Goal: Task Accomplishment & Management: Manage account settings

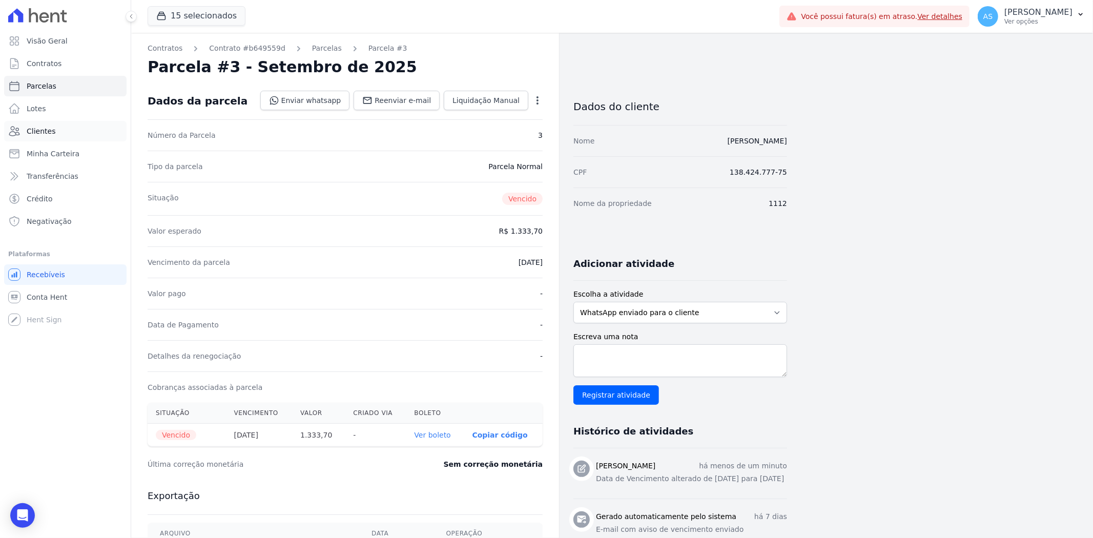
click at [27, 135] on span "Clientes" at bounding box center [41, 131] width 29 height 10
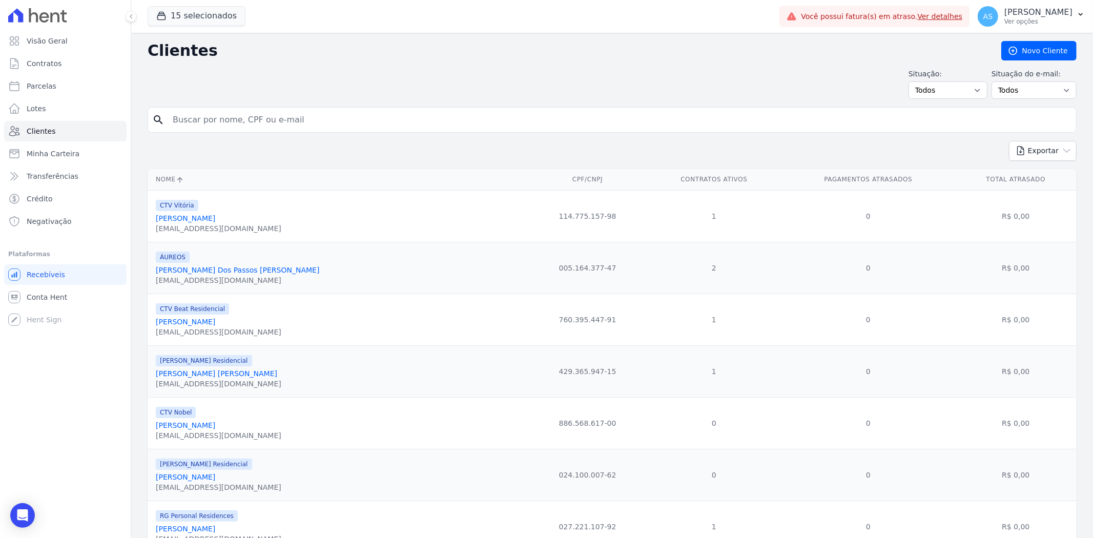
click at [182, 124] on input "search" at bounding box center [620, 120] width 906 height 21
type input "[PERSON_NAME]"
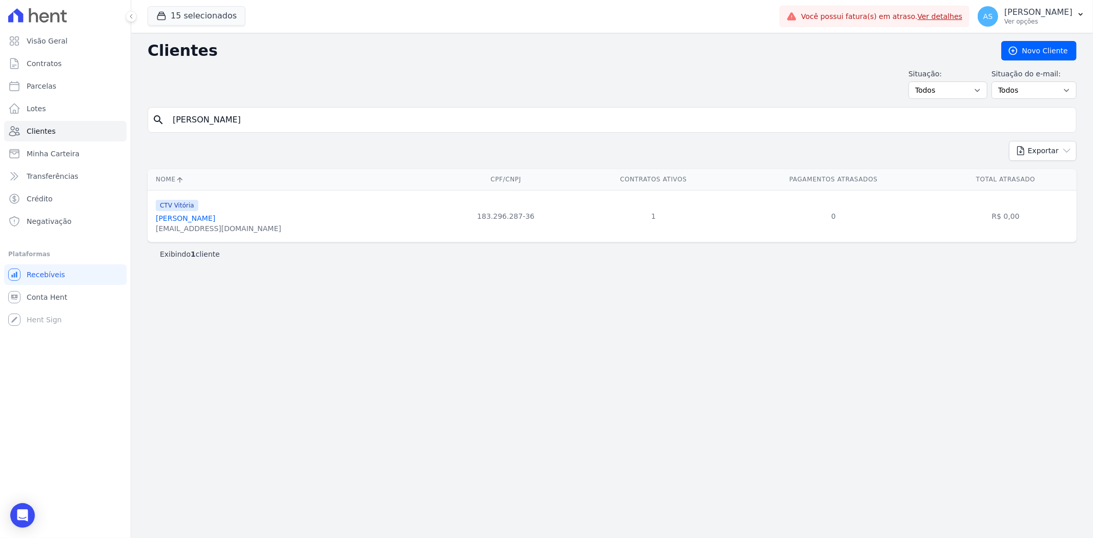
click at [198, 217] on link "Romulo Diniz Carvalho" at bounding box center [185, 218] width 59 height 8
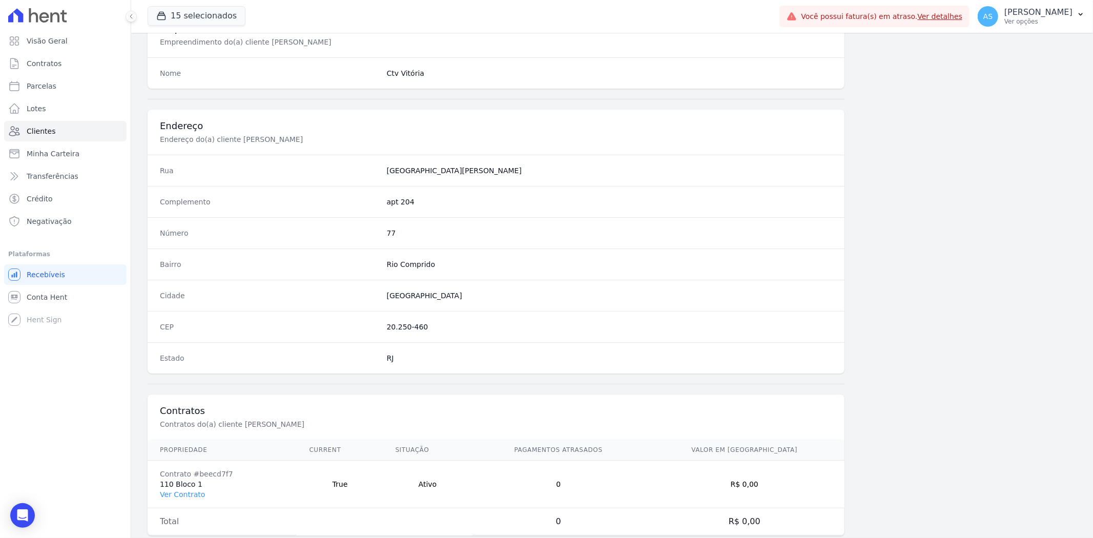
scroll to position [422, 0]
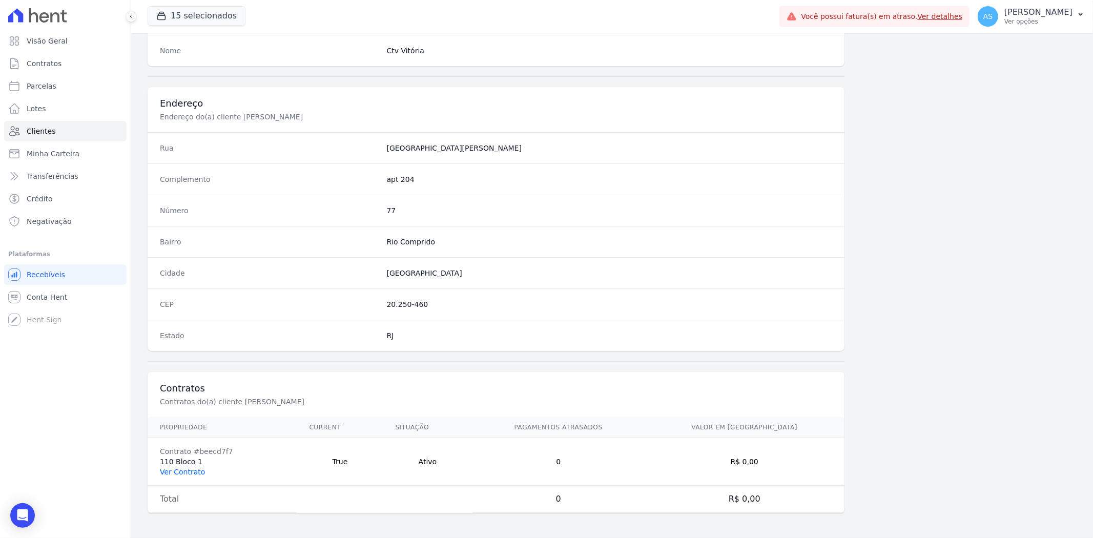
click at [178, 470] on link "Ver Contrato" at bounding box center [182, 472] width 45 height 8
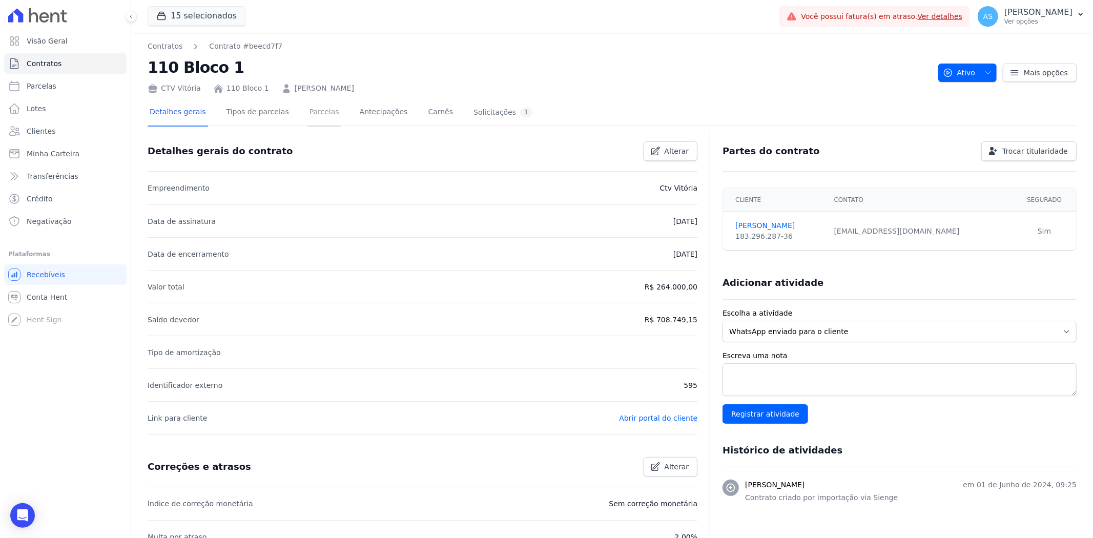
click at [308, 113] on link "Parcelas" at bounding box center [325, 112] width 34 height 27
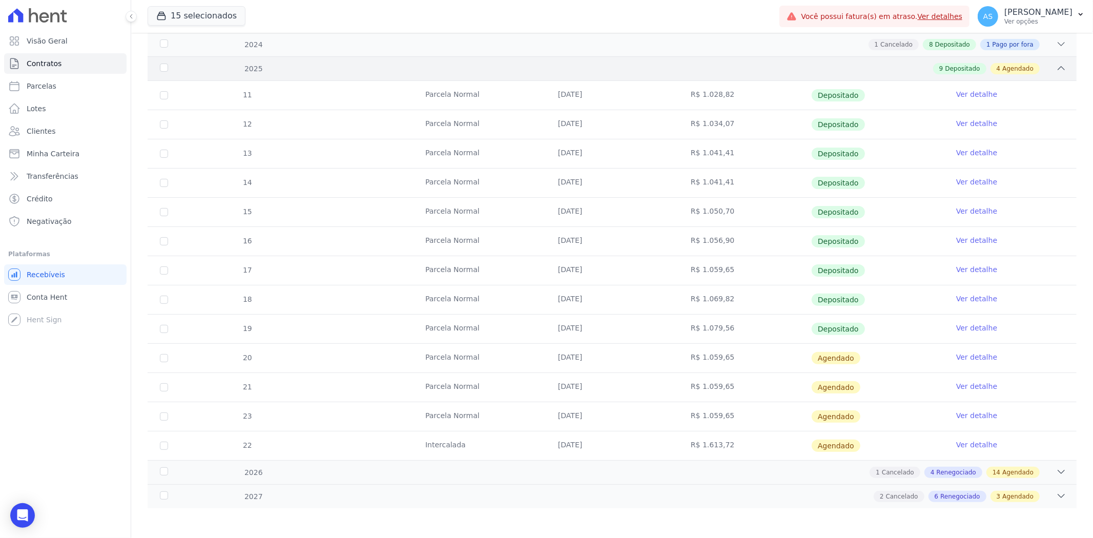
scroll to position [160, 0]
click at [962, 354] on link "Ver detalhe" at bounding box center [976, 356] width 41 height 10
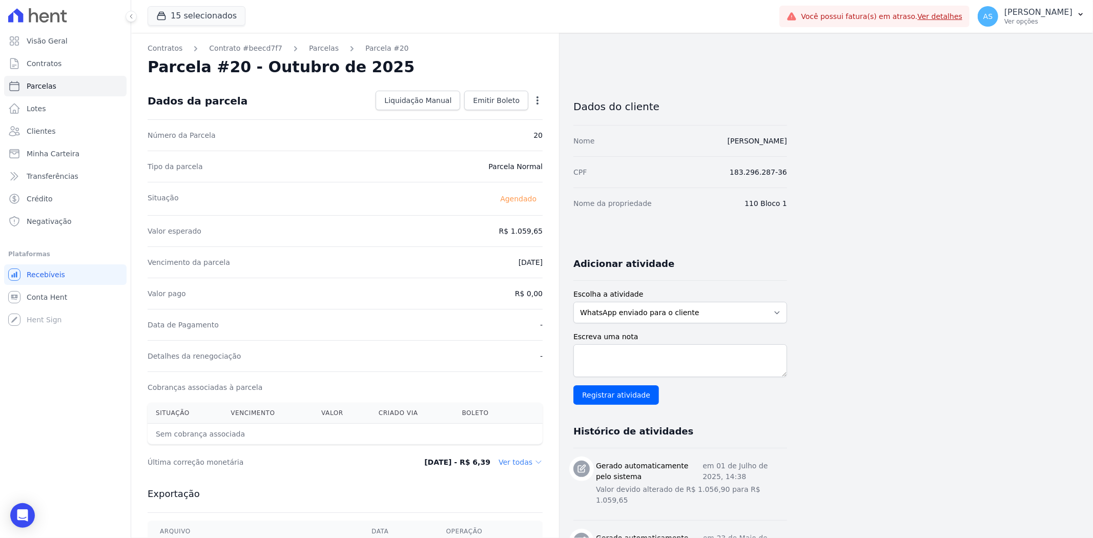
click at [538, 96] on icon "button" at bounding box center [538, 100] width 2 height 8
click at [473, 117] on link "Alterar" at bounding box center [493, 114] width 90 height 18
drag, startPoint x: 481, startPoint y: 231, endPoint x: 570, endPoint y: 241, distance: 90.2
type input "1079.56"
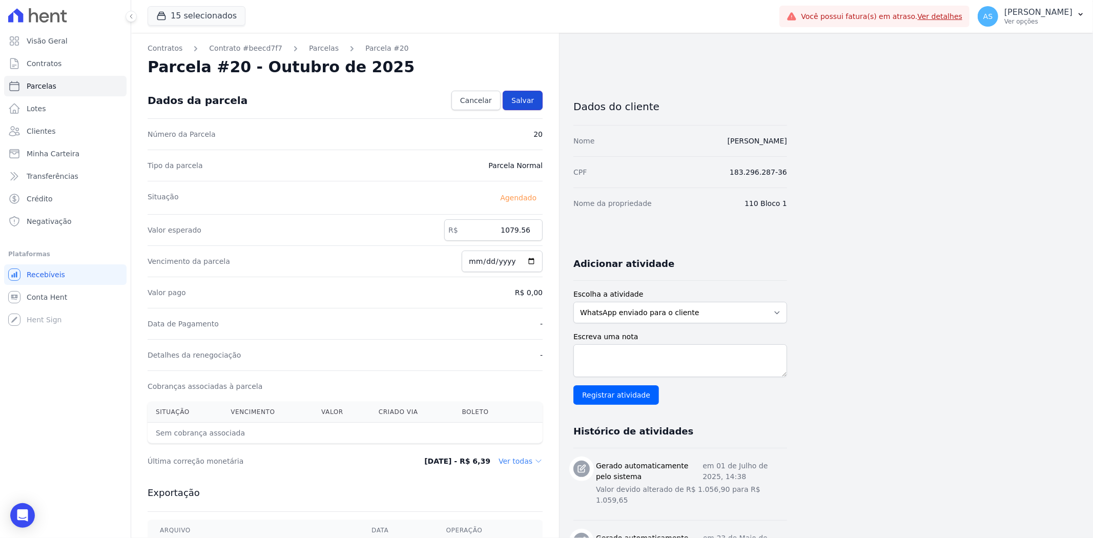
click at [529, 100] on span "Salvar" at bounding box center [522, 100] width 23 height 10
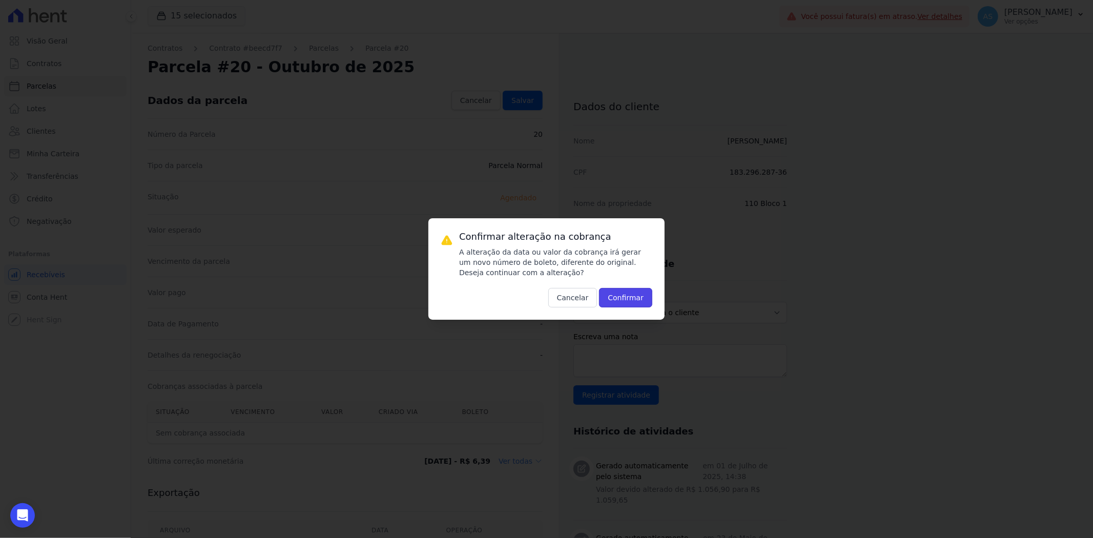
click at [629, 293] on button "Confirmar" at bounding box center [625, 297] width 53 height 19
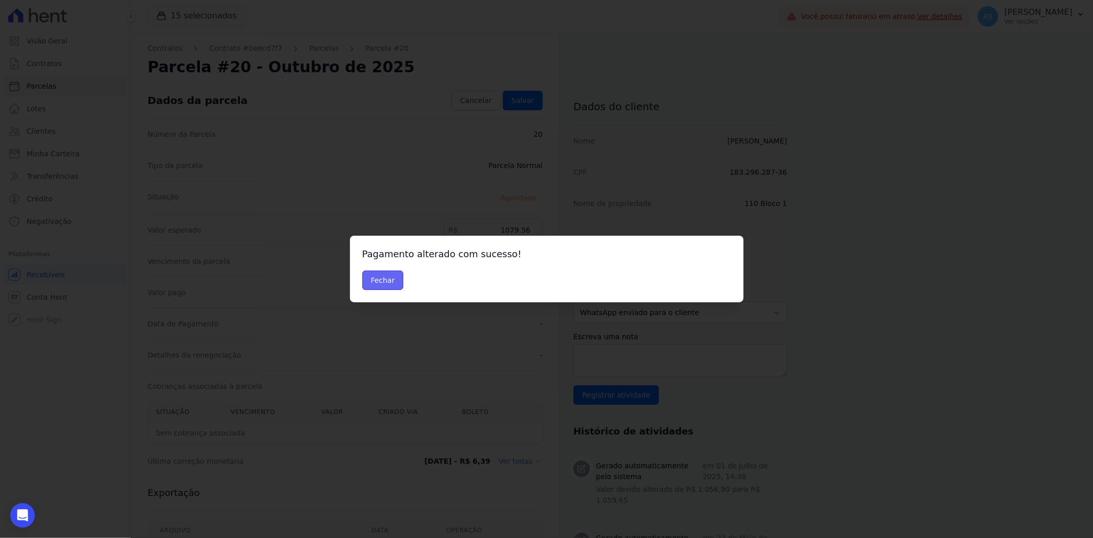
click at [388, 279] on button "Fechar" at bounding box center [383, 280] width 42 height 19
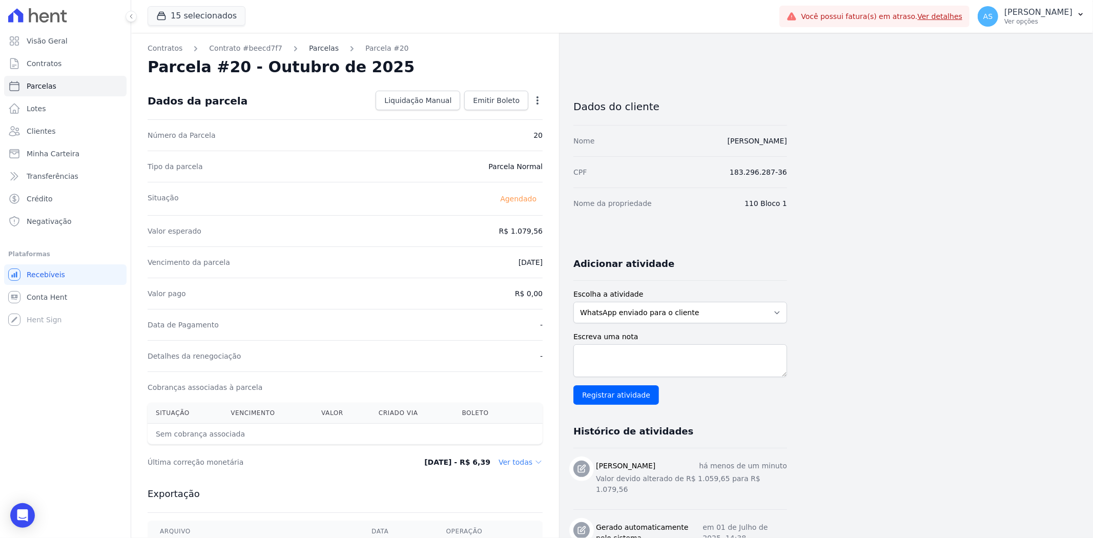
click at [309, 50] on link "Parcelas" at bounding box center [324, 48] width 30 height 11
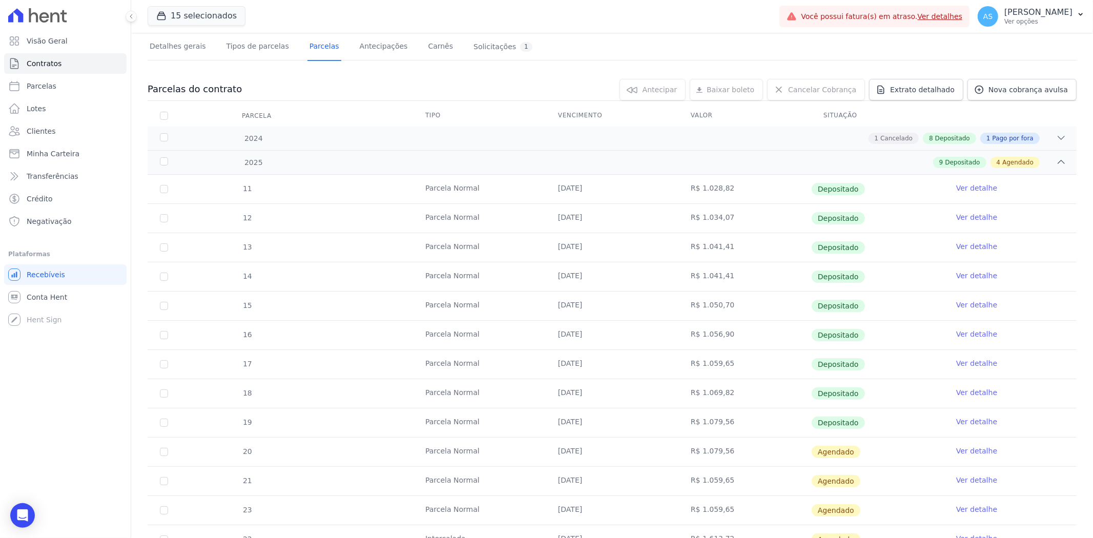
scroll to position [160, 0]
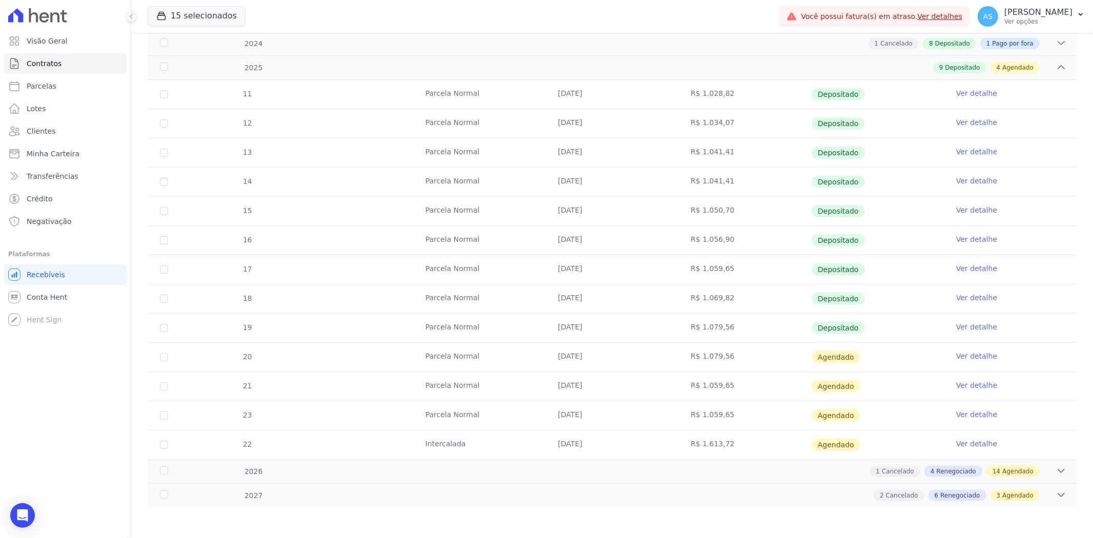
click at [974, 385] on link "Ver detalhe" at bounding box center [976, 385] width 41 height 10
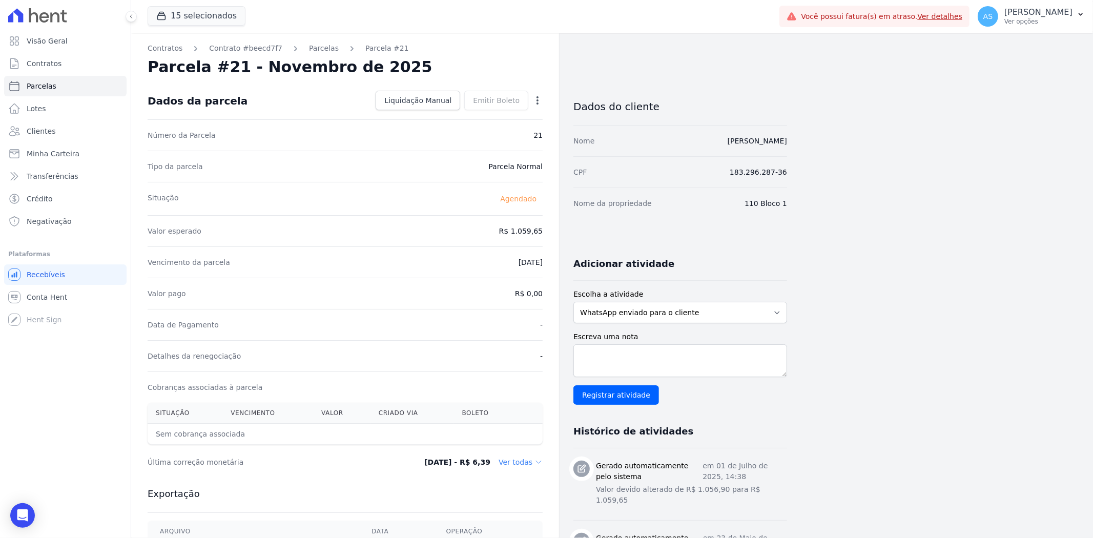
click at [540, 99] on icon "button" at bounding box center [537, 100] width 10 height 10
click at [467, 114] on link "Alterar" at bounding box center [493, 114] width 90 height 18
click at [485, 237] on input "1059.65" at bounding box center [493, 230] width 98 height 22
drag, startPoint x: 485, startPoint y: 237, endPoint x: 606, endPoint y: 243, distance: 121.1
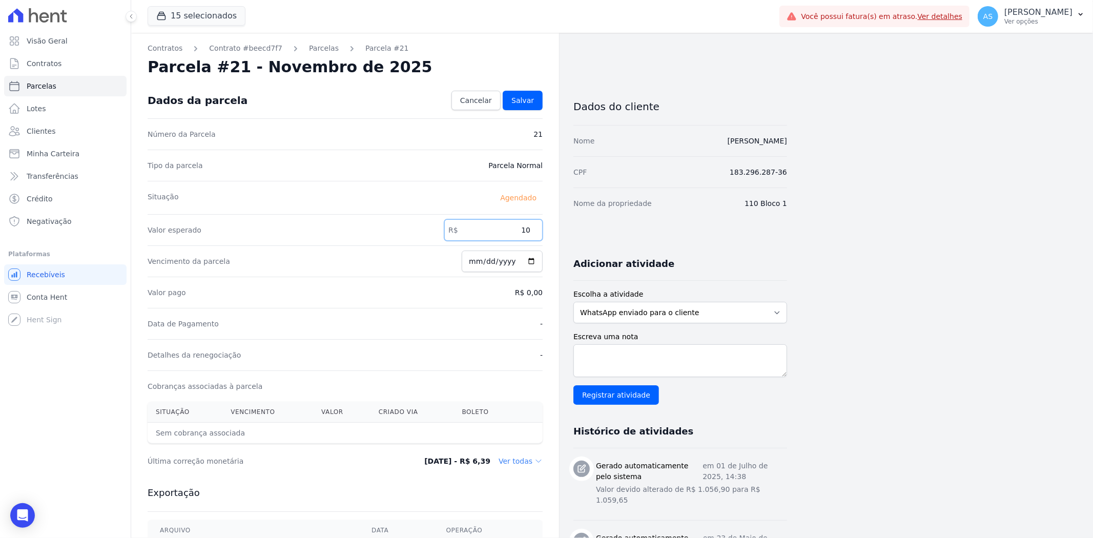
type input "1"
type input "1079.56"
click at [525, 100] on span "Salvar" at bounding box center [522, 100] width 23 height 10
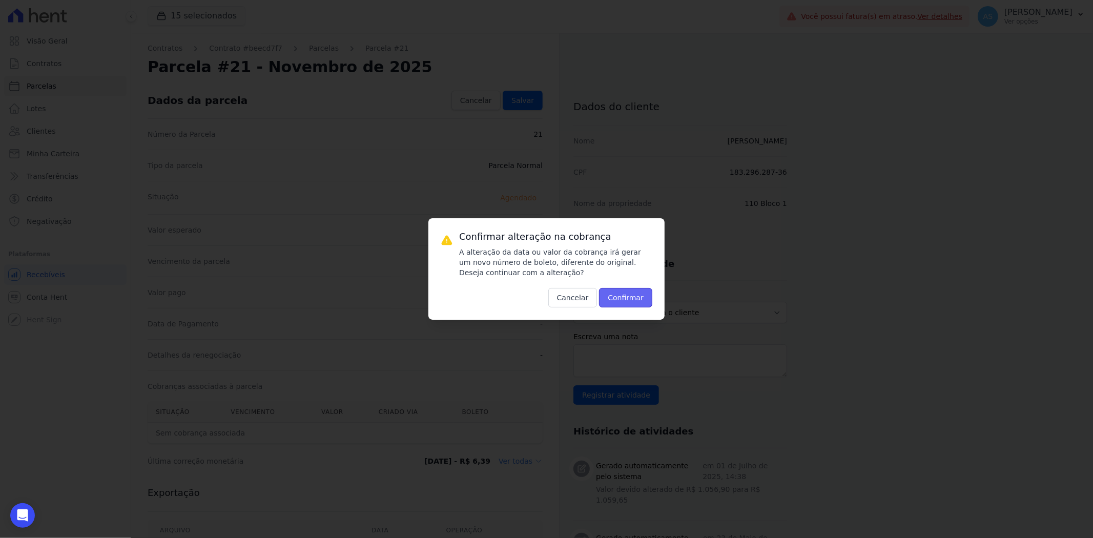
click at [632, 300] on button "Confirmar" at bounding box center [625, 297] width 53 height 19
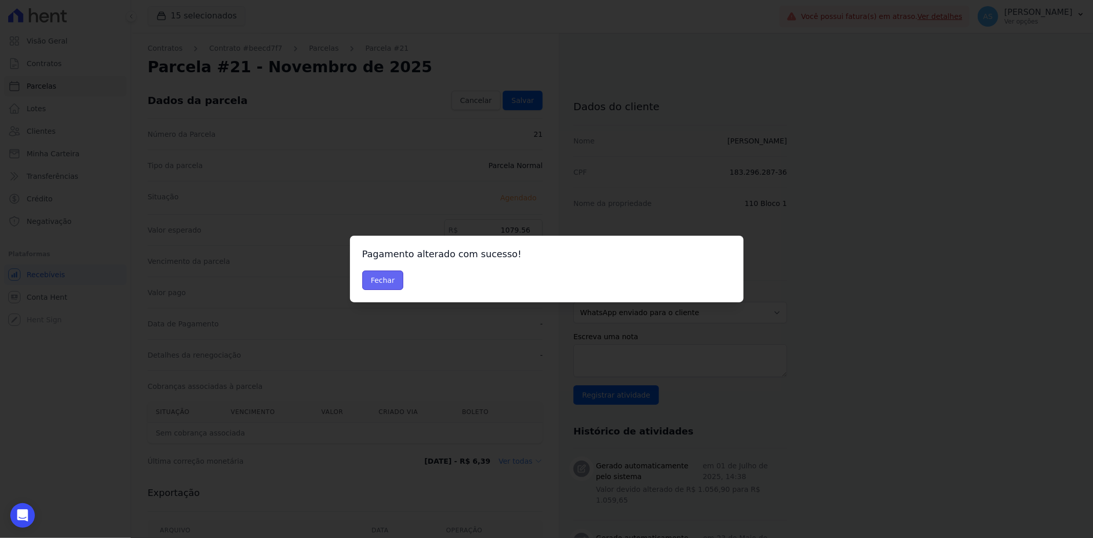
click at [386, 282] on button "Fechar" at bounding box center [383, 280] width 42 height 19
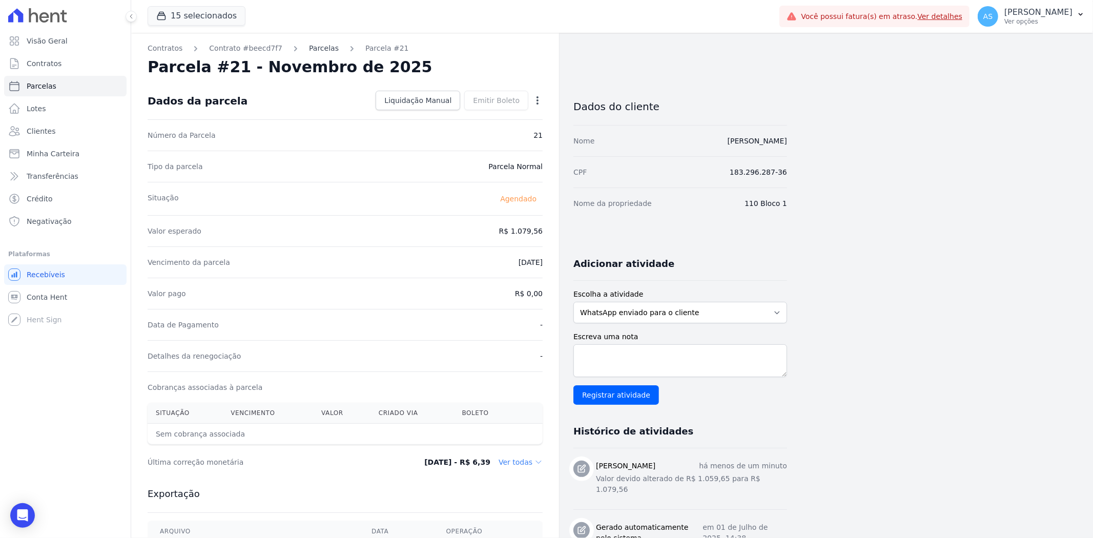
click at [311, 45] on link "Parcelas" at bounding box center [324, 48] width 30 height 11
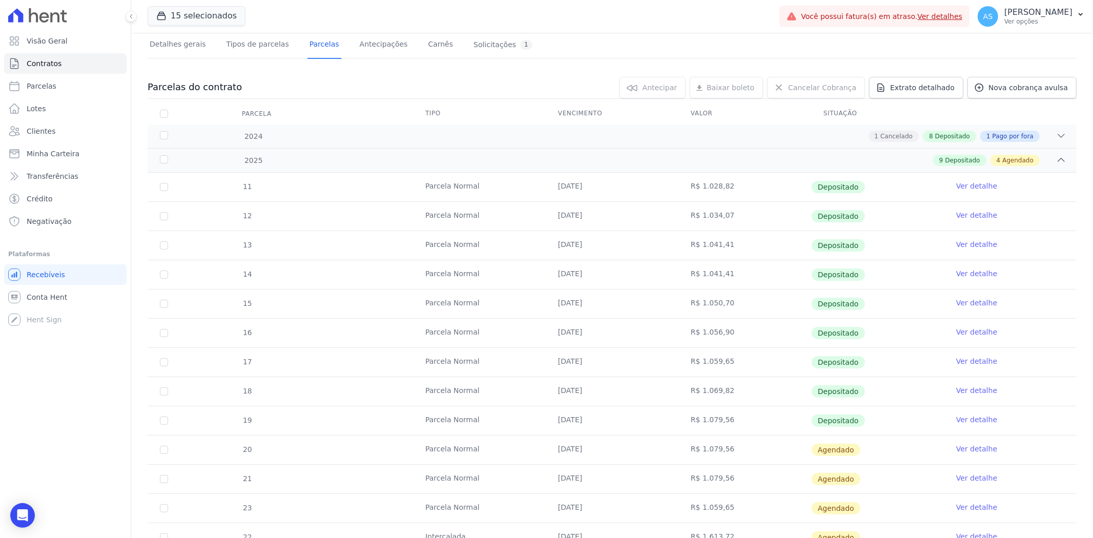
scroll to position [160, 0]
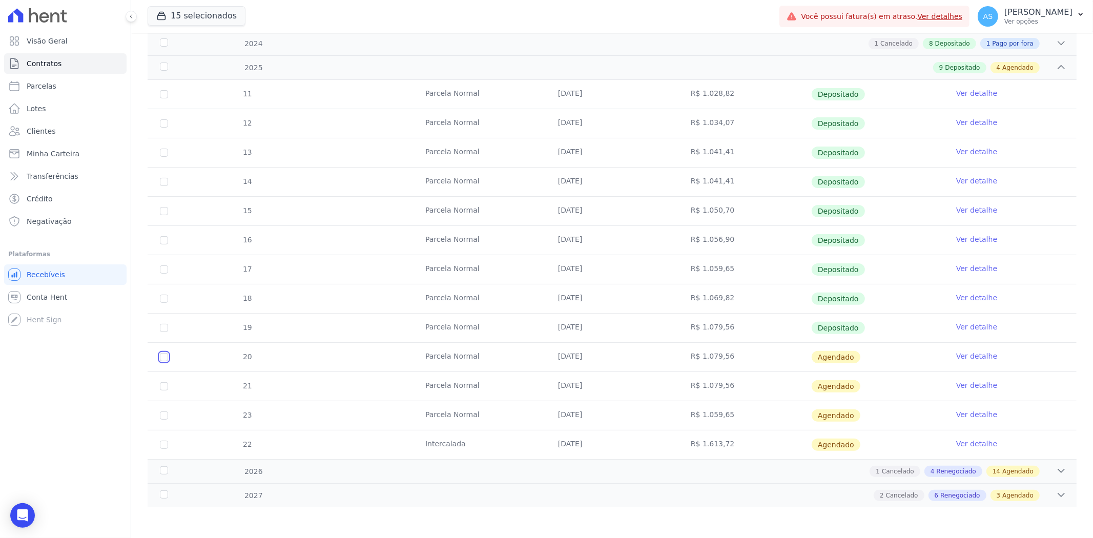
click at [165, 357] on input "checkbox" at bounding box center [164, 357] width 8 height 8
checkbox input "true"
click at [167, 386] on input "checkbox" at bounding box center [164, 386] width 8 height 8
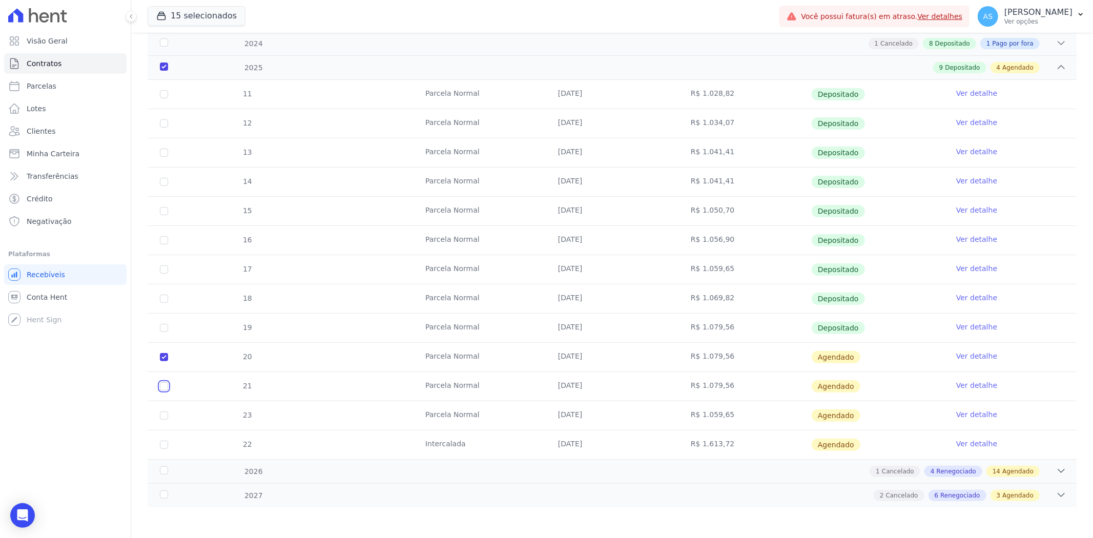
checkbox input "true"
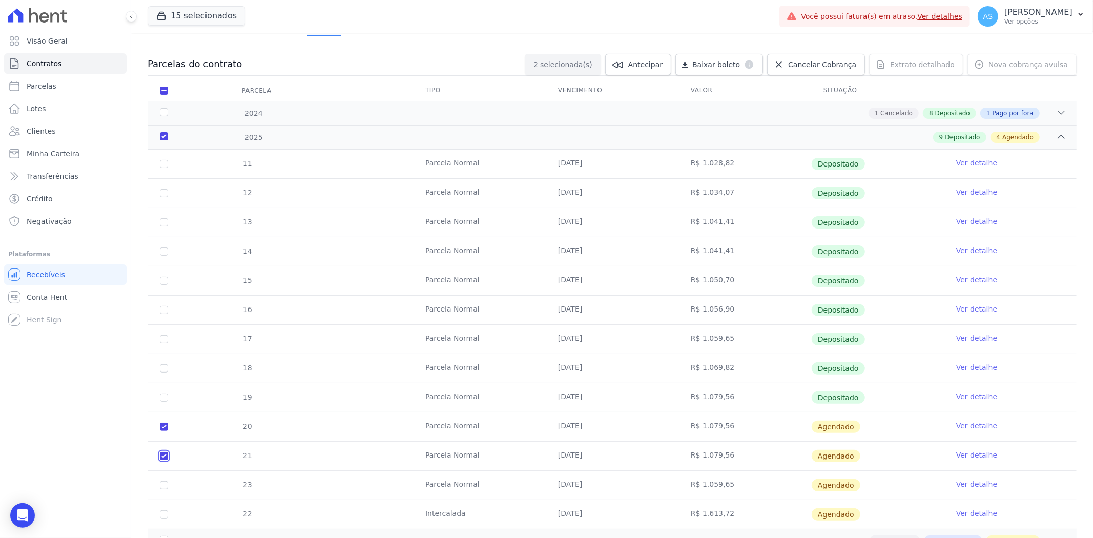
scroll to position [0, 0]
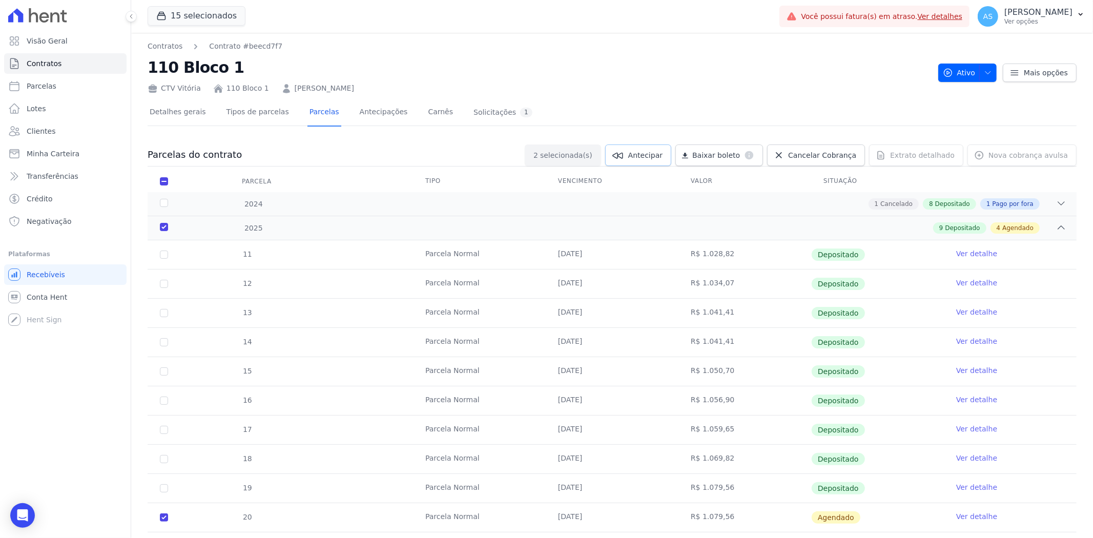
click at [662, 153] on span "Antecipar" at bounding box center [645, 155] width 34 height 10
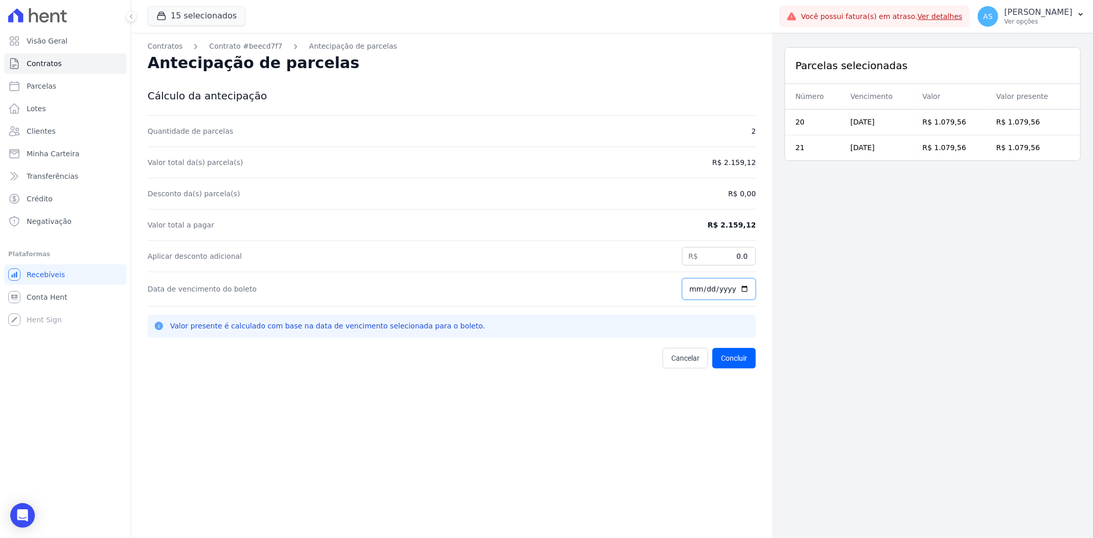
click at [742, 288] on input "[DATE]" at bounding box center [719, 289] width 74 height 22
click at [733, 359] on button "Concluir" at bounding box center [734, 358] width 44 height 21
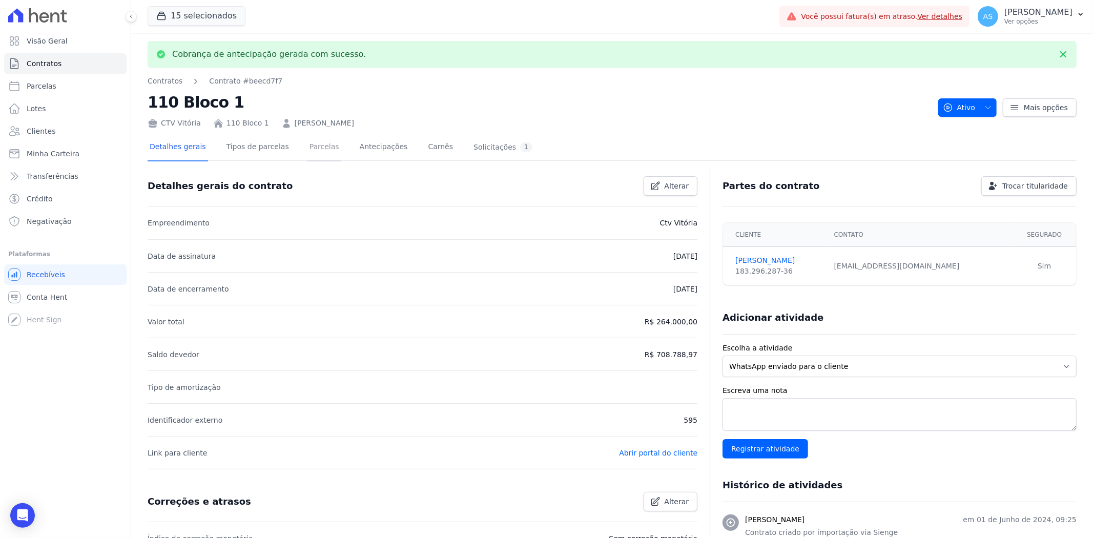
click at [310, 144] on link "Parcelas" at bounding box center [325, 147] width 34 height 27
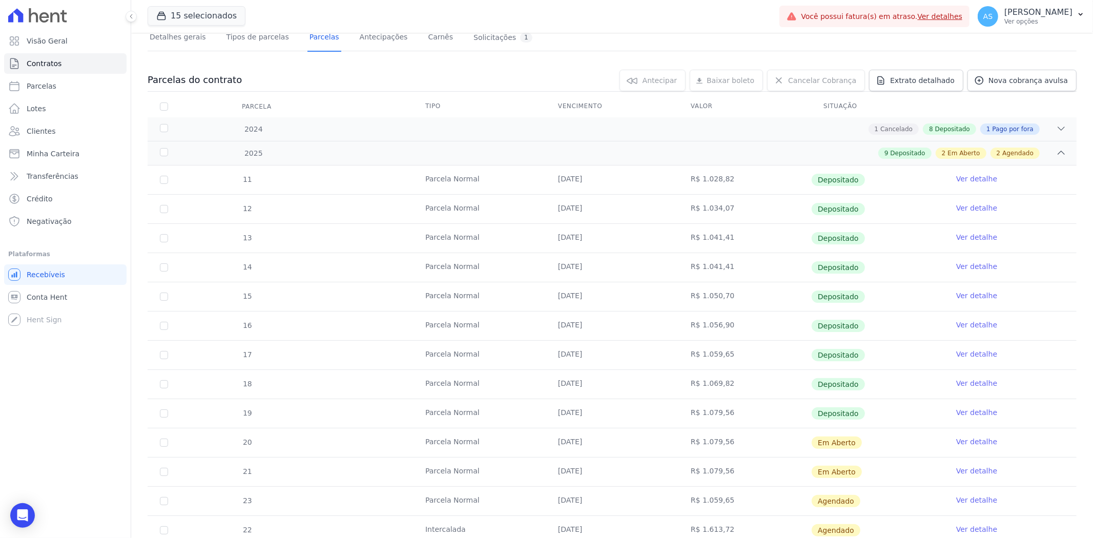
scroll to position [160, 0]
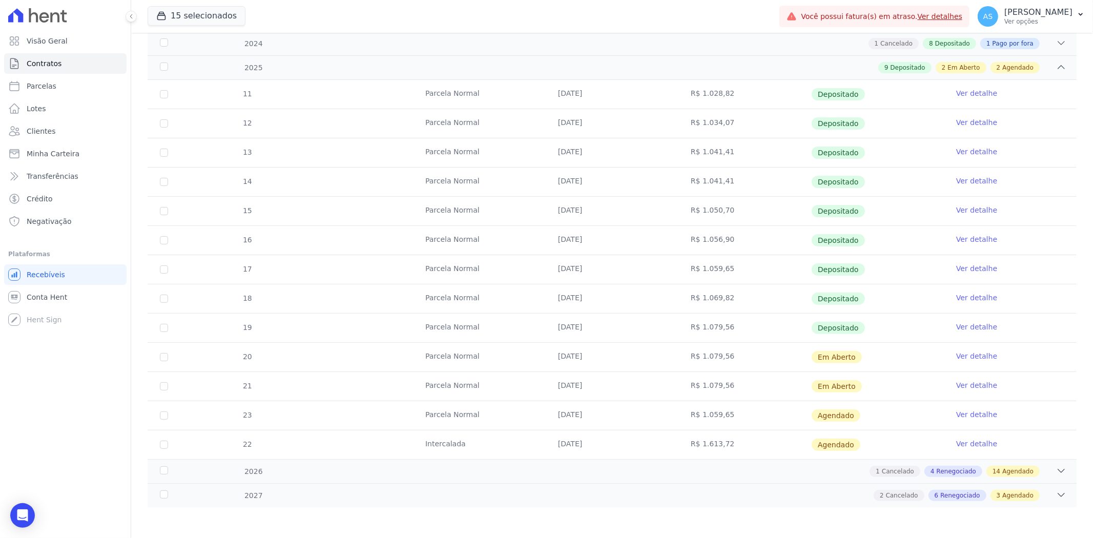
click at [974, 355] on link "Ver detalhe" at bounding box center [976, 356] width 41 height 10
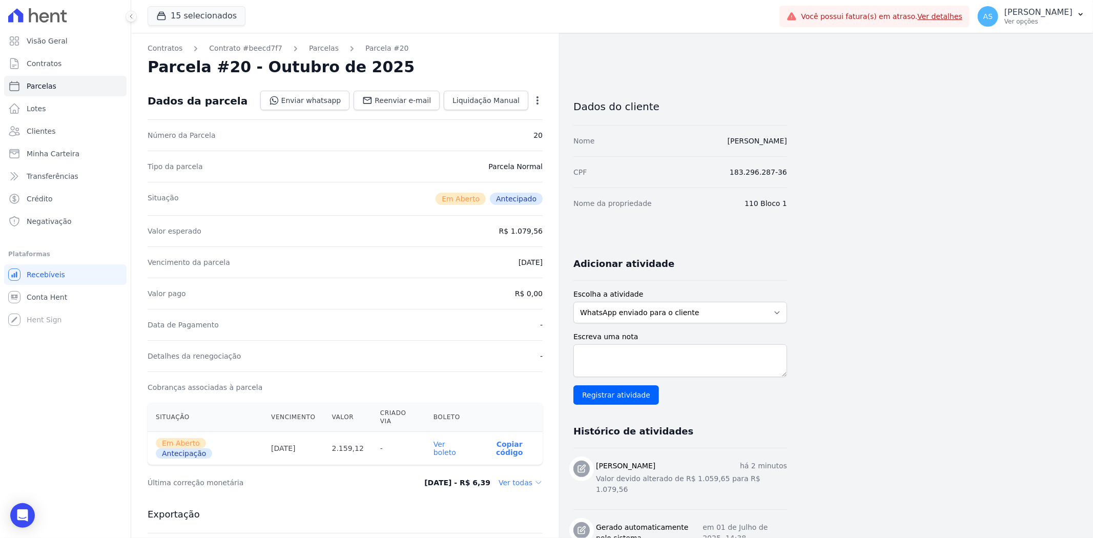
click at [444, 440] on link "Ver boleto" at bounding box center [445, 448] width 23 height 16
click at [33, 130] on span "Clientes" at bounding box center [41, 131] width 29 height 10
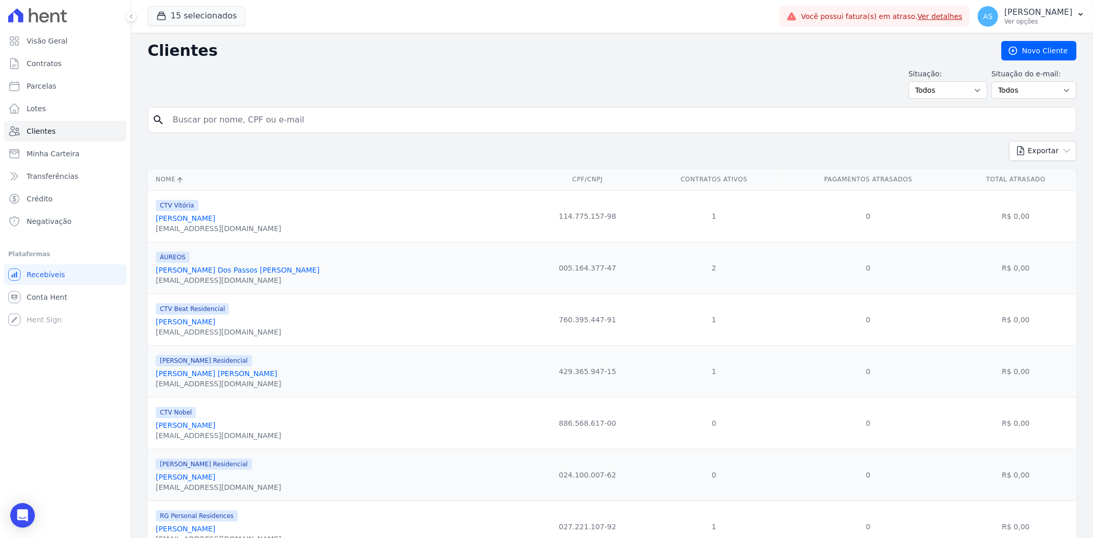
click at [208, 122] on input "search" at bounding box center [620, 120] width 906 height 21
paste input "[PERSON_NAME]"
type input "[PERSON_NAME]"
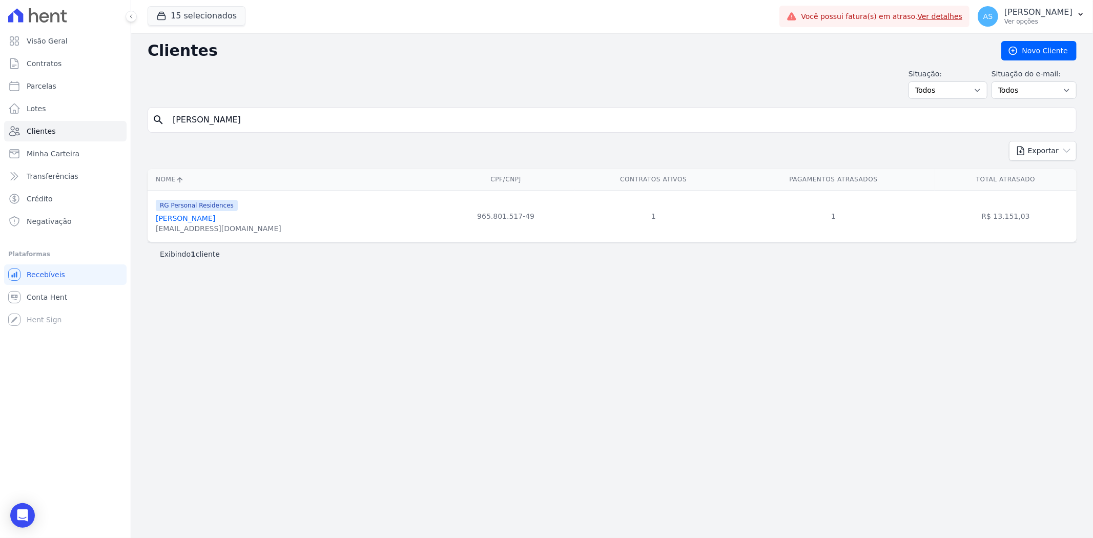
click at [168, 221] on link "[PERSON_NAME]" at bounding box center [185, 218] width 59 height 8
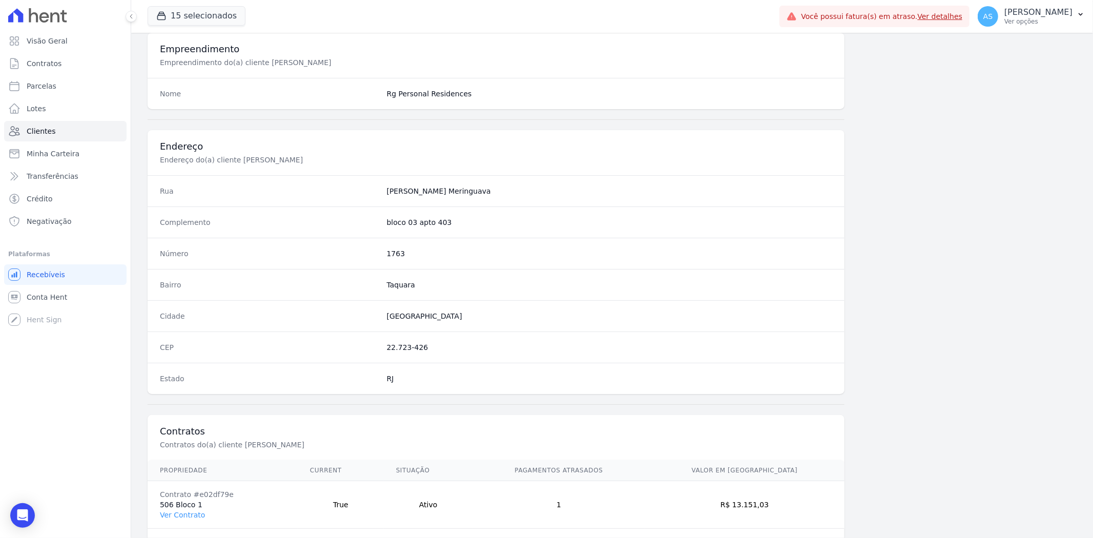
scroll to position [422, 0]
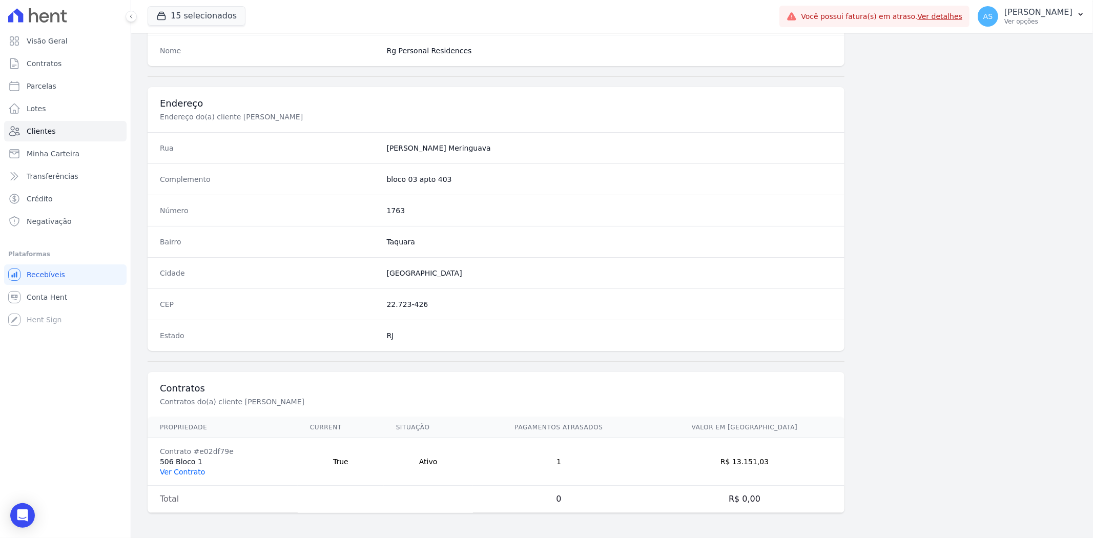
click at [175, 470] on link "Ver Contrato" at bounding box center [182, 472] width 45 height 8
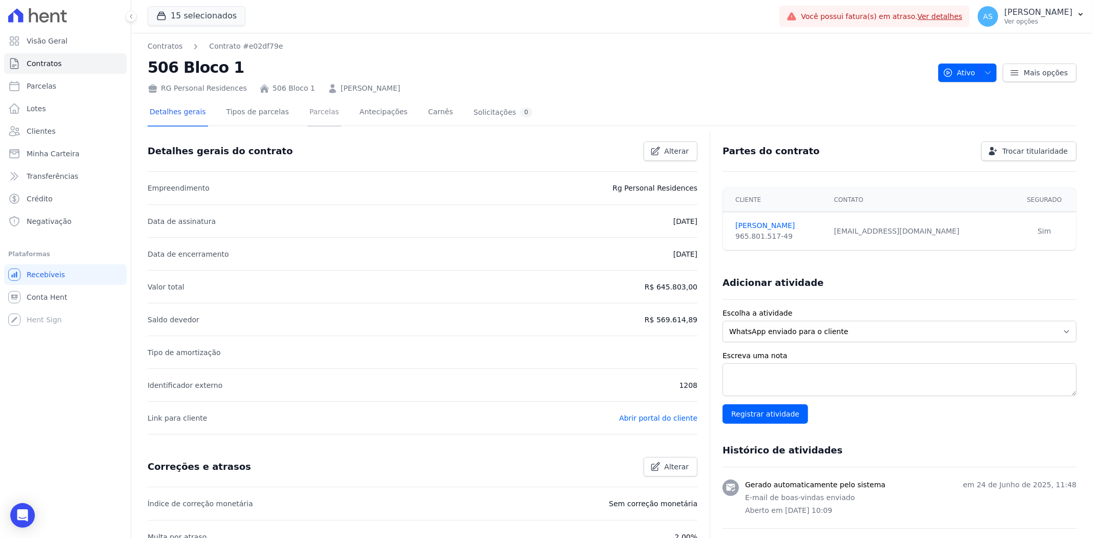
click at [316, 116] on link "Parcelas" at bounding box center [325, 112] width 34 height 27
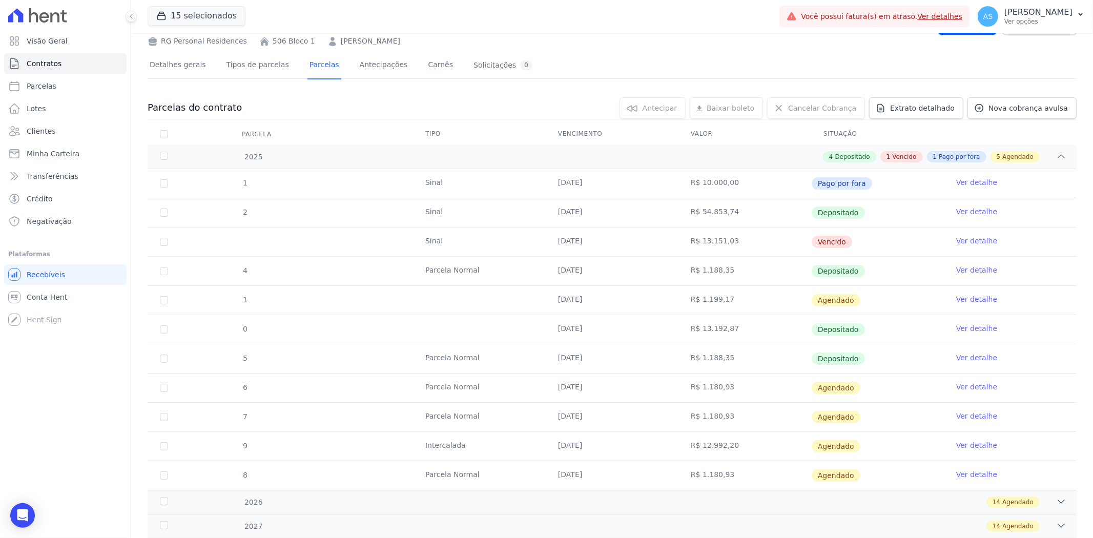
scroll to position [103, 0]
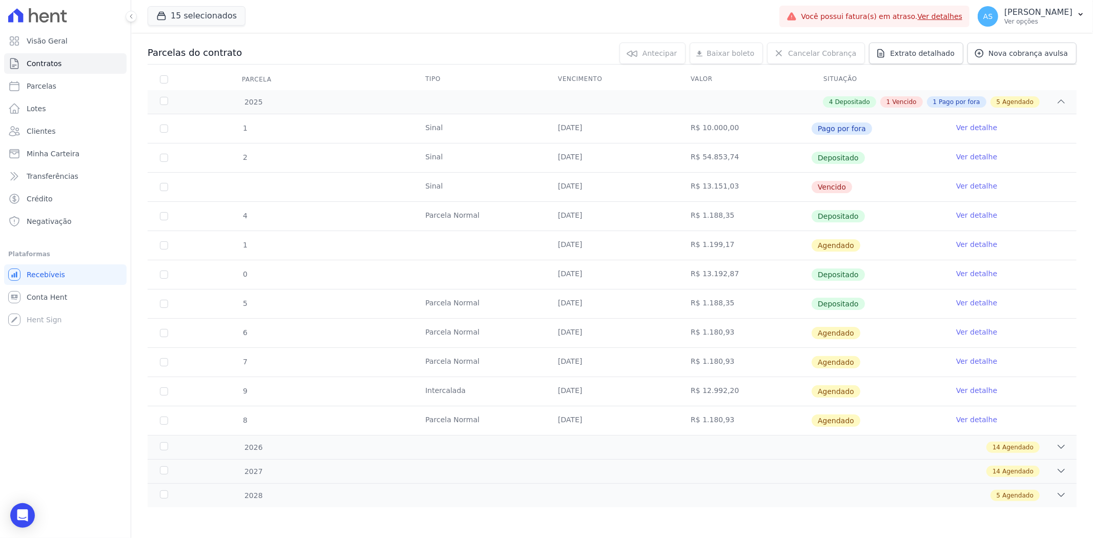
click at [967, 332] on link "Ver detalhe" at bounding box center [976, 332] width 41 height 10
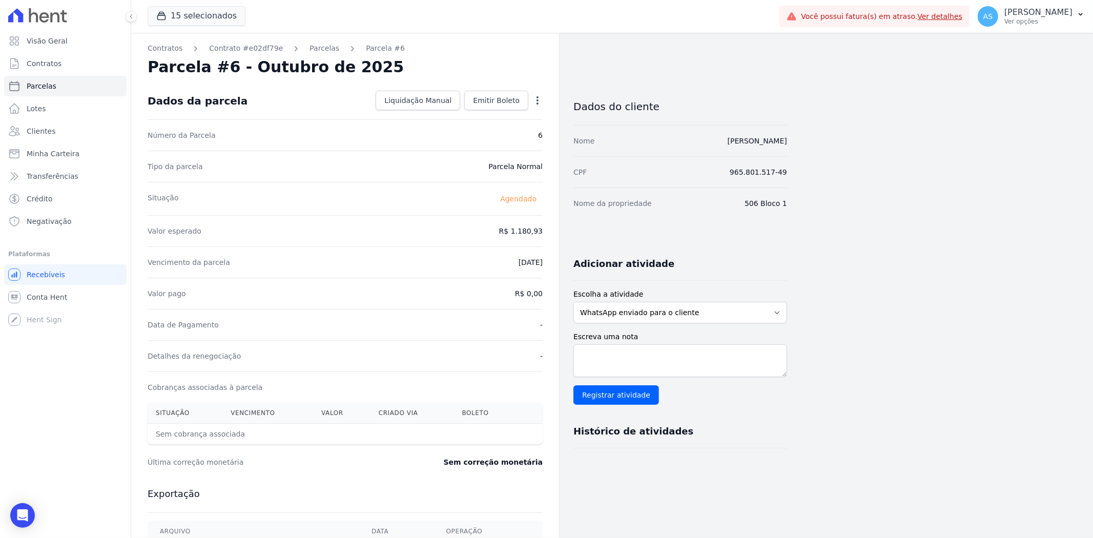
click at [537, 99] on icon "button" at bounding box center [537, 100] width 10 height 10
click at [463, 115] on link "Alterar" at bounding box center [493, 114] width 90 height 18
drag, startPoint x: 483, startPoint y: 227, endPoint x: 552, endPoint y: 233, distance: 70.0
click at [552, 233] on div "Contratos Contrato #e02df79e Parcelas Parcela #6 Parcela #6 - Outubro de 2025 C…" at bounding box center [345, 362] width 428 height 658
type input "1207.56"
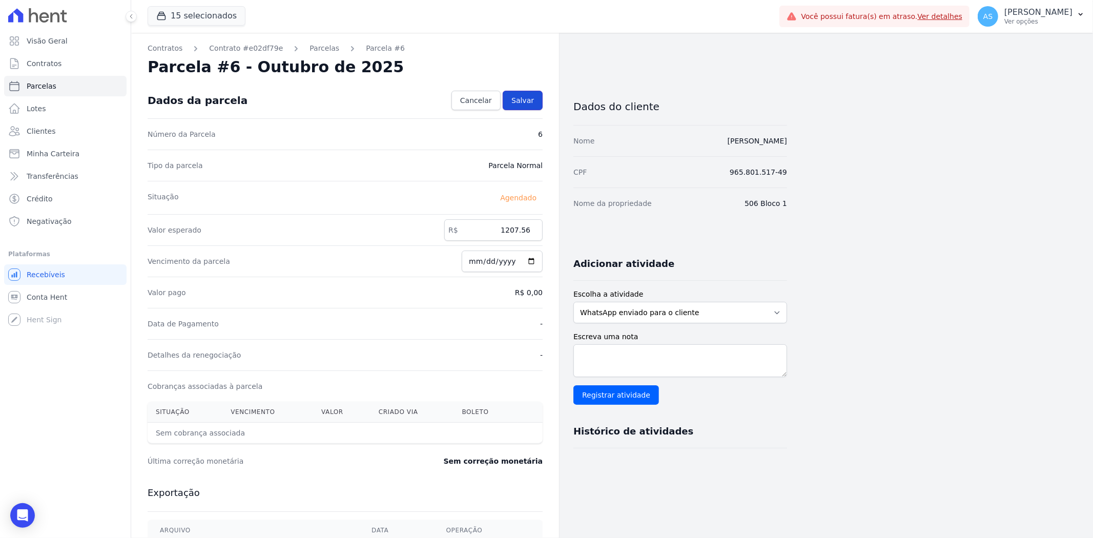
click at [520, 97] on span "Salvar" at bounding box center [522, 100] width 23 height 10
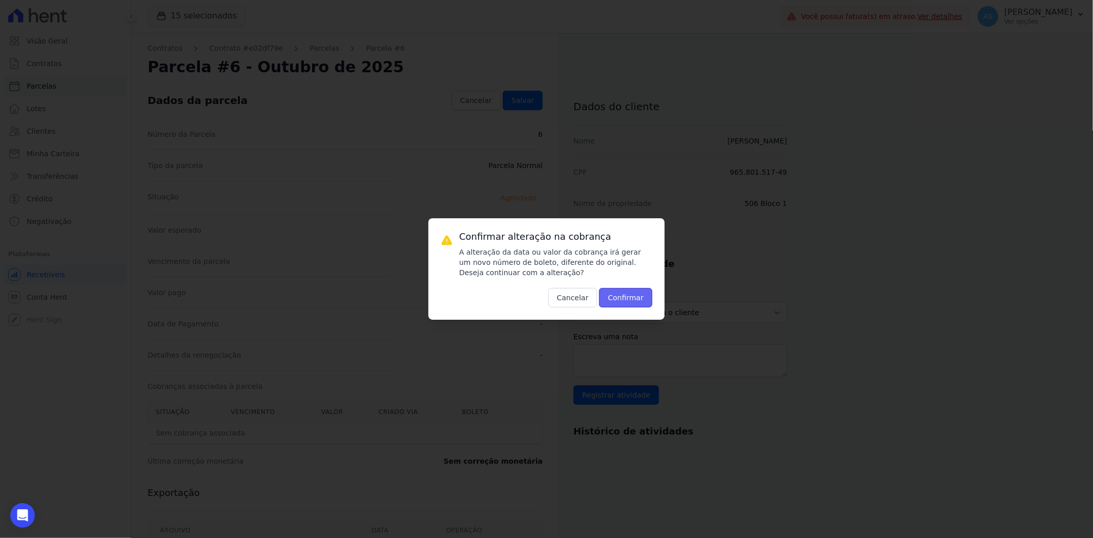
click at [627, 300] on button "Confirmar" at bounding box center [625, 297] width 53 height 19
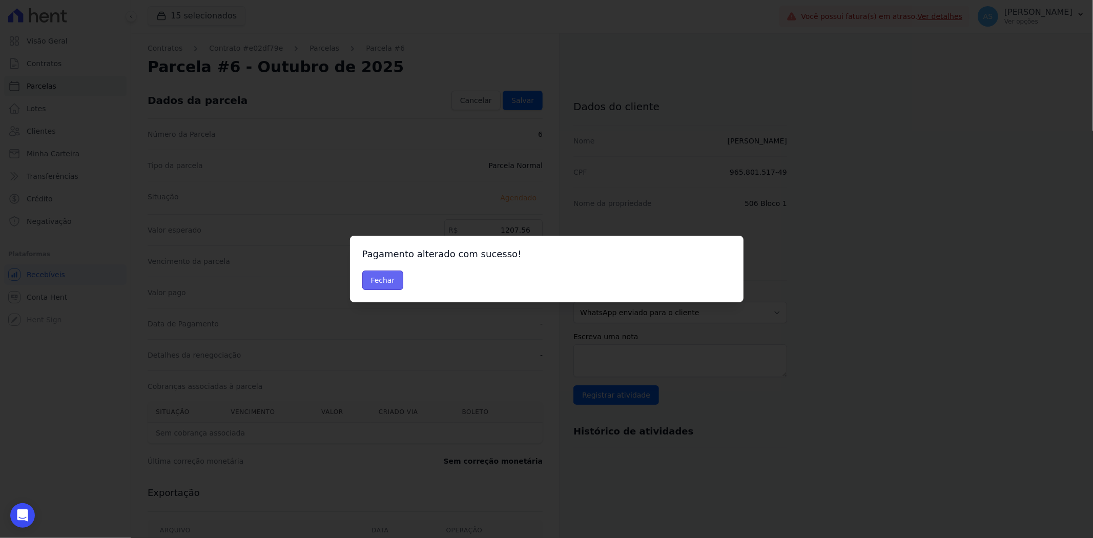
click at [381, 279] on button "Fechar" at bounding box center [383, 280] width 42 height 19
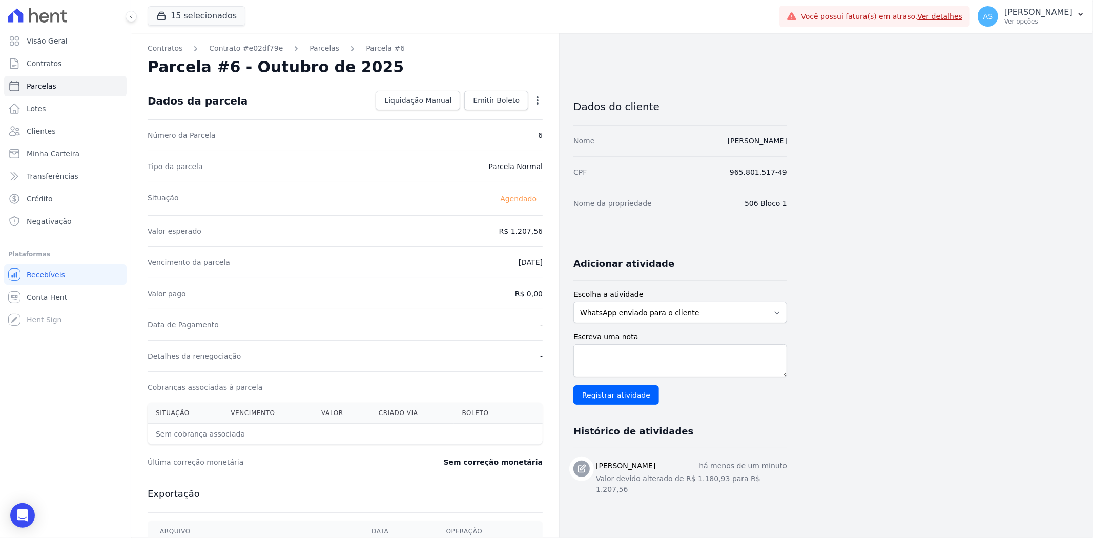
click at [538, 98] on icon "button" at bounding box center [537, 100] width 10 height 10
click at [468, 133] on link "Antecipar" at bounding box center [493, 133] width 90 height 18
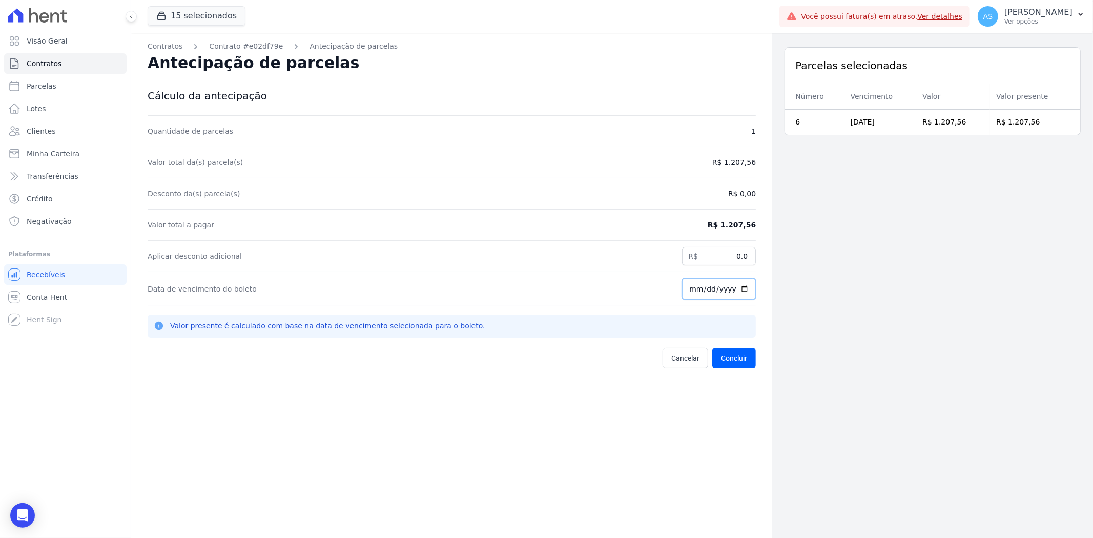
click at [739, 284] on input "[DATE]" at bounding box center [719, 289] width 74 height 22
click at [737, 291] on input "[DATE]" at bounding box center [719, 289] width 74 height 22
type input "2025-09-26"
click at [723, 354] on button "Concluir" at bounding box center [734, 358] width 44 height 21
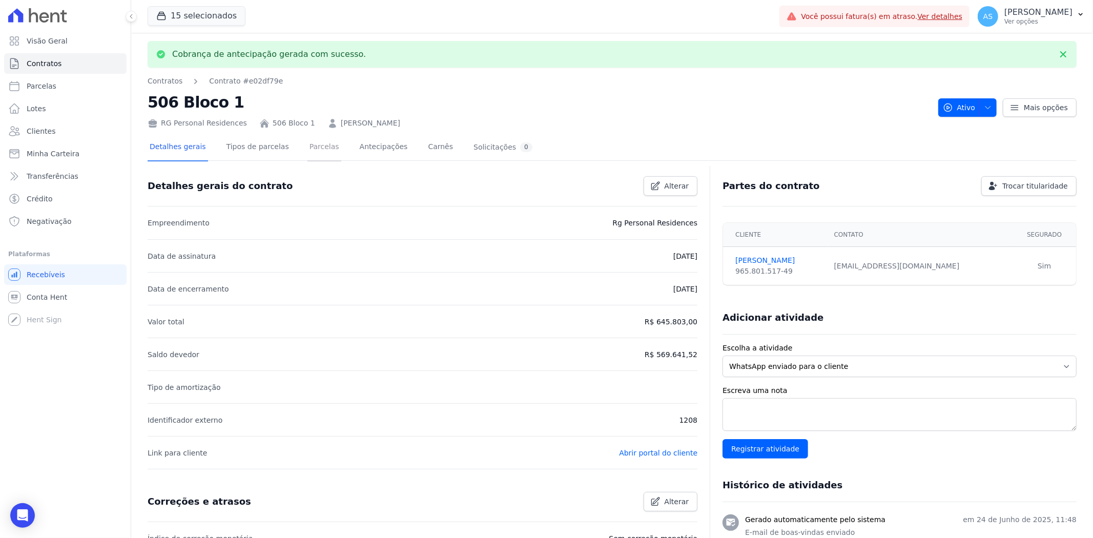
click at [314, 146] on link "Parcelas" at bounding box center [325, 147] width 34 height 27
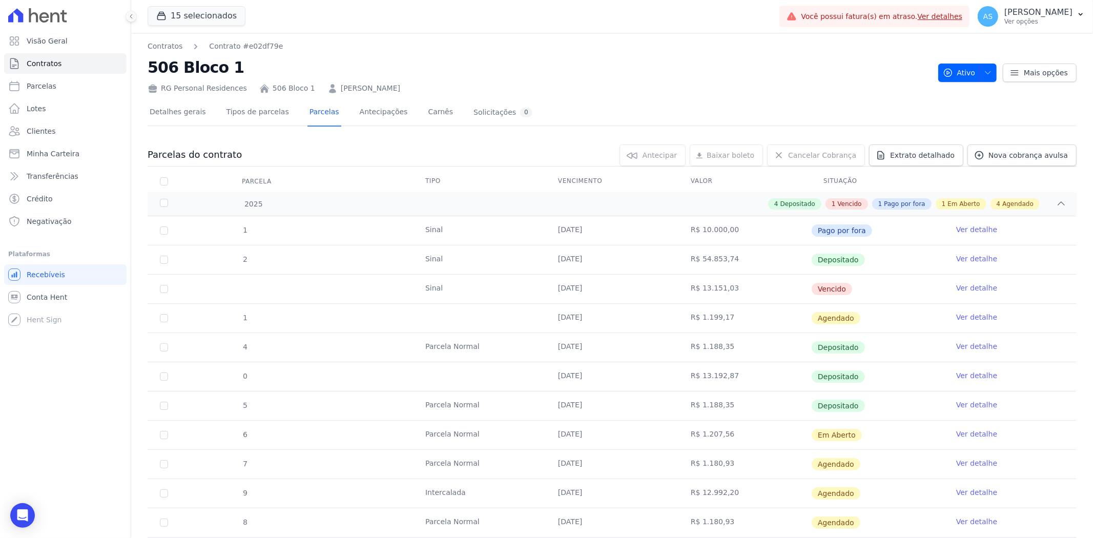
click at [965, 433] on link "Ver detalhe" at bounding box center [976, 434] width 41 height 10
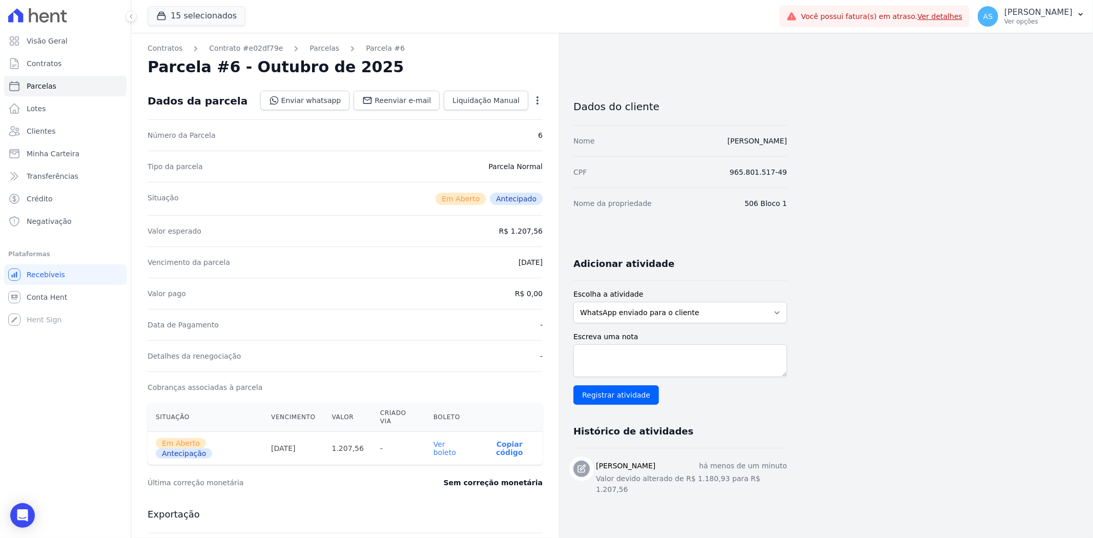
click at [456, 440] on link "Ver boleto" at bounding box center [445, 448] width 23 height 16
click at [27, 131] on span "Clientes" at bounding box center [41, 131] width 29 height 10
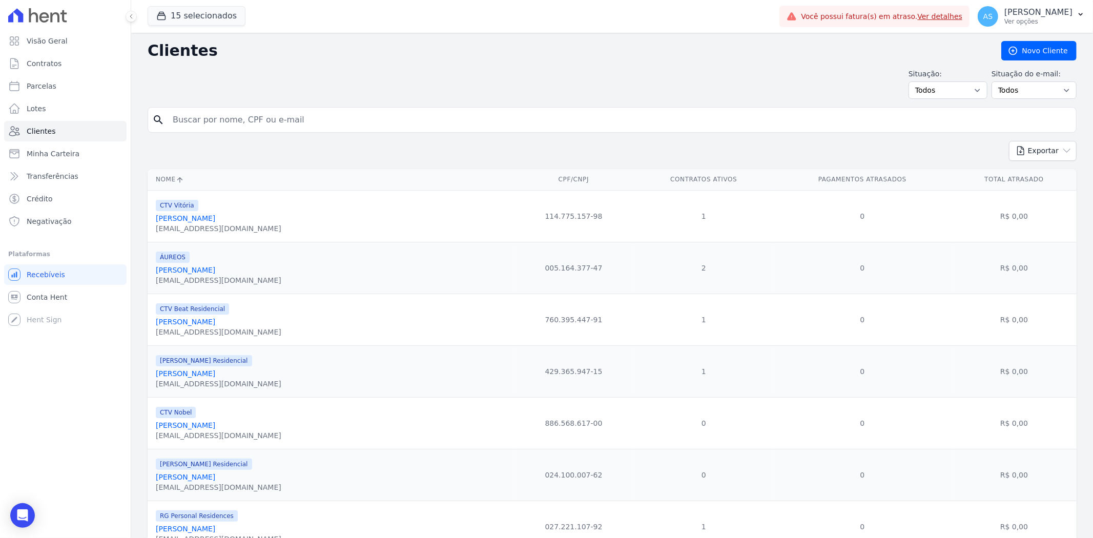
click at [226, 118] on input "search" at bounding box center [620, 120] width 906 height 21
paste input "Vanessa de Jesus André"
type input "Vanessa de Jesus André"
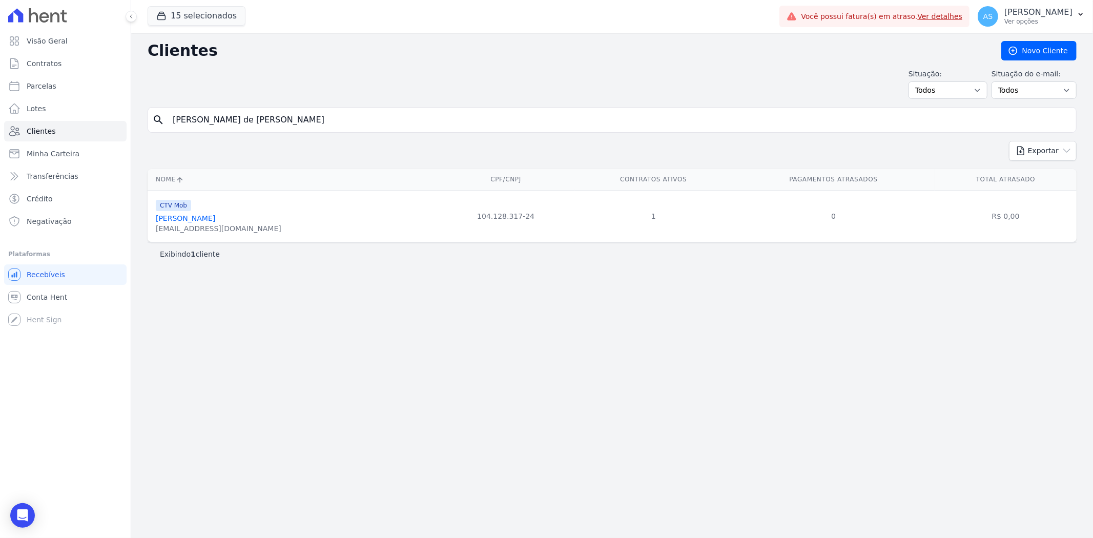
click at [190, 218] on link "Vanessa De Jesus André" at bounding box center [185, 218] width 59 height 8
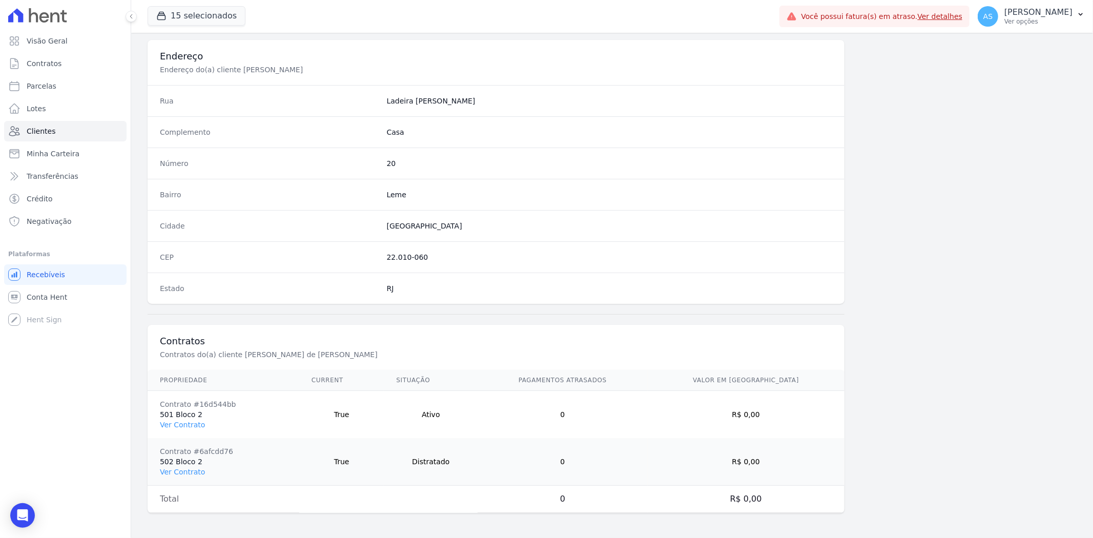
scroll to position [469, 0]
click at [170, 422] on link "Ver Contrato" at bounding box center [182, 425] width 45 height 8
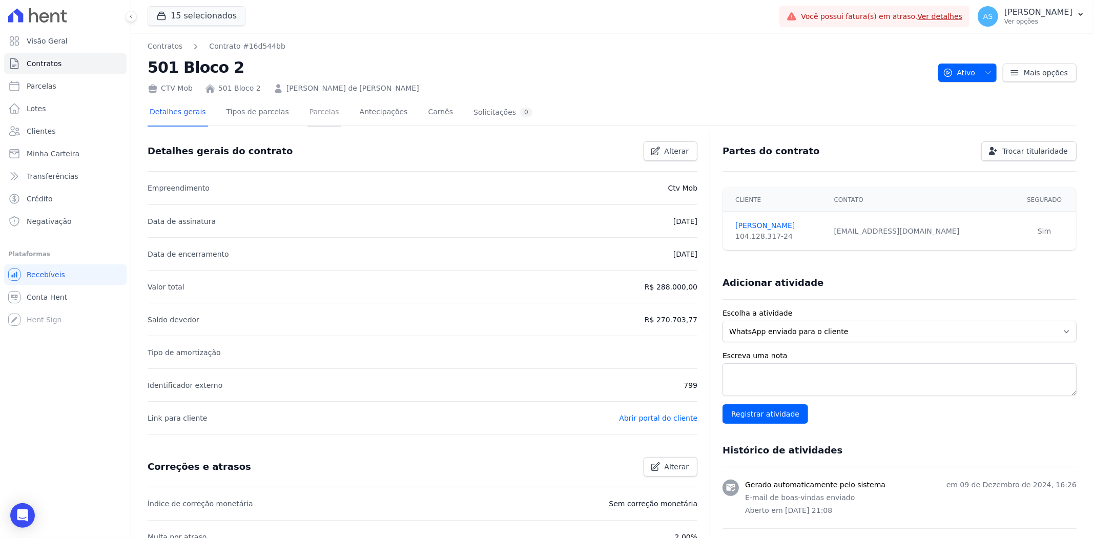
click at [308, 106] on link "Parcelas" at bounding box center [325, 112] width 34 height 27
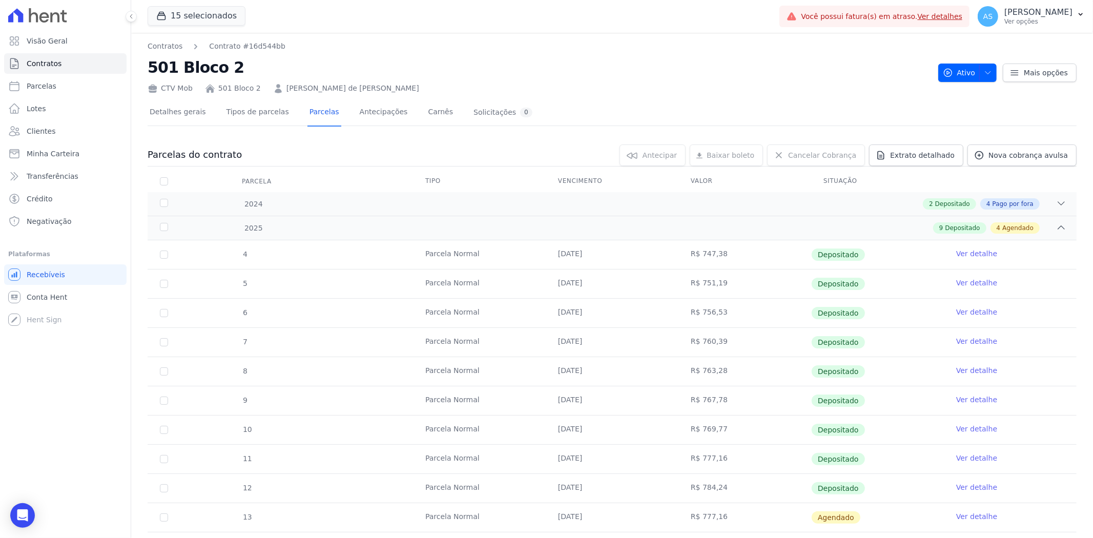
scroll to position [160, 0]
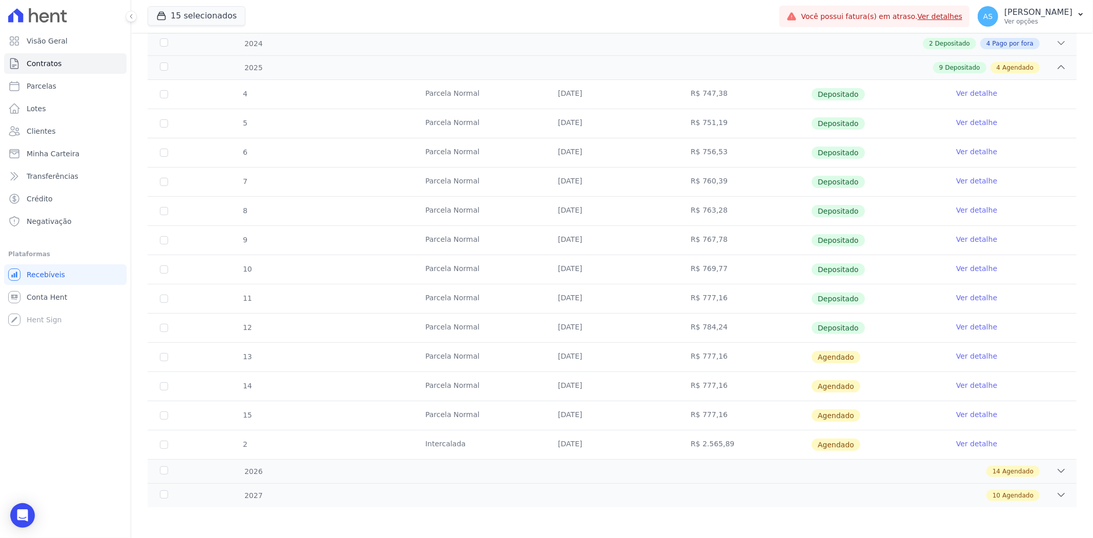
click at [976, 355] on link "Ver detalhe" at bounding box center [976, 356] width 41 height 10
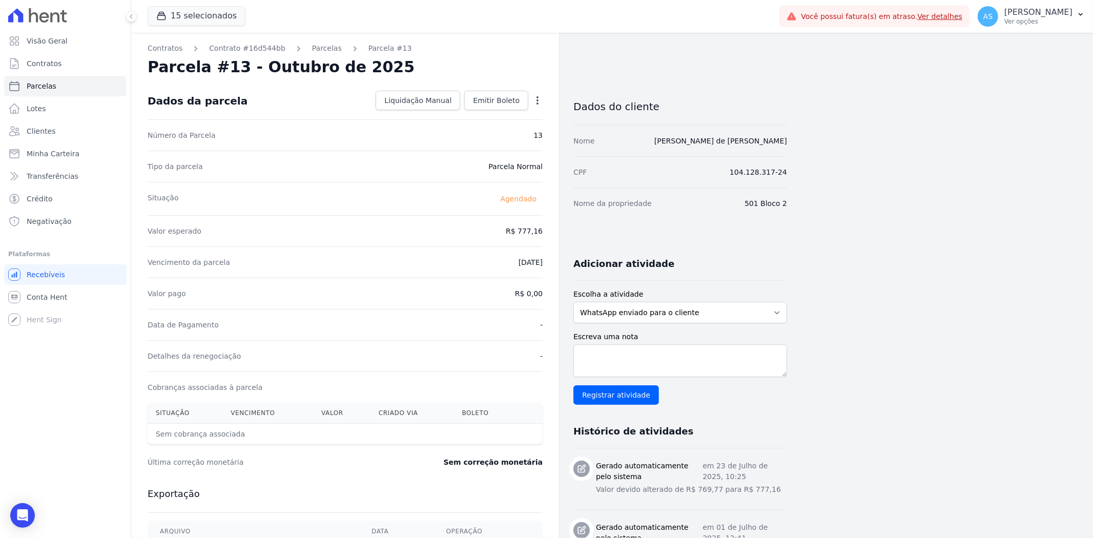
click at [539, 99] on icon "button" at bounding box center [537, 100] width 10 height 10
click at [460, 114] on link "Alterar" at bounding box center [493, 114] width 90 height 18
drag, startPoint x: 502, startPoint y: 231, endPoint x: 555, endPoint y: 228, distance: 52.9
click at [555, 228] on div "Contratos Contrato #16d544bb Parcelas Parcela #13 Parcela #13 - Outubro de 2025…" at bounding box center [345, 490] width 428 height 915
drag, startPoint x: 506, startPoint y: 226, endPoint x: 532, endPoint y: 229, distance: 25.9
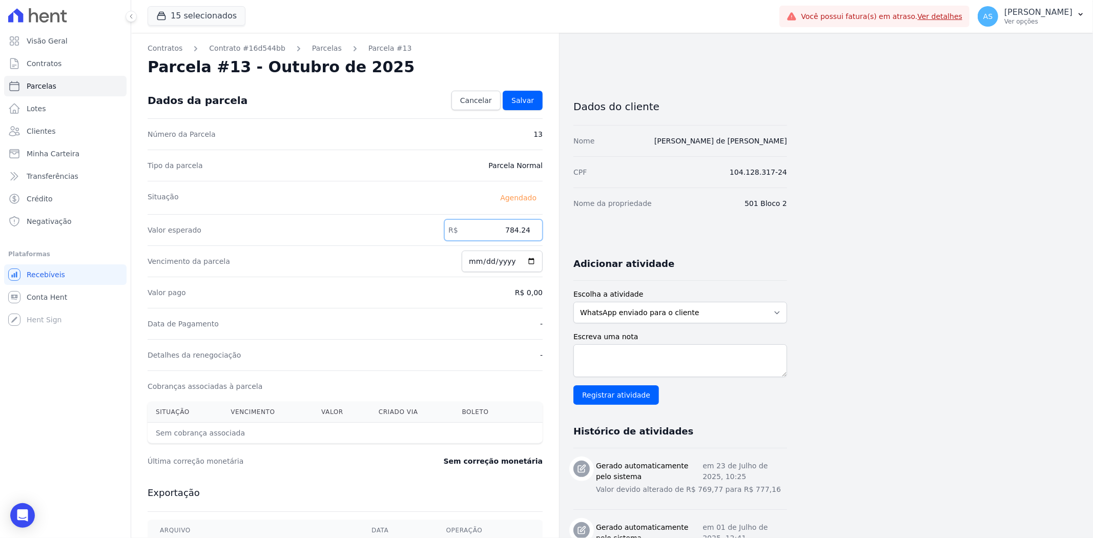
click at [532, 229] on input "784.24" at bounding box center [493, 230] width 98 height 22
type input "784.24"
click at [526, 101] on span "Salvar" at bounding box center [522, 100] width 23 height 10
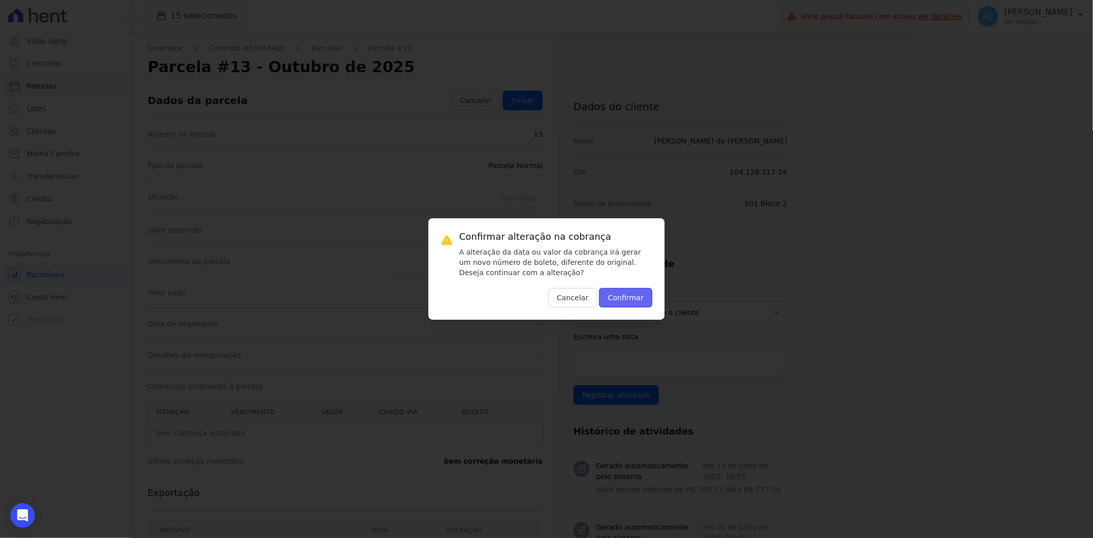
click at [623, 300] on button "Confirmar" at bounding box center [625, 297] width 53 height 19
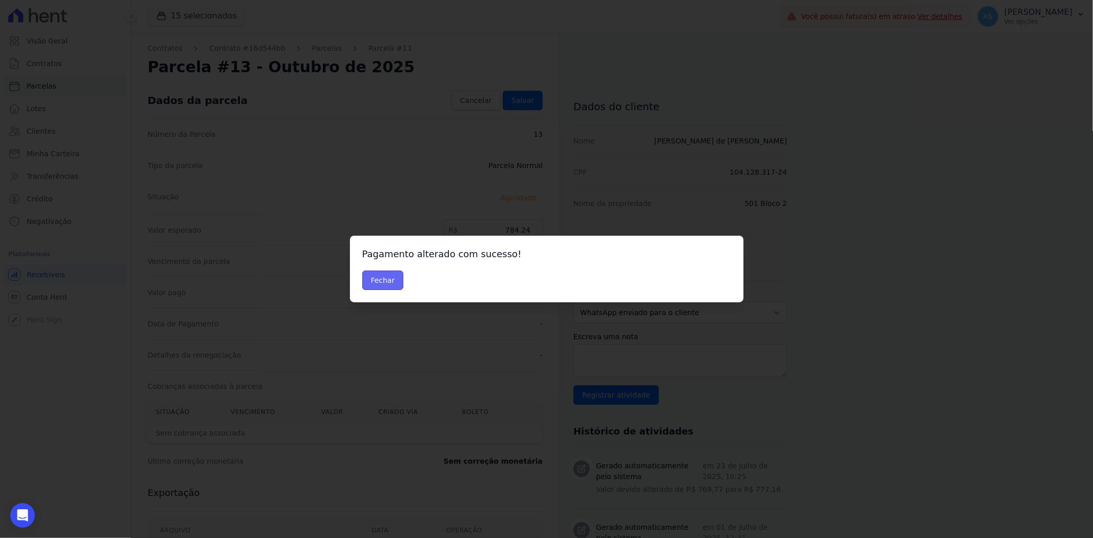
click at [382, 282] on button "Fechar" at bounding box center [383, 280] width 42 height 19
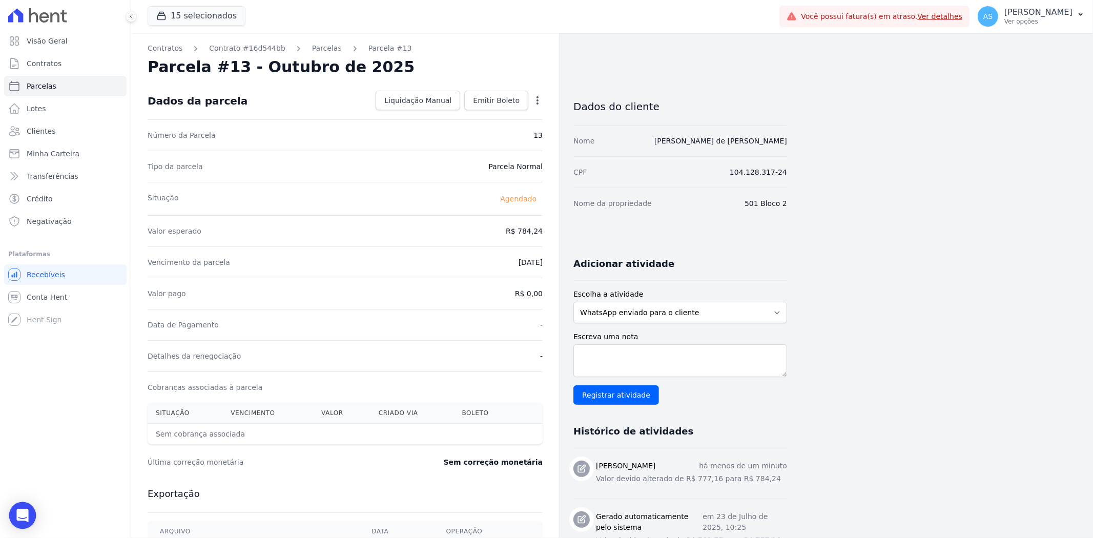
click at [26, 518] on icon "Open Intercom Messenger" at bounding box center [22, 515] width 13 height 13
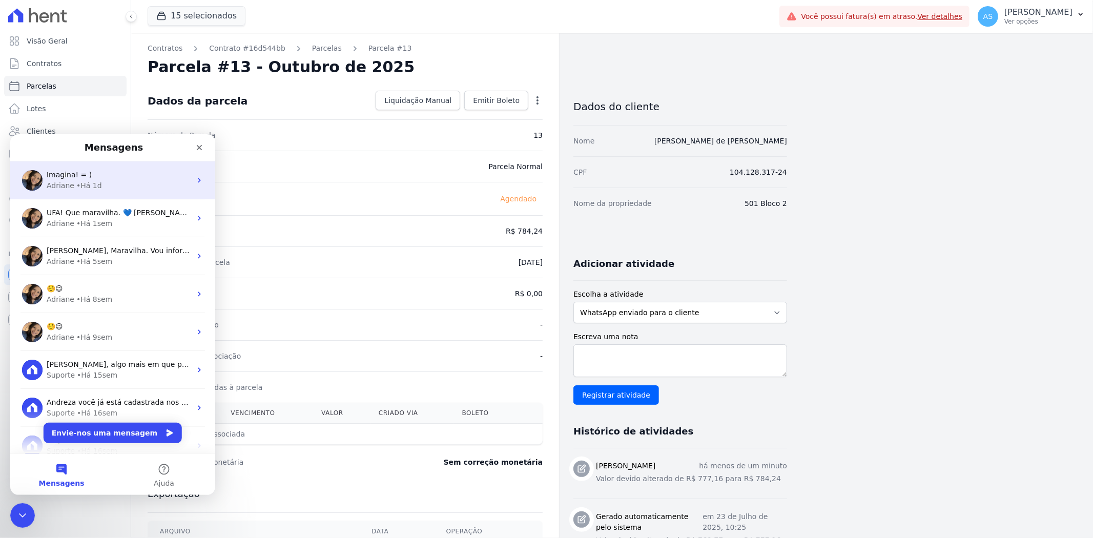
click at [76, 180] on div "• Há 1d" at bounding box center [89, 185] width 26 height 11
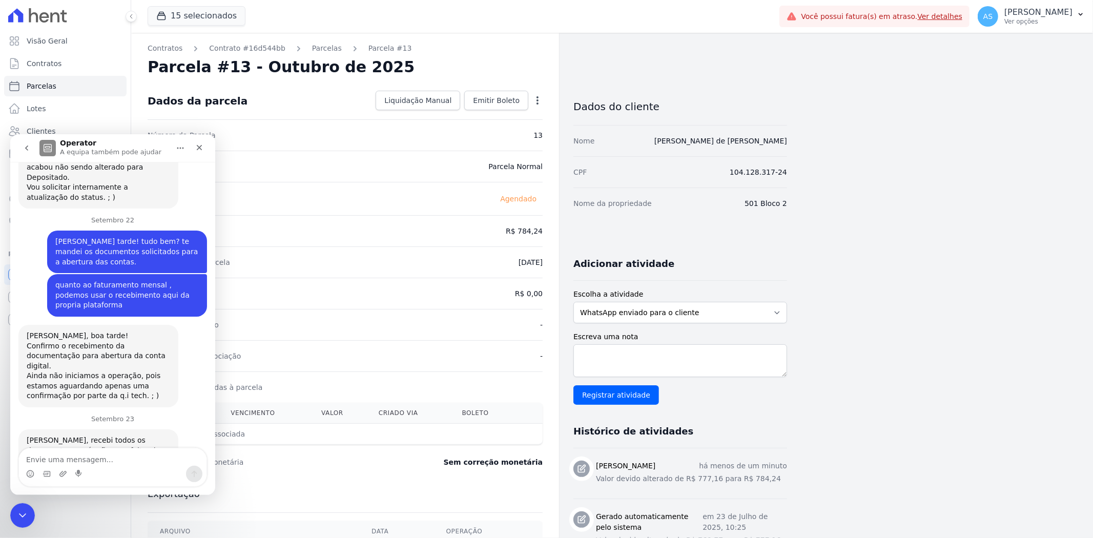
scroll to position [10104, 0]
click at [49, 457] on textarea "Envie uma mensagem..." at bounding box center [113, 456] width 188 height 17
type textarea "bom dia!"
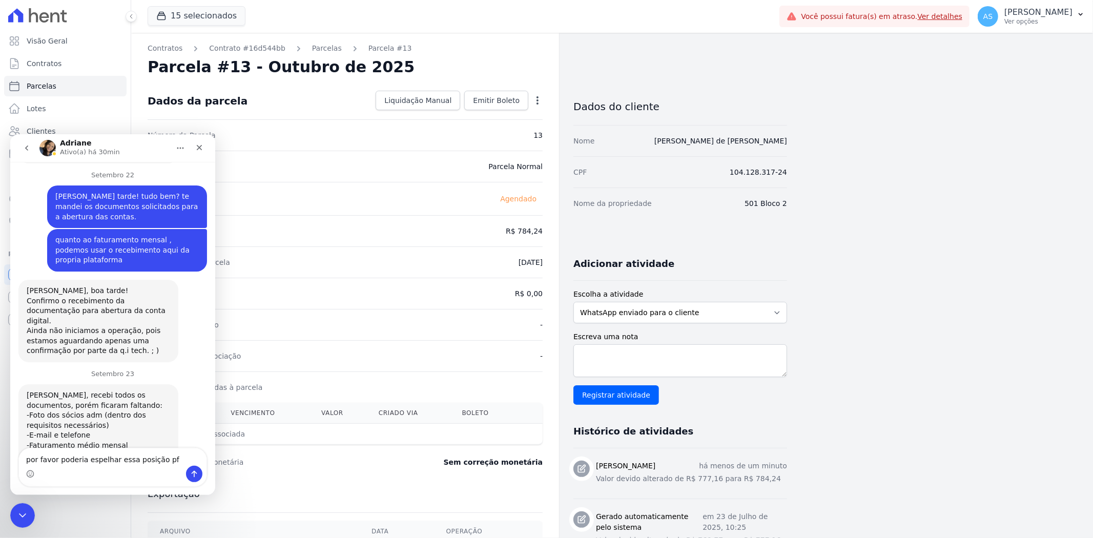
type textarea "por favor poderia espelhar essa posição pf ?"
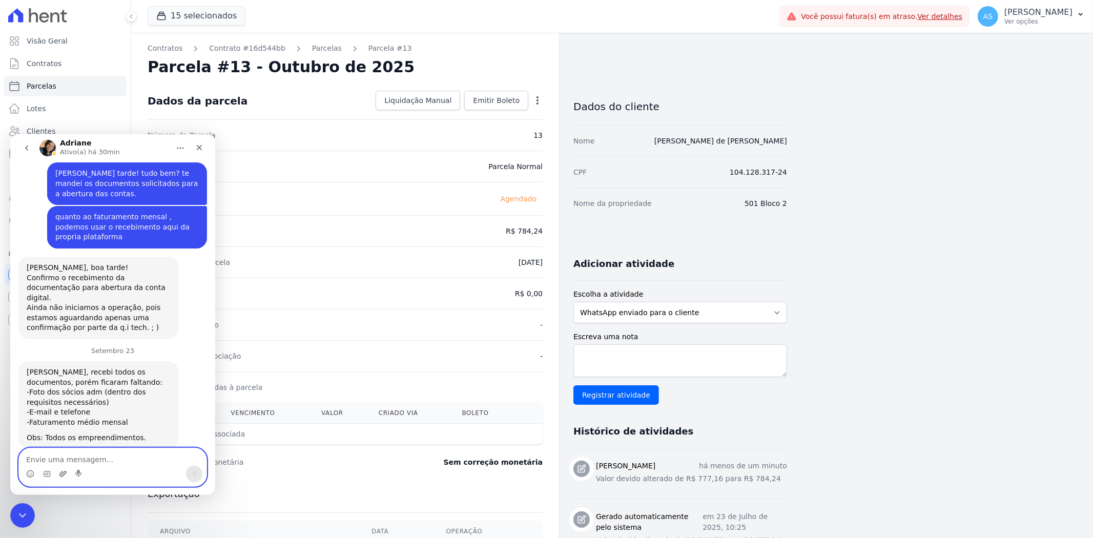
click at [60, 473] on icon "Carregar anexo" at bounding box center [62, 473] width 7 height 6
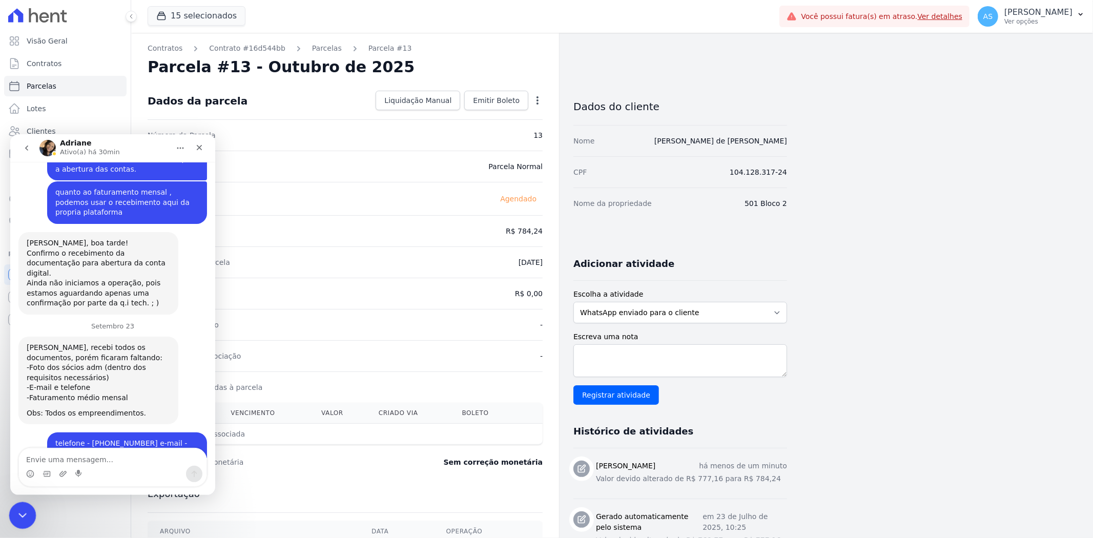
click at [23, 514] on icon "Fechar mensagem da Intercom" at bounding box center [20, 514] width 7 height 4
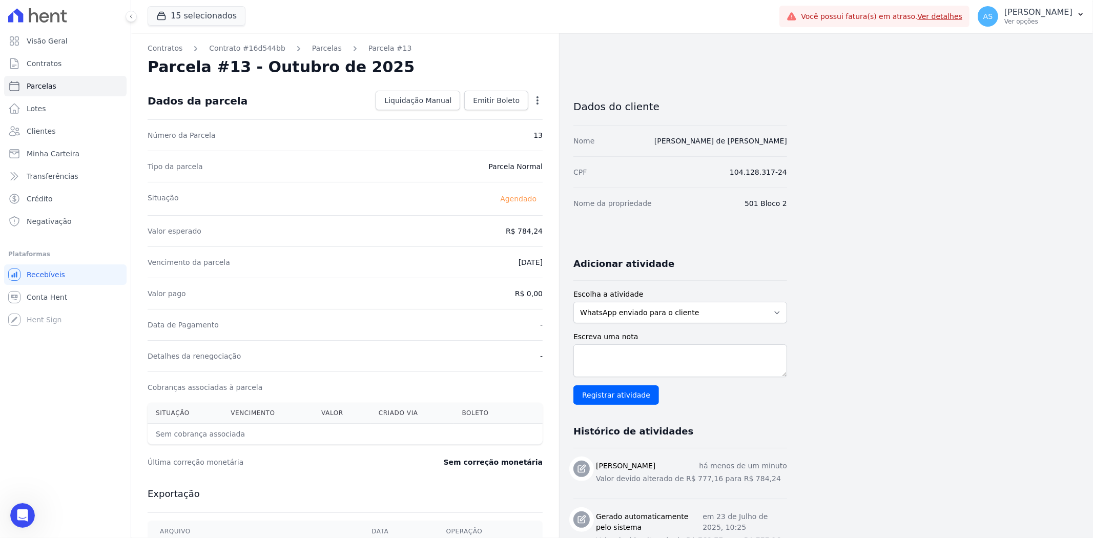
click at [537, 100] on icon "button" at bounding box center [538, 100] width 2 height 8
click at [478, 114] on link "Alterar" at bounding box center [493, 114] width 90 height 18
drag, startPoint x: 506, startPoint y: 231, endPoint x: 535, endPoint y: 231, distance: 29.2
click at [535, 231] on input "784.24" at bounding box center [493, 230] width 98 height 22
click at [33, 134] on span "Clientes" at bounding box center [41, 131] width 29 height 10
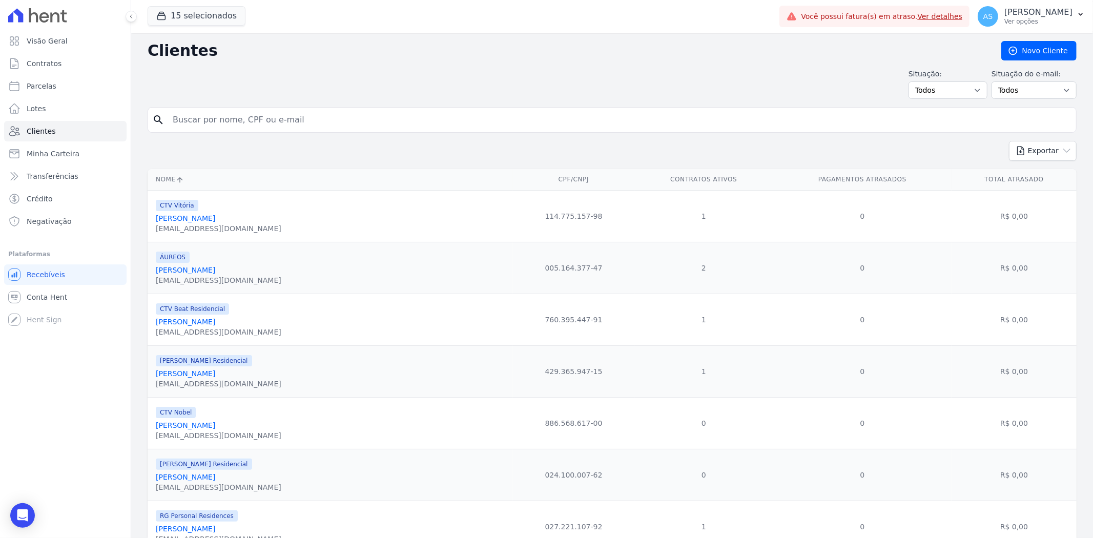
click at [193, 126] on input "search" at bounding box center [620, 120] width 906 height 21
paste input "[PERSON_NAME] de [PERSON_NAME]"
type input "[PERSON_NAME] de [PERSON_NAME]"
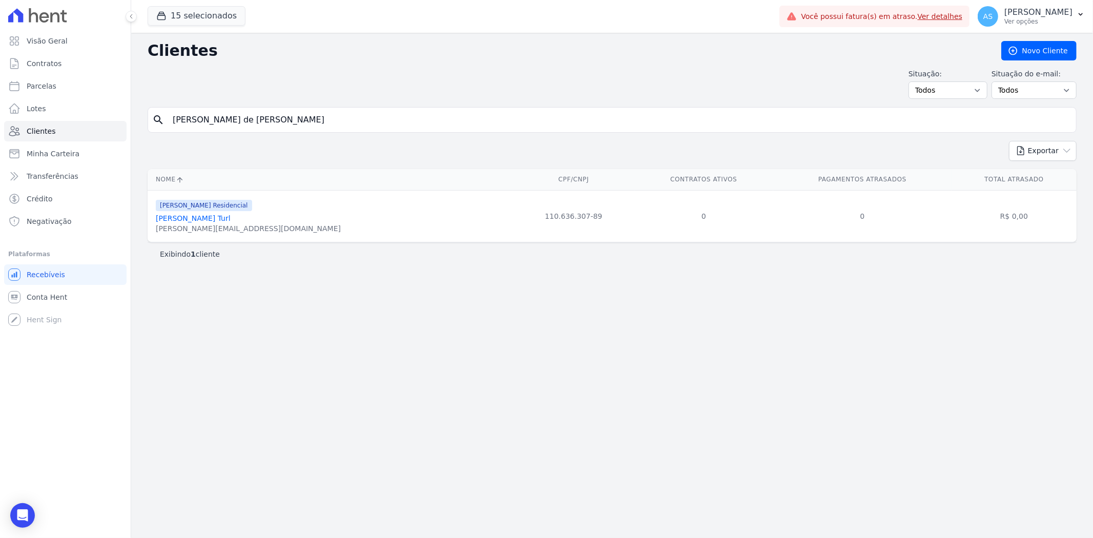
click at [228, 221] on link "[PERSON_NAME] Turl" at bounding box center [193, 218] width 75 height 8
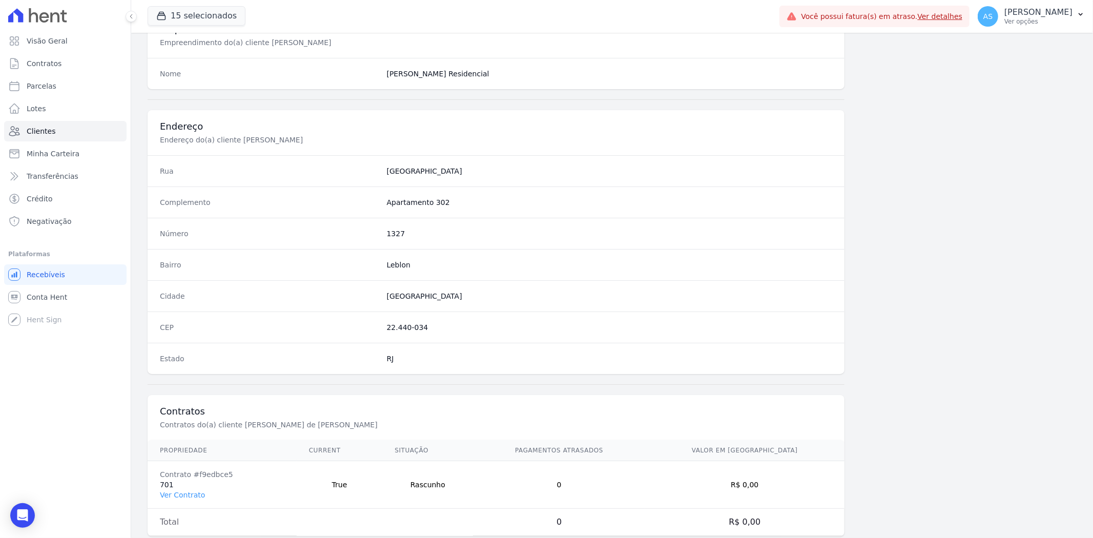
scroll to position [422, 0]
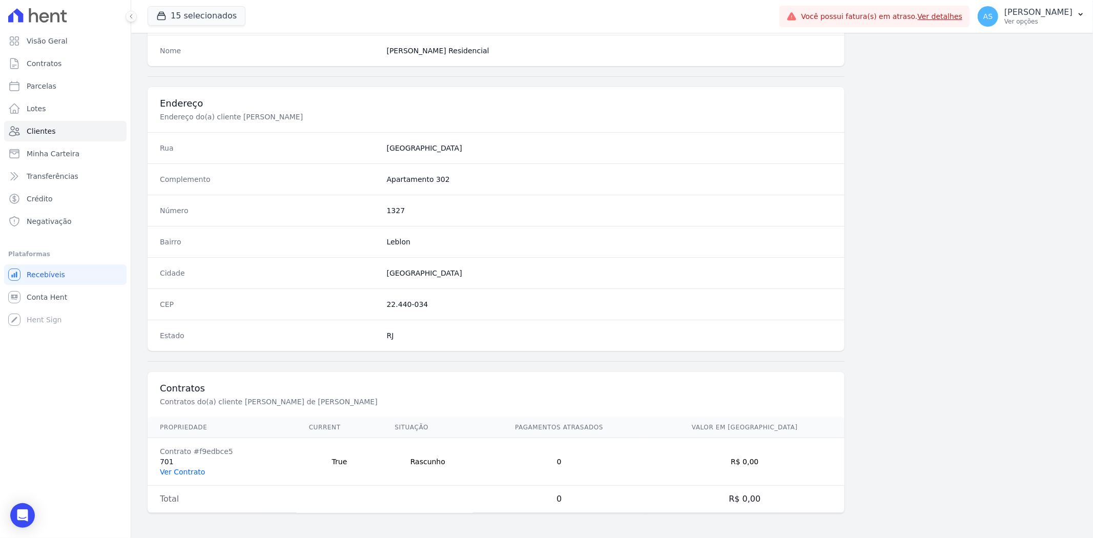
click at [182, 473] on link "Ver Contrato" at bounding box center [182, 472] width 45 height 8
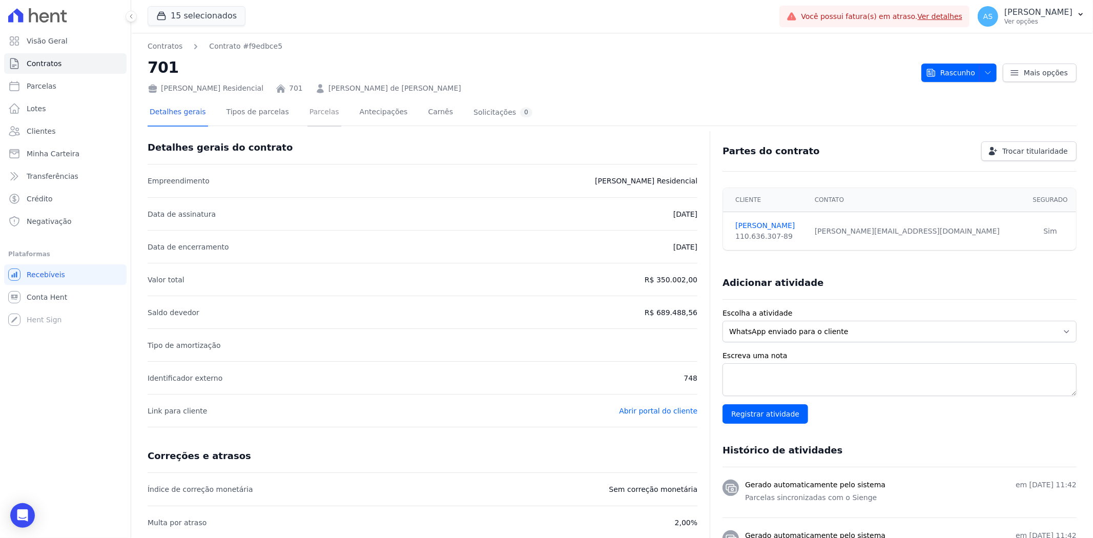
click at [308, 114] on link "Parcelas" at bounding box center [325, 112] width 34 height 27
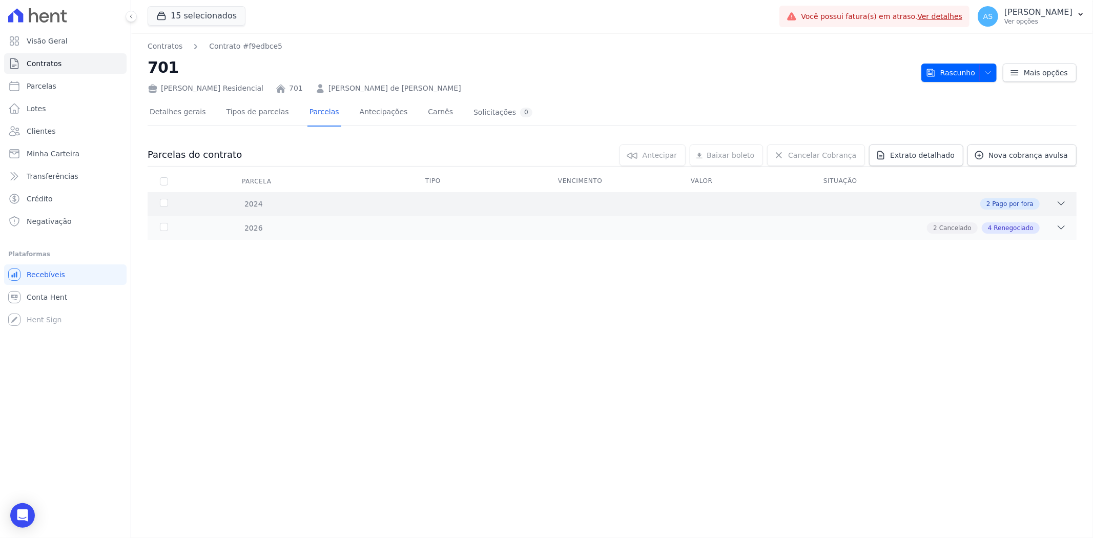
click at [1063, 200] on icon at bounding box center [1061, 203] width 10 height 10
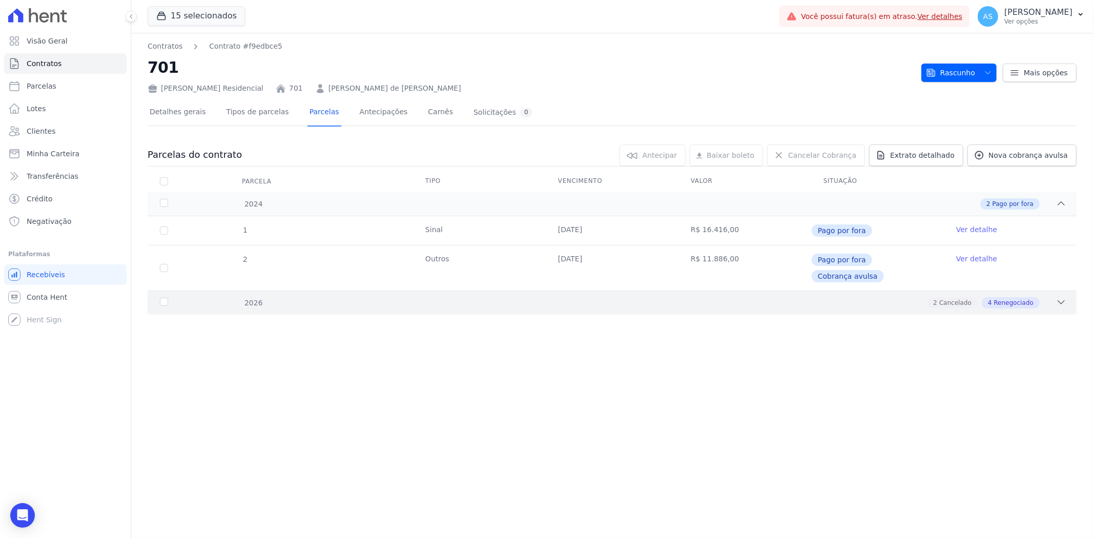
click at [1061, 297] on icon at bounding box center [1061, 302] width 10 height 10
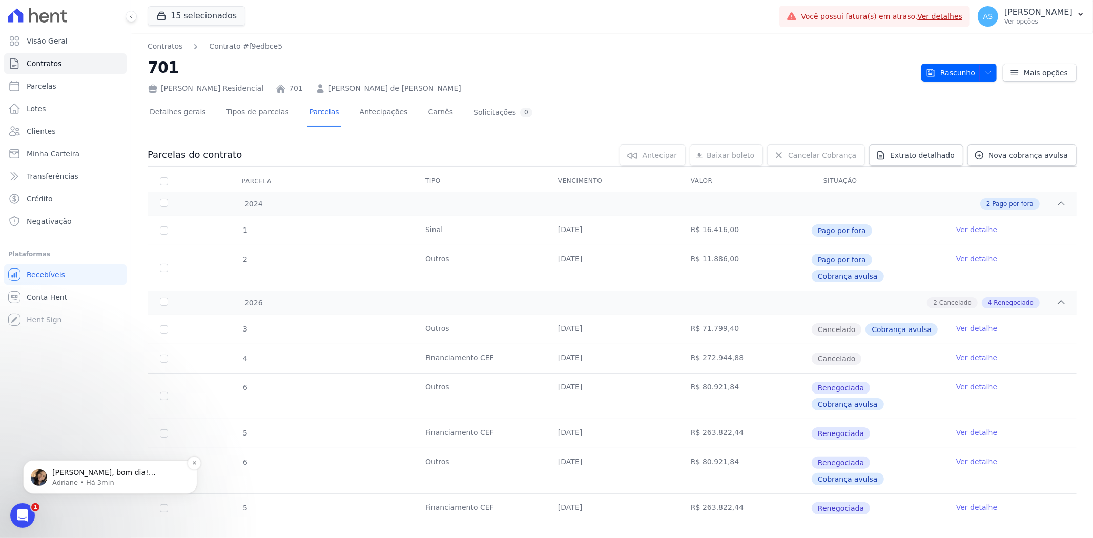
click at [98, 472] on span "[PERSON_NAME], bom dia! Prontinho dado o comando para espelhamento." at bounding box center [109, 482] width 115 height 29
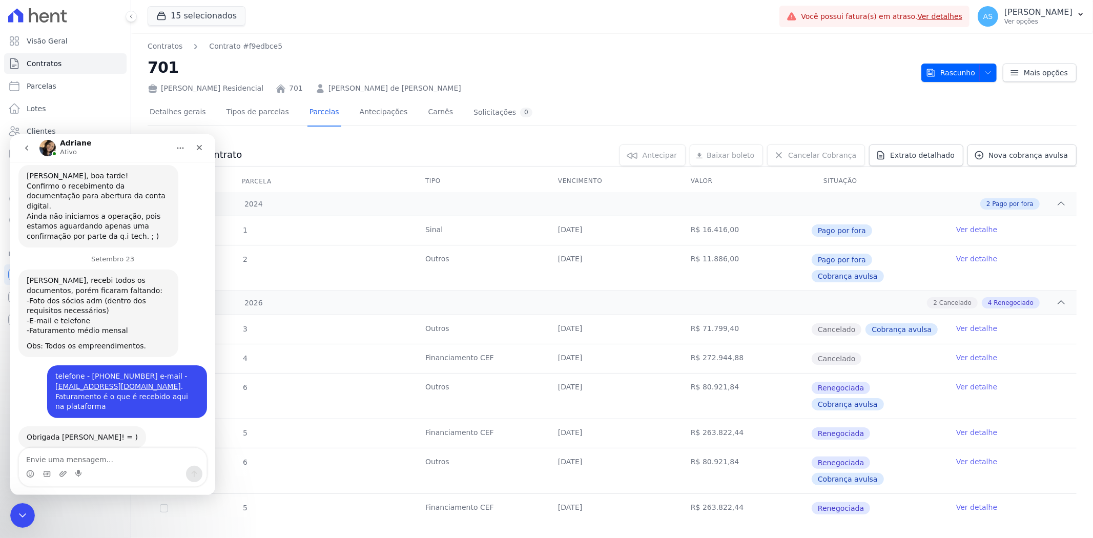
scroll to position [10103, 0]
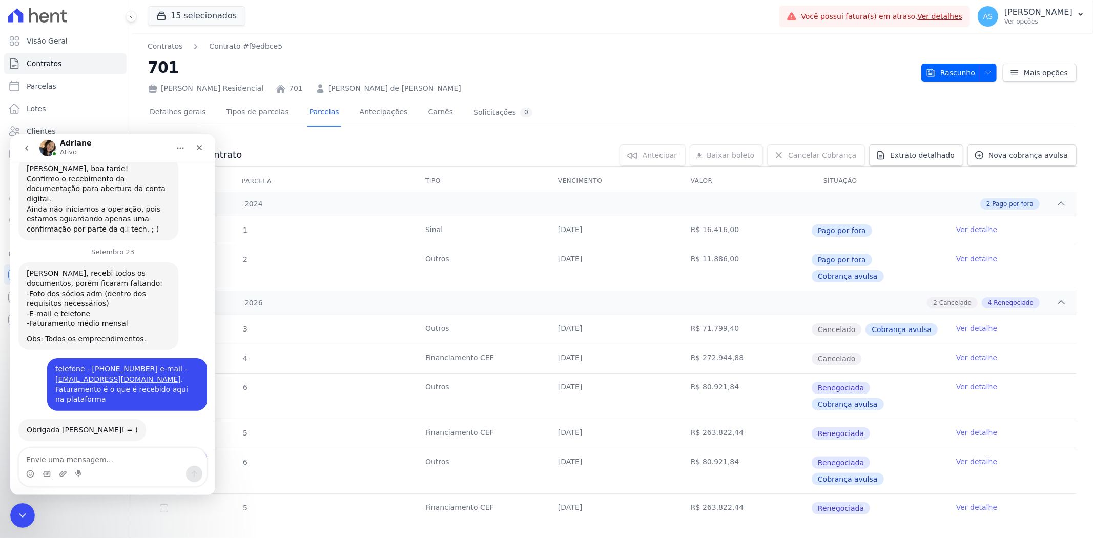
click at [54, 459] on textarea "Envie uma mensagem..." at bounding box center [113, 456] width 188 height 17
type textarea "obrigada"
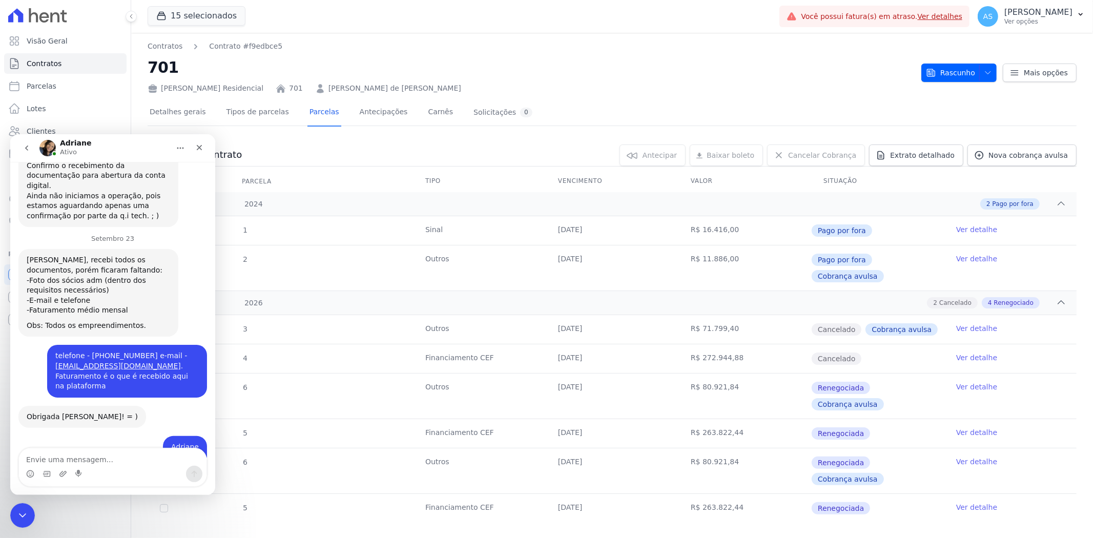
scroll to position [10115, 0]
drag, startPoint x: 60, startPoint y: 705, endPoint x: 17, endPoint y: 510, distance: 199.0
click at [17, 510] on icon "Fechar mensagem da Intercom" at bounding box center [21, 514] width 12 height 12
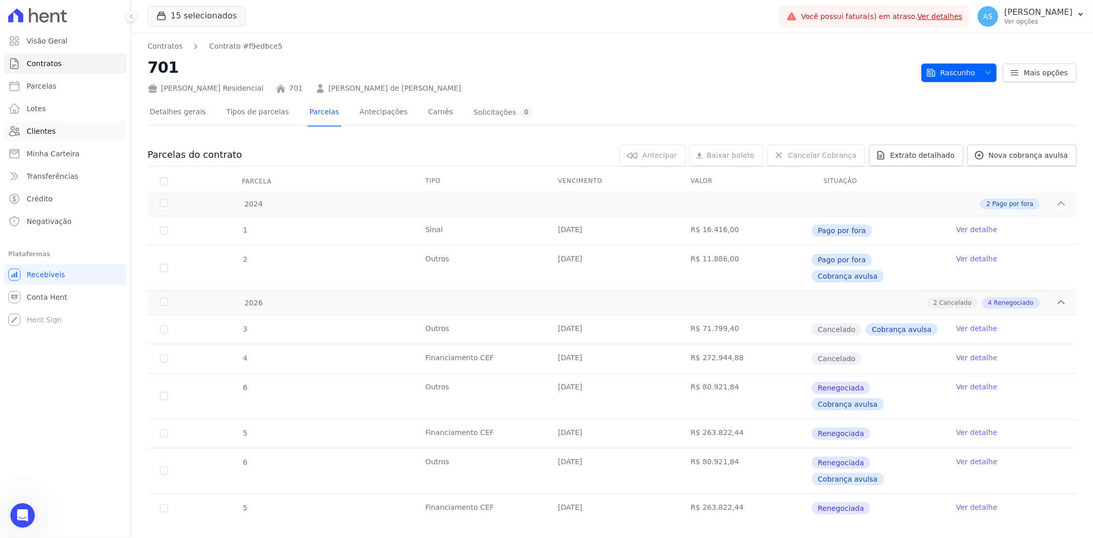
scroll to position [9488, 0]
click at [49, 129] on span "Clientes" at bounding box center [41, 131] width 29 height 10
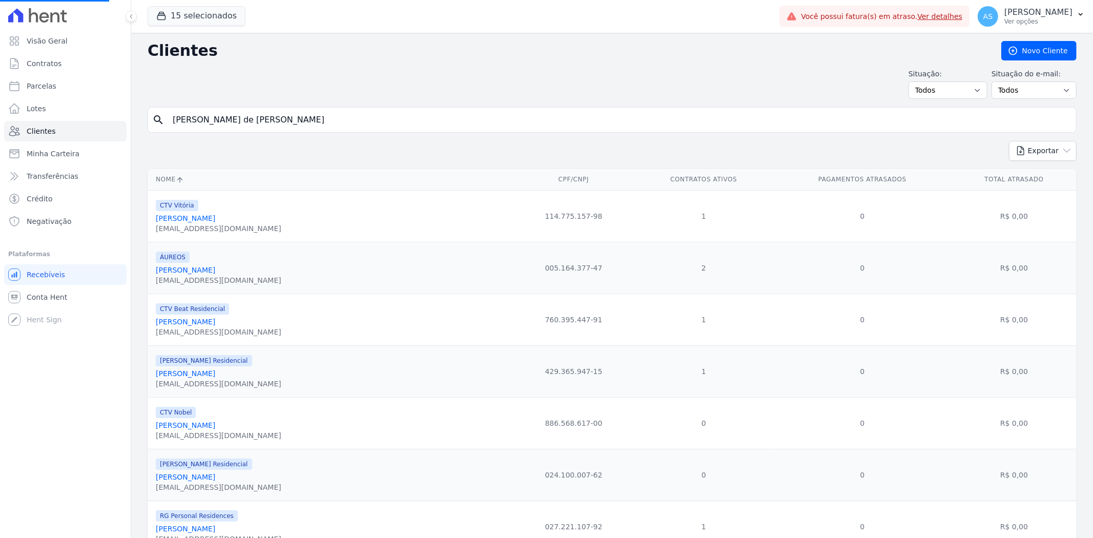
click at [262, 119] on input "[PERSON_NAME] de [PERSON_NAME]" at bounding box center [620, 120] width 906 height 21
drag, startPoint x: 342, startPoint y: 118, endPoint x: 60, endPoint y: 154, distance: 284.1
click at [60, 154] on div "Visão Geral Contratos [GEOGRAPHIC_DATA] Lotes Clientes Minha Carteira Transferê…" at bounding box center [546, 269] width 1093 height 538
paste input "[PERSON_NAME] de [PERSON_NAME]"
type input "[PERSON_NAME] de [PERSON_NAME]"
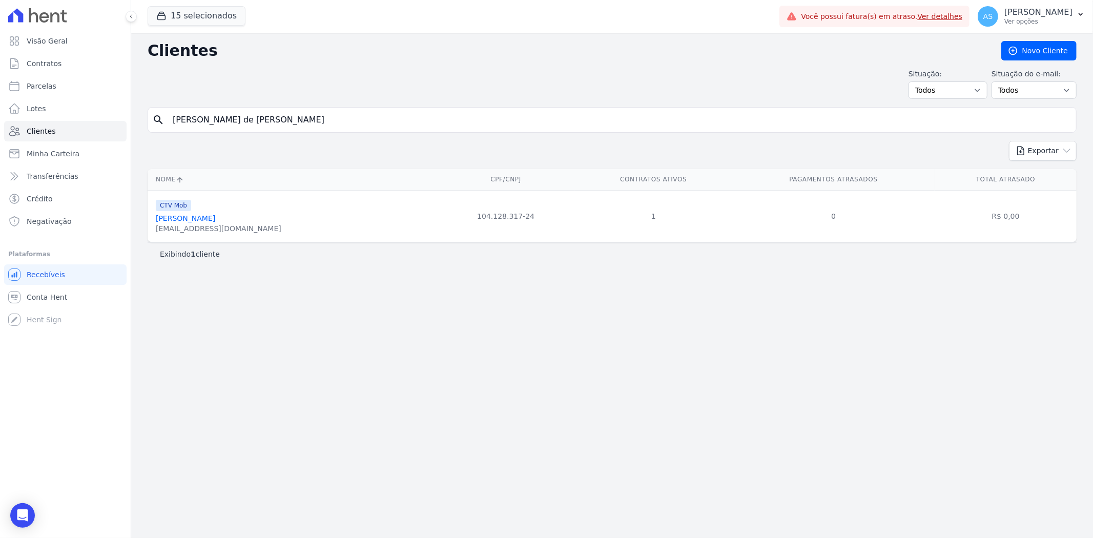
click at [214, 216] on link "[PERSON_NAME]" at bounding box center [185, 218] width 59 height 8
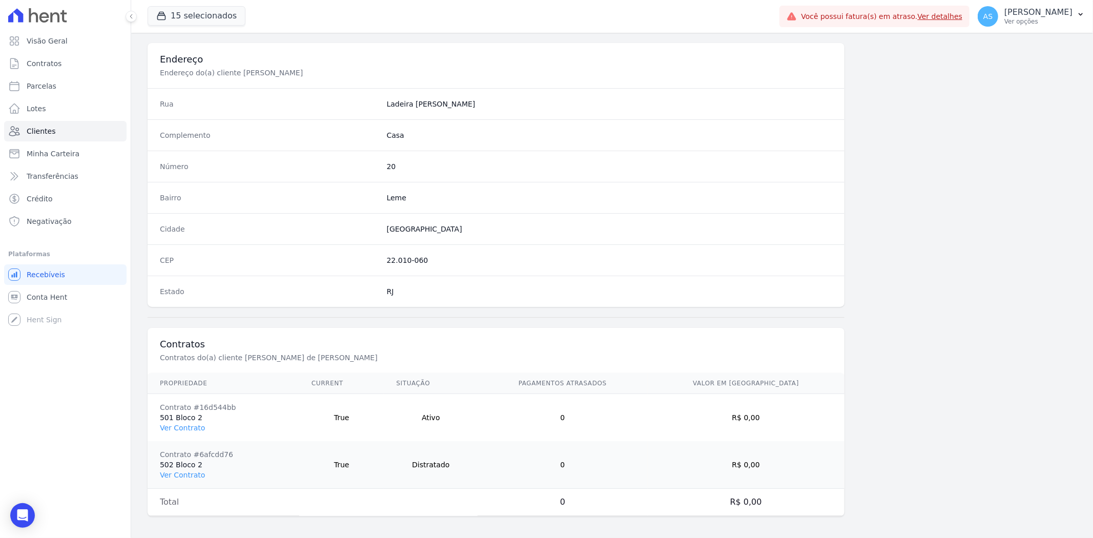
scroll to position [469, 0]
click at [168, 422] on link "Ver Contrato" at bounding box center [182, 425] width 45 height 8
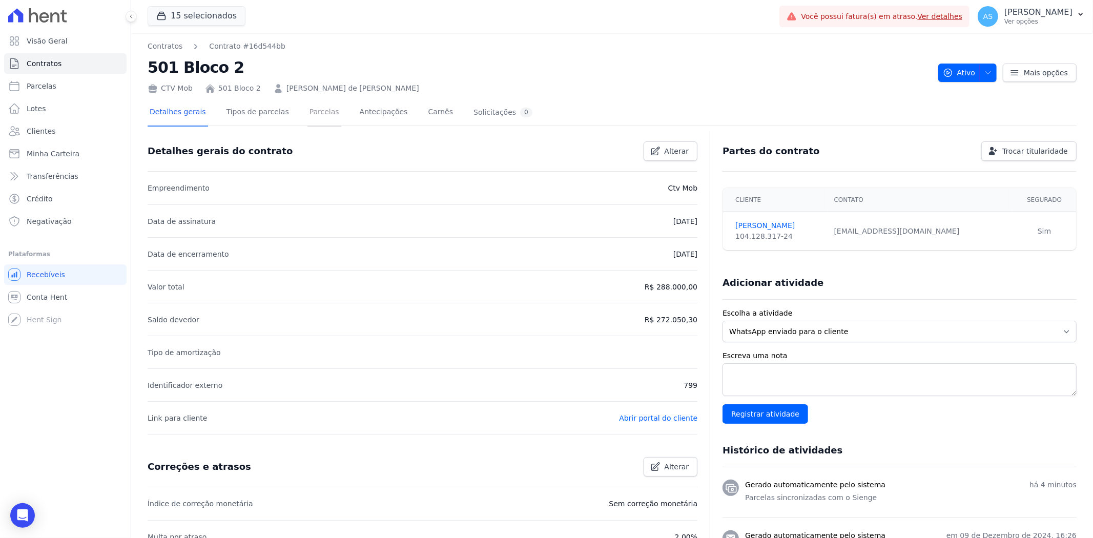
click at [308, 110] on link "Parcelas" at bounding box center [325, 112] width 34 height 27
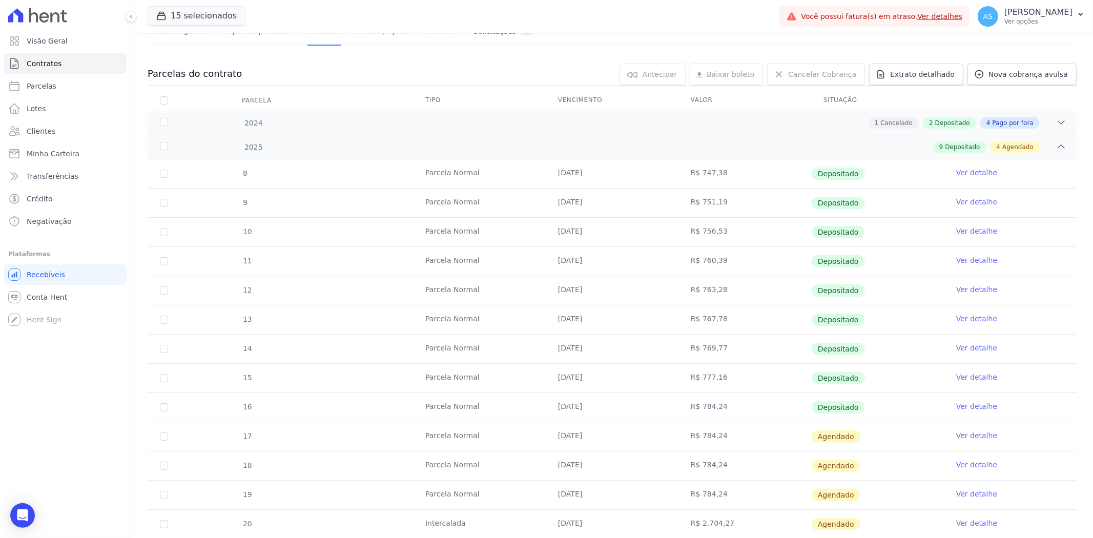
scroll to position [160, 0]
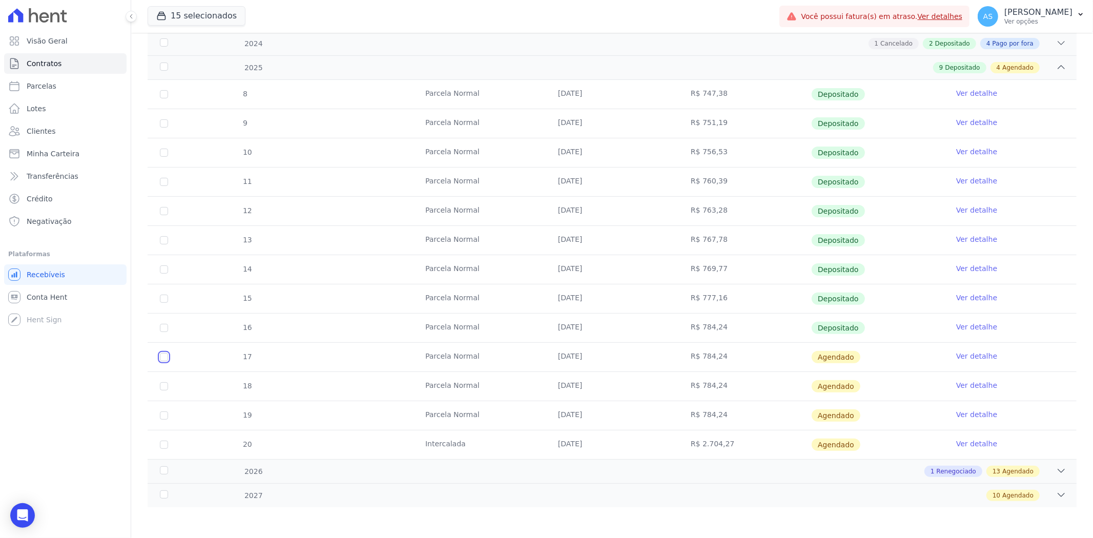
click at [165, 355] on input "checkbox" at bounding box center [164, 357] width 8 height 8
checkbox input "true"
click at [160, 383] on input "checkbox" at bounding box center [164, 386] width 8 height 8
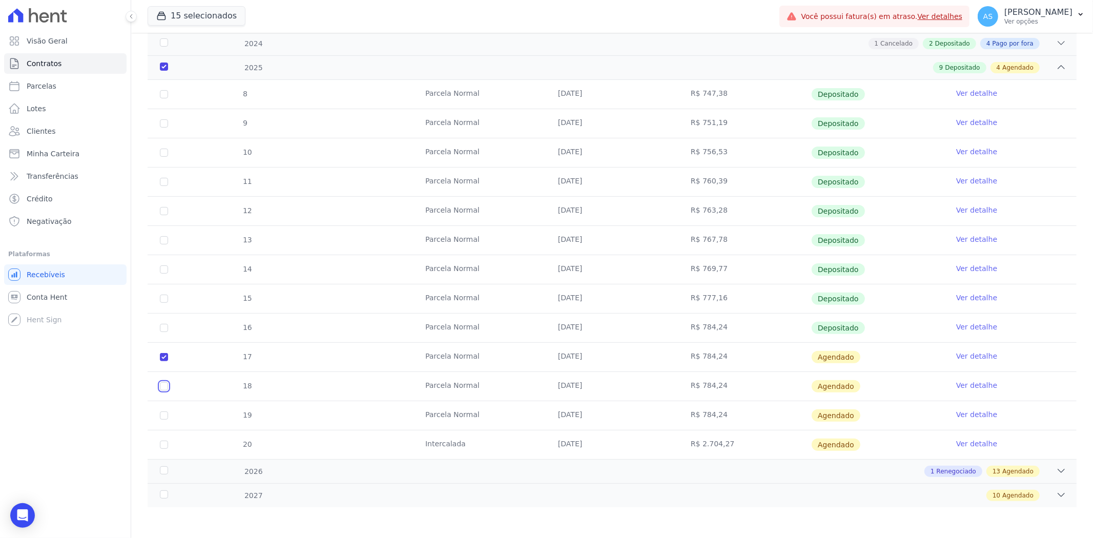
checkbox input "true"
click at [164, 416] on input "checkbox" at bounding box center [164, 416] width 8 height 8
checkbox input "true"
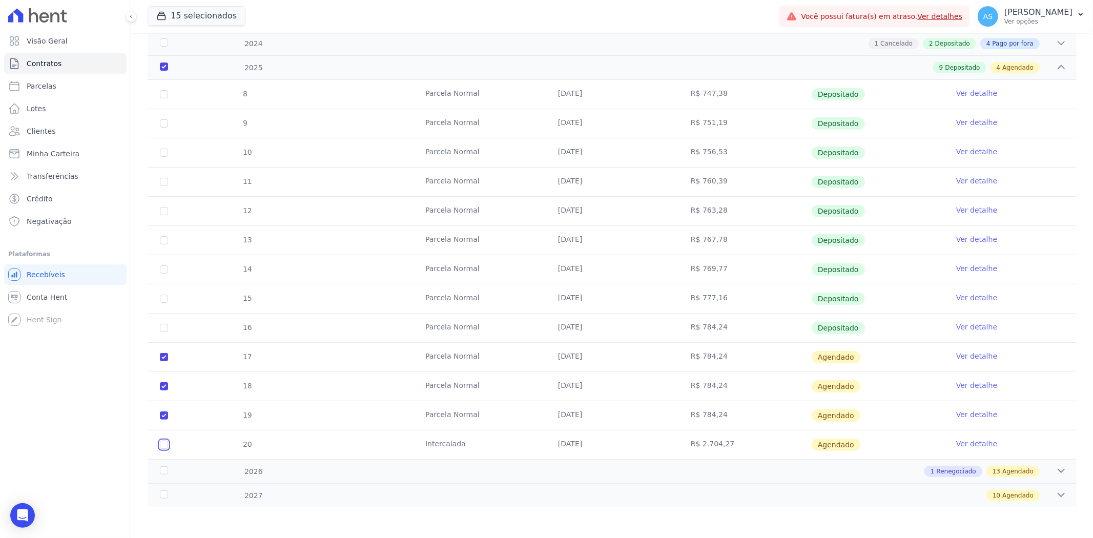
click at [161, 447] on input "checkbox" at bounding box center [164, 445] width 8 height 8
checkbox input "true"
click at [1056, 472] on icon at bounding box center [1061, 471] width 10 height 10
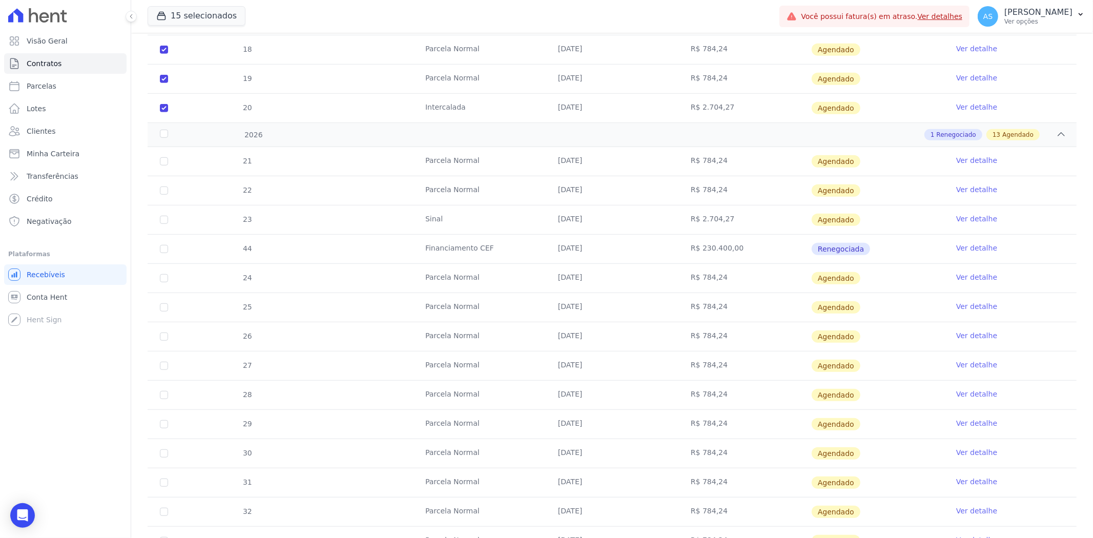
scroll to position [502, 0]
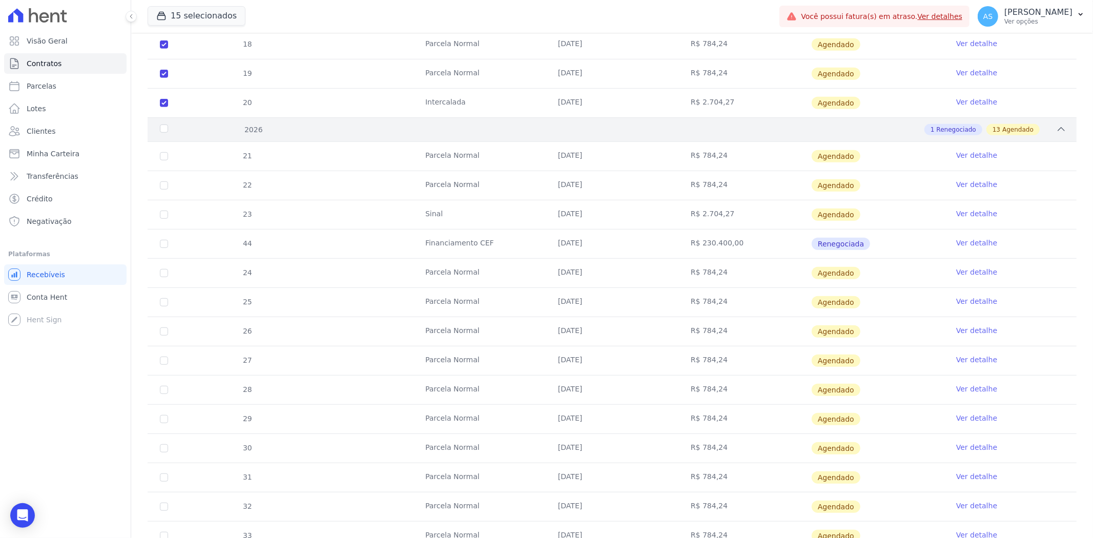
click at [162, 129] on div "2026" at bounding box center [201, 130] width 86 height 11
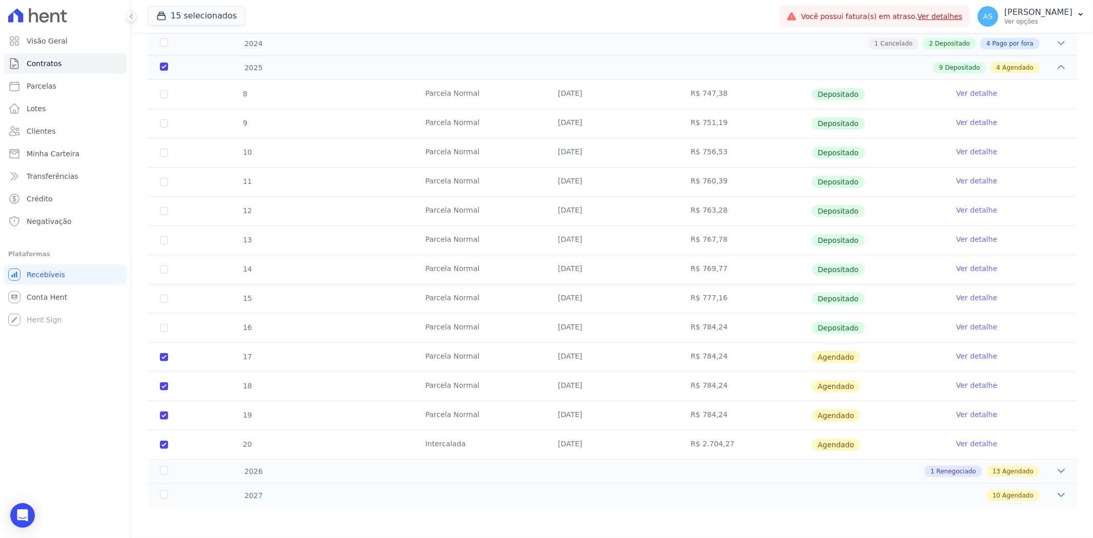
scroll to position [160, 0]
click at [165, 473] on div "2026" at bounding box center [201, 471] width 86 height 11
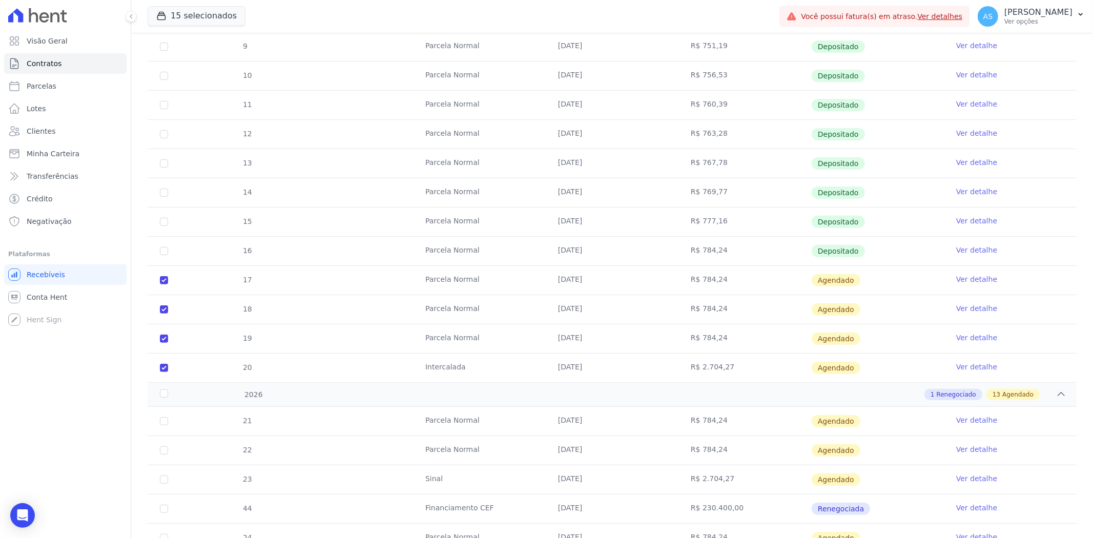
scroll to position [445, 0]
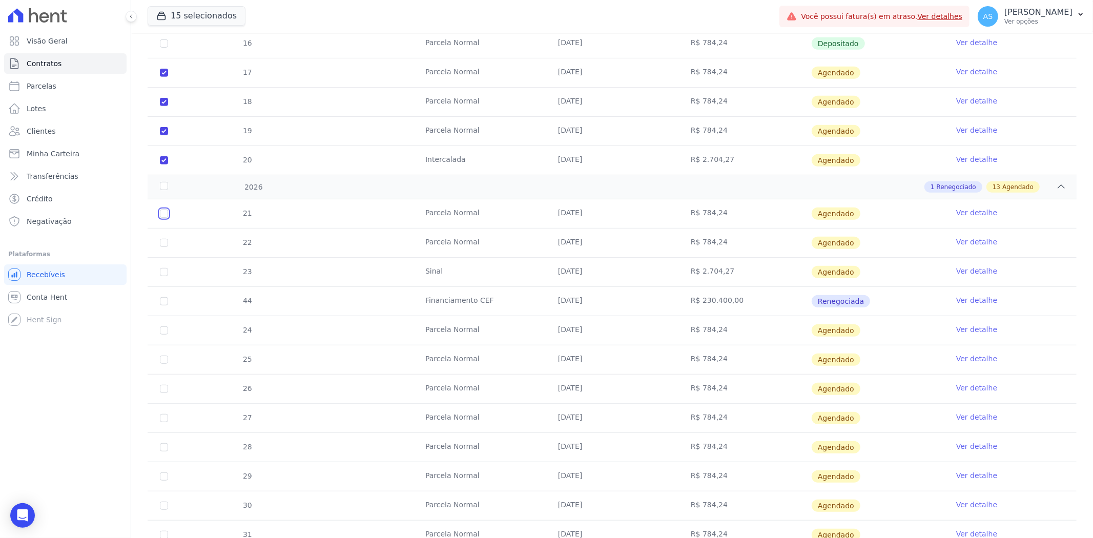
click at [162, 212] on input "checkbox" at bounding box center [164, 214] width 8 height 8
checkbox input "true"
click at [165, 236] on td "22" at bounding box center [164, 243] width 33 height 29
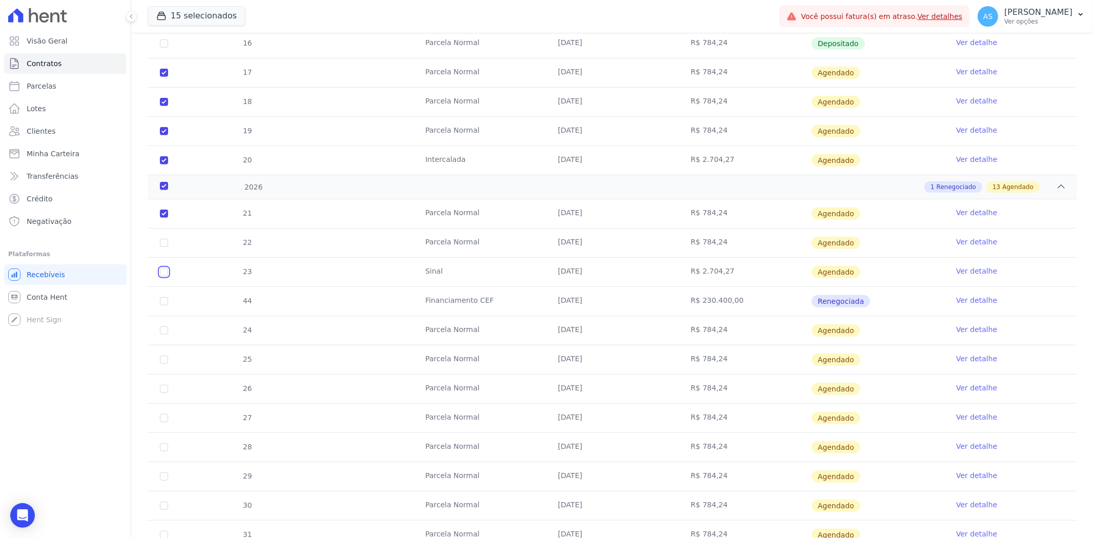
click at [161, 270] on input "checkbox" at bounding box center [164, 272] width 8 height 8
checkbox input "true"
click at [161, 239] on input "checkbox" at bounding box center [164, 243] width 8 height 8
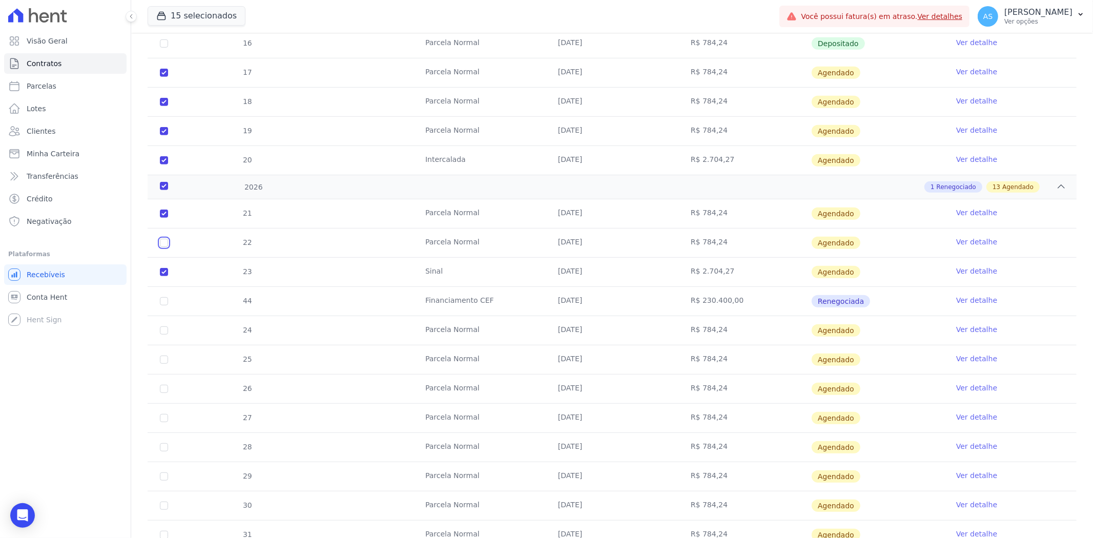
checkbox input "true"
click at [162, 329] on input "checkbox" at bounding box center [164, 330] width 8 height 8
checkbox input "true"
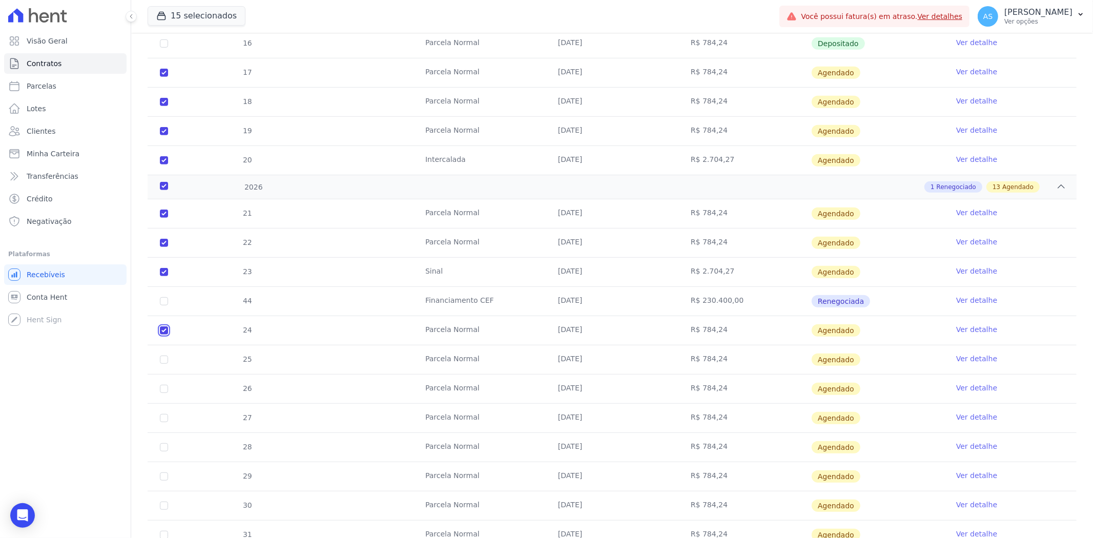
checkbox input "true"
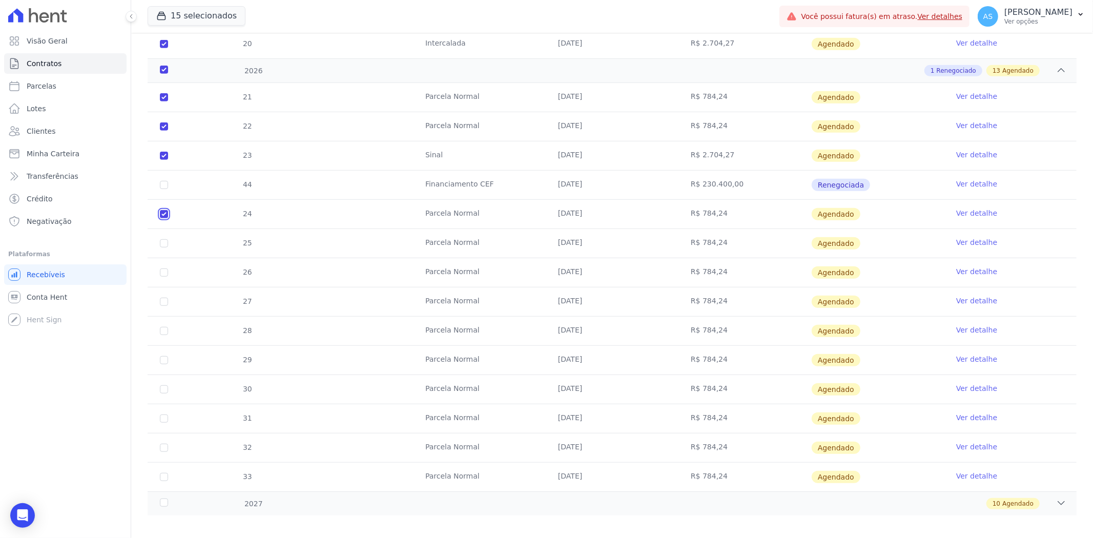
scroll to position [570, 0]
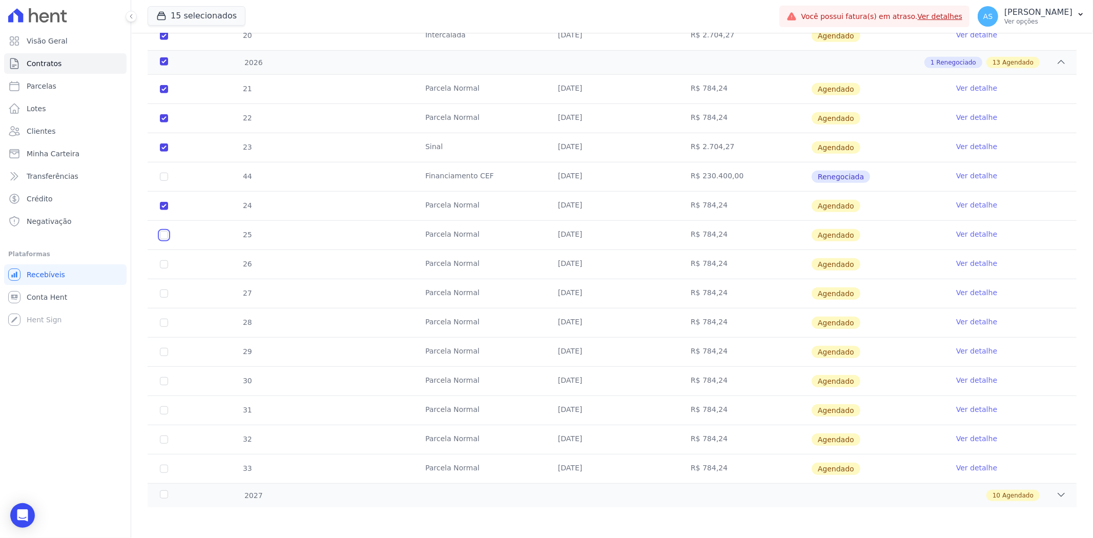
click at [164, 236] on input "checkbox" at bounding box center [164, 235] width 8 height 8
checkbox input "true"
click at [163, 262] on input "checkbox" at bounding box center [164, 264] width 8 height 8
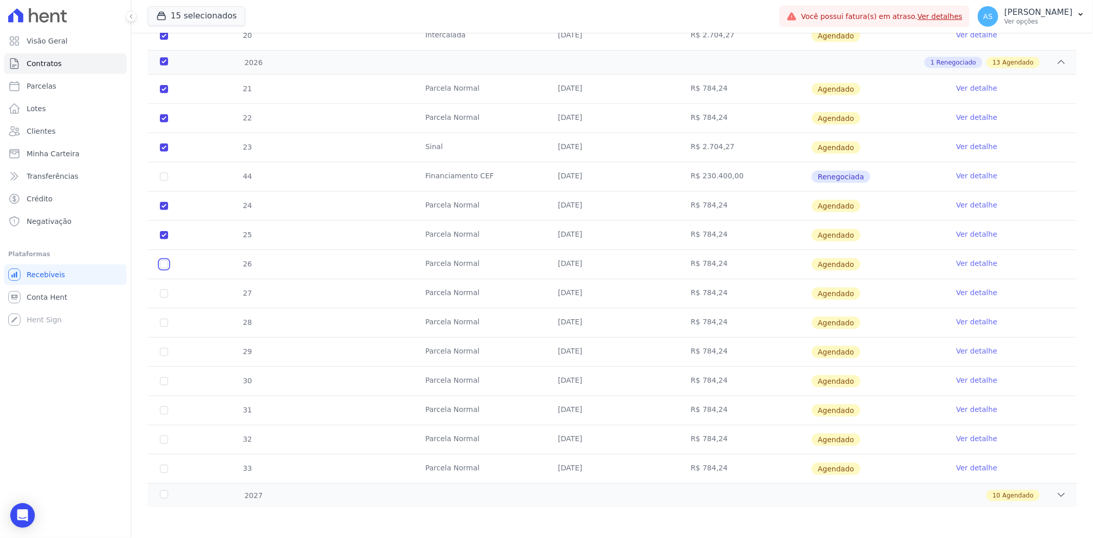
checkbox input "true"
click at [163, 295] on input "checkbox" at bounding box center [164, 294] width 8 height 8
checkbox input "true"
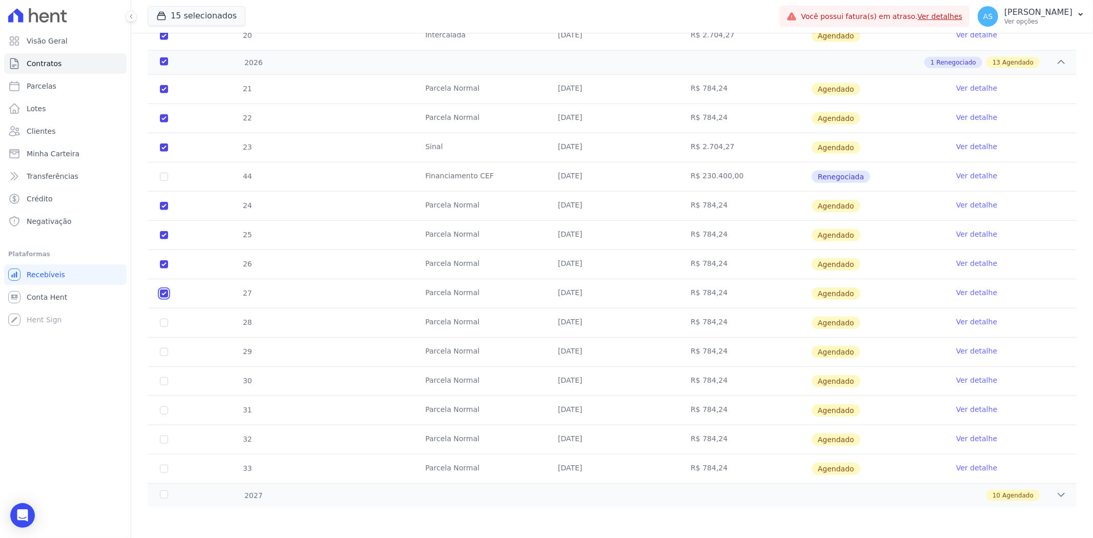
checkbox input "true"
click at [163, 323] on input "checkbox" at bounding box center [164, 323] width 8 height 8
checkbox input "true"
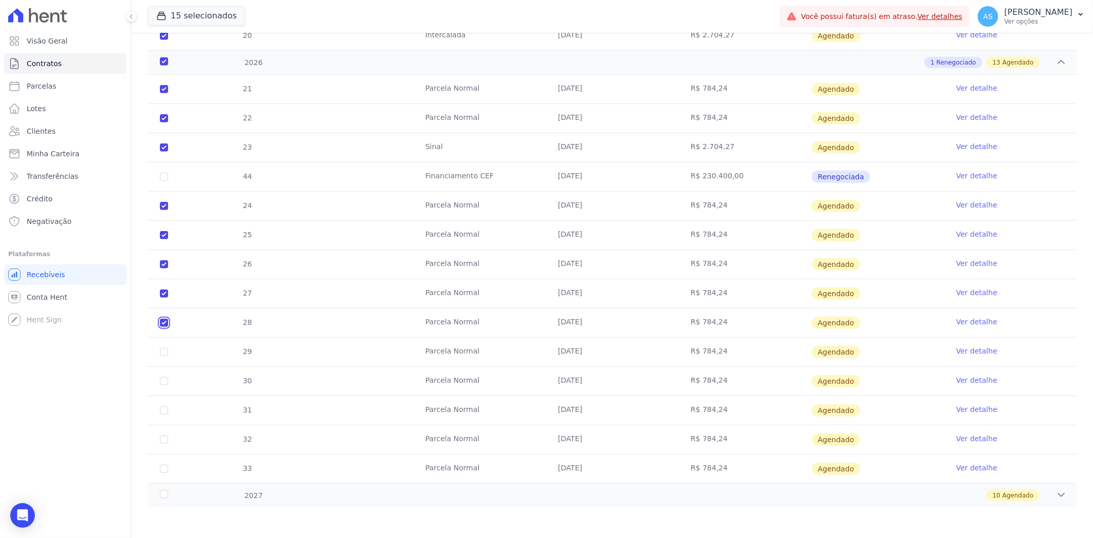
checkbox input "true"
click at [165, 352] on input "checkbox" at bounding box center [164, 352] width 8 height 8
checkbox input "true"
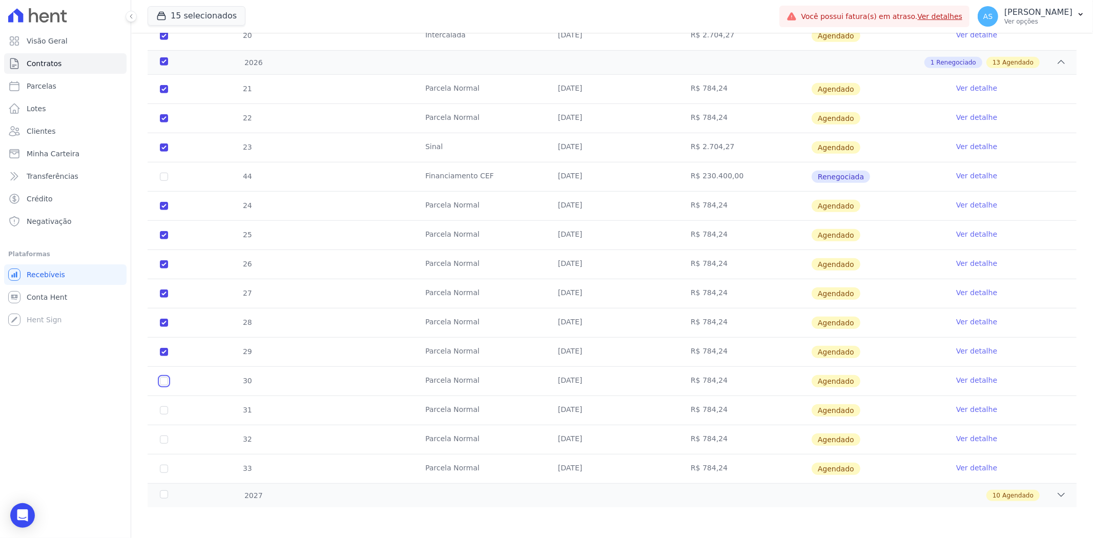
click at [163, 380] on input "checkbox" at bounding box center [164, 381] width 8 height 8
checkbox input "true"
click at [164, 411] on input "checkbox" at bounding box center [164, 410] width 8 height 8
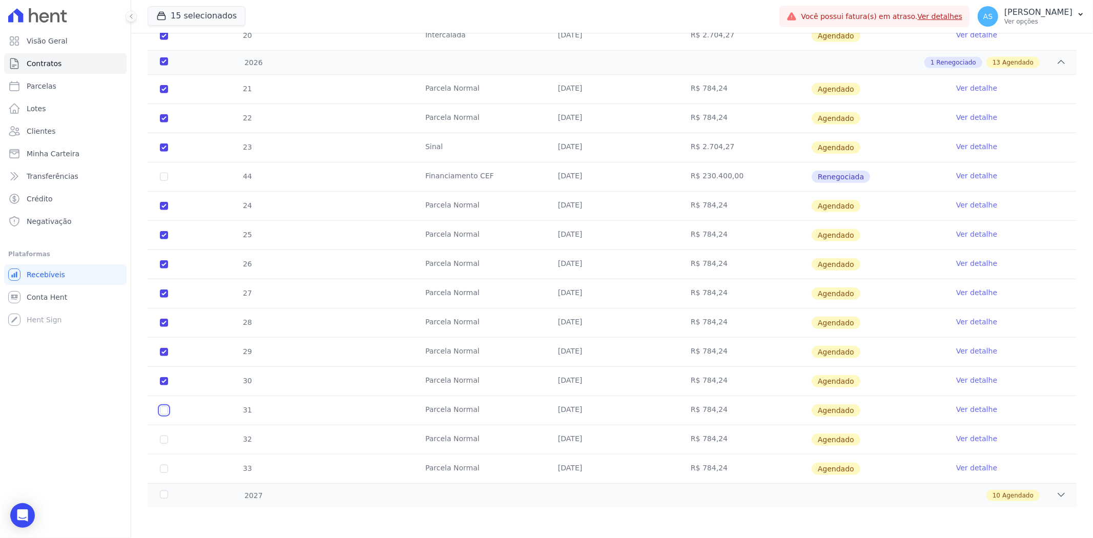
checkbox input "true"
click at [161, 440] on input "checkbox" at bounding box center [164, 440] width 8 height 8
checkbox input "true"
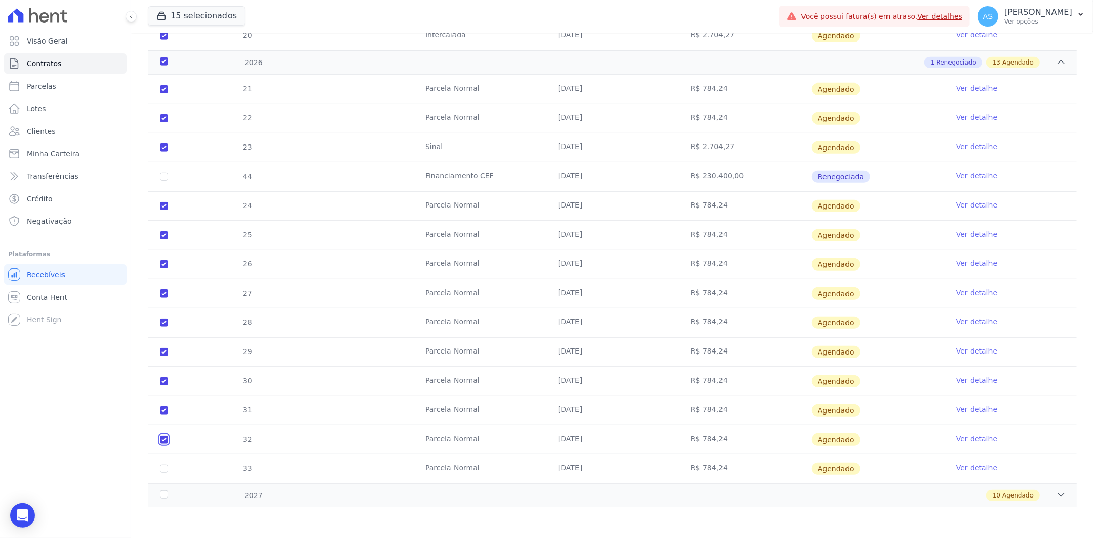
checkbox input "true"
click at [161, 475] on td "33" at bounding box center [164, 469] width 33 height 29
click at [167, 469] on input "checkbox" at bounding box center [164, 469] width 8 height 8
checkbox input "true"
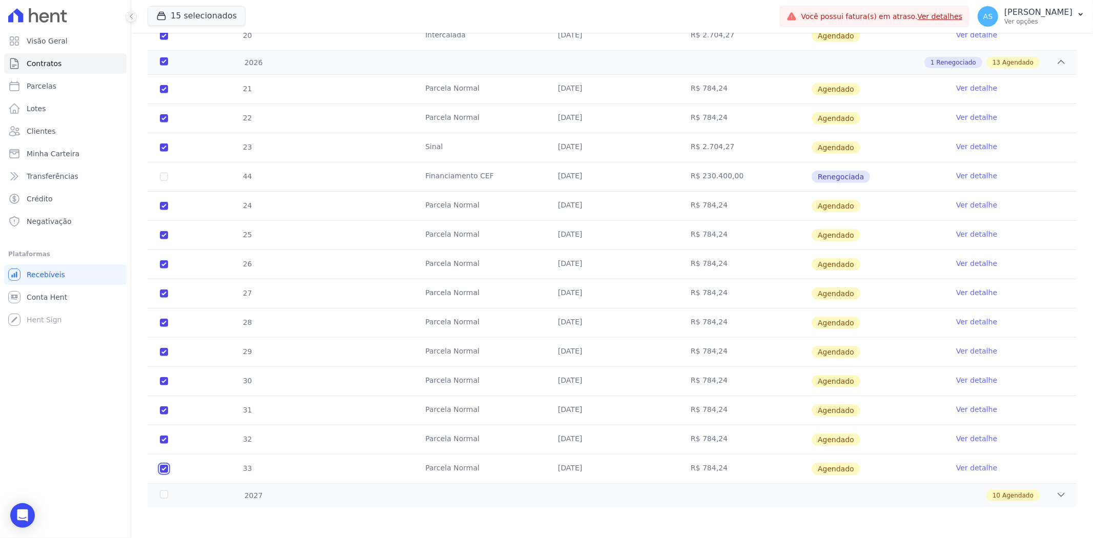
checkbox input "true"
click at [1056, 494] on icon at bounding box center [1061, 495] width 10 height 10
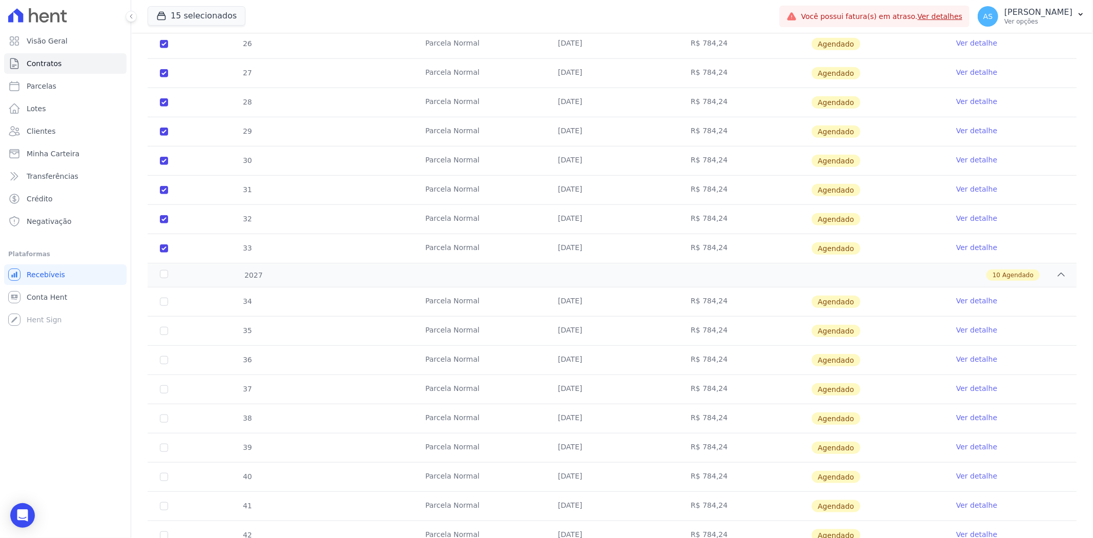
scroll to position [863, 0]
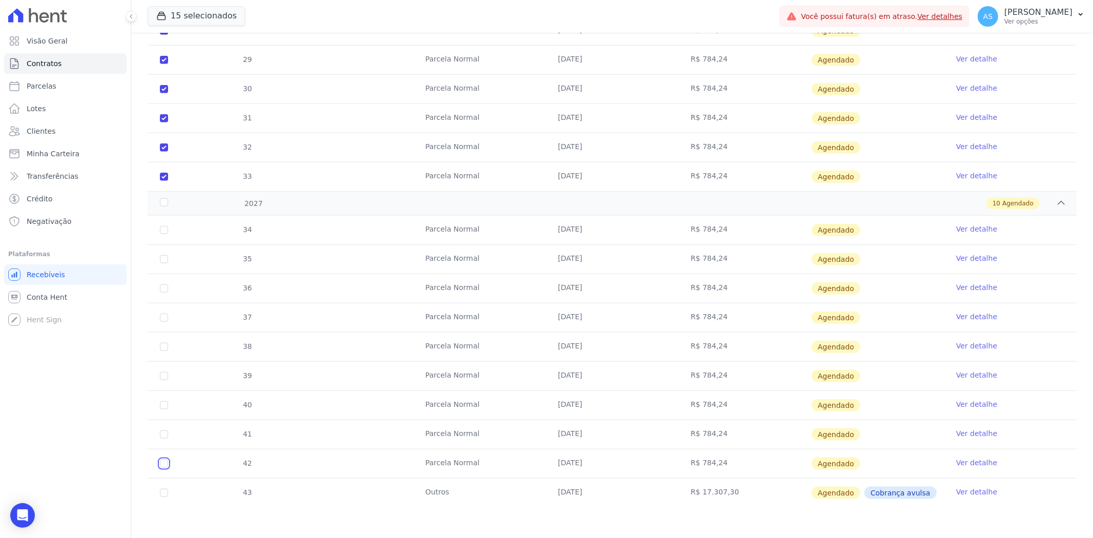
click at [164, 466] on input "checkbox" at bounding box center [164, 464] width 8 height 8
checkbox input "true"
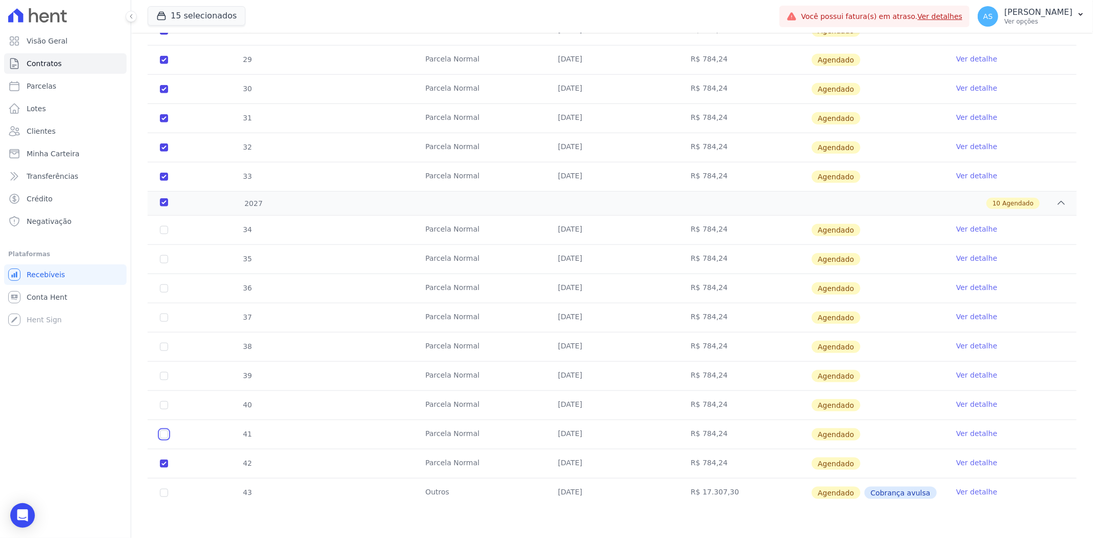
click at [161, 438] on input "checkbox" at bounding box center [164, 435] width 8 height 8
checkbox input "true"
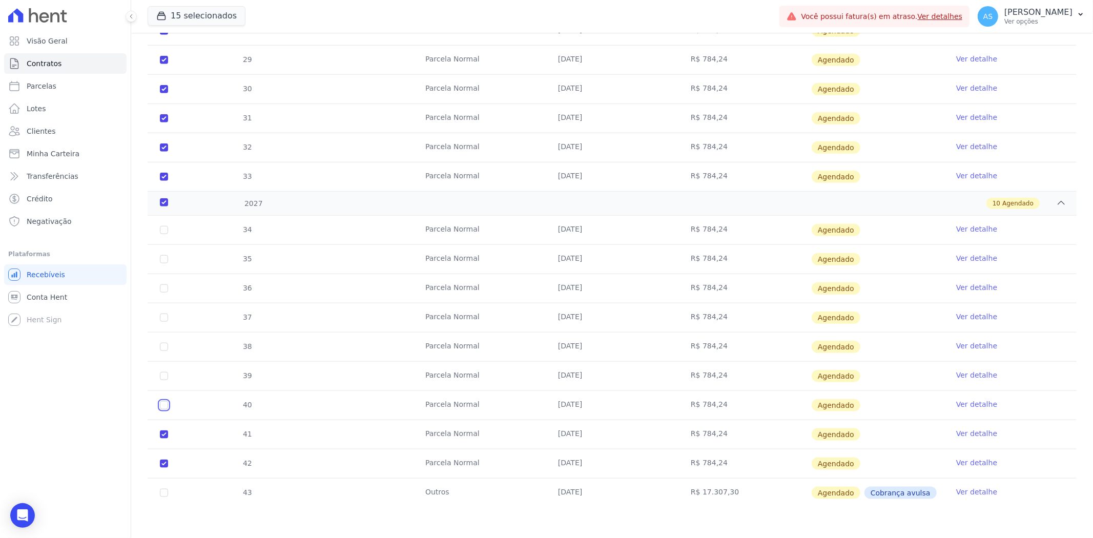
click at [166, 408] on input "checkbox" at bounding box center [164, 405] width 8 height 8
checkbox input "true"
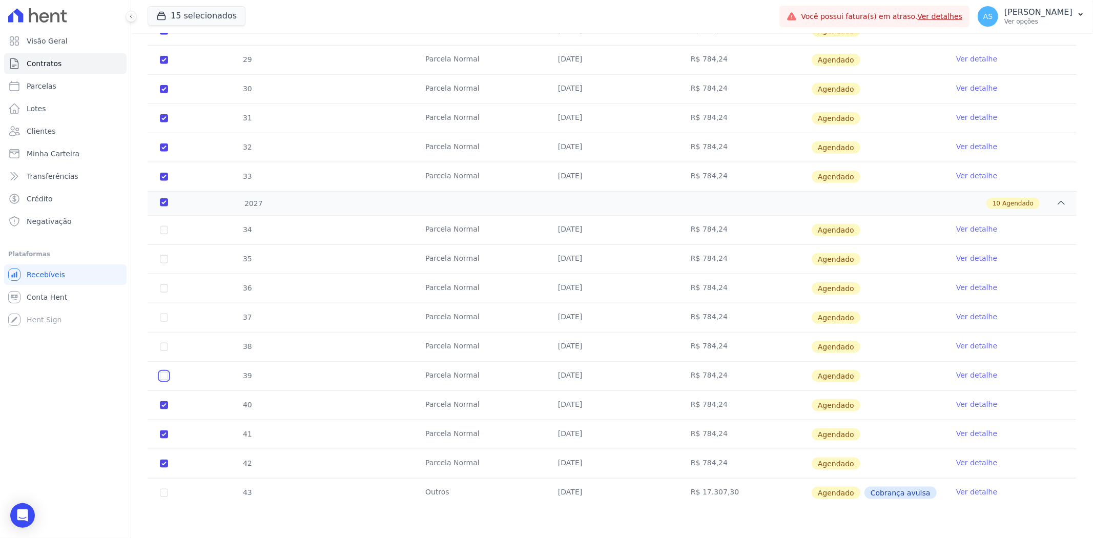
click at [165, 378] on input "checkbox" at bounding box center [164, 376] width 8 height 8
checkbox input "true"
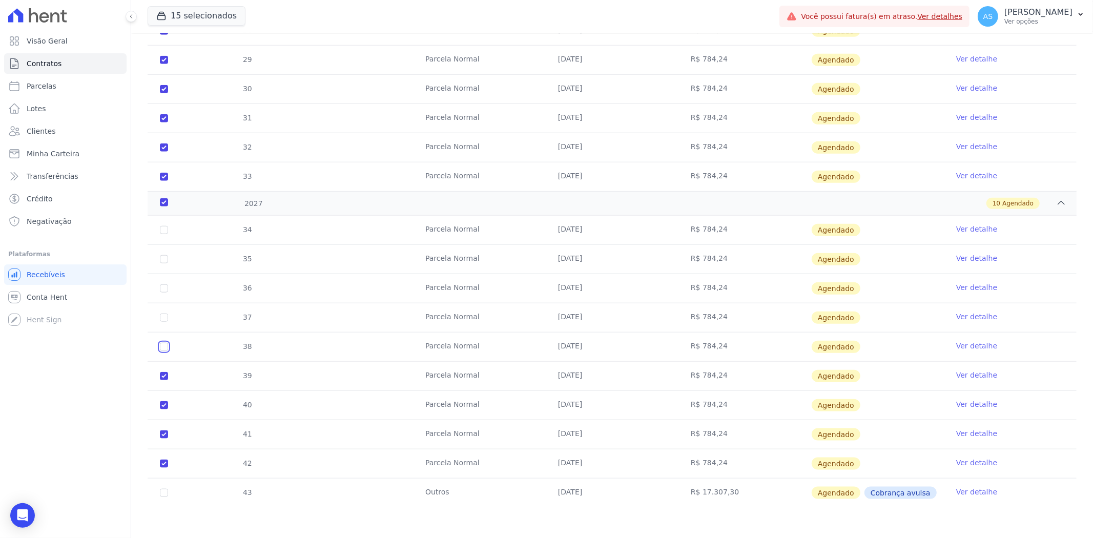
click at [165, 349] on input "checkbox" at bounding box center [164, 347] width 8 height 8
checkbox input "true"
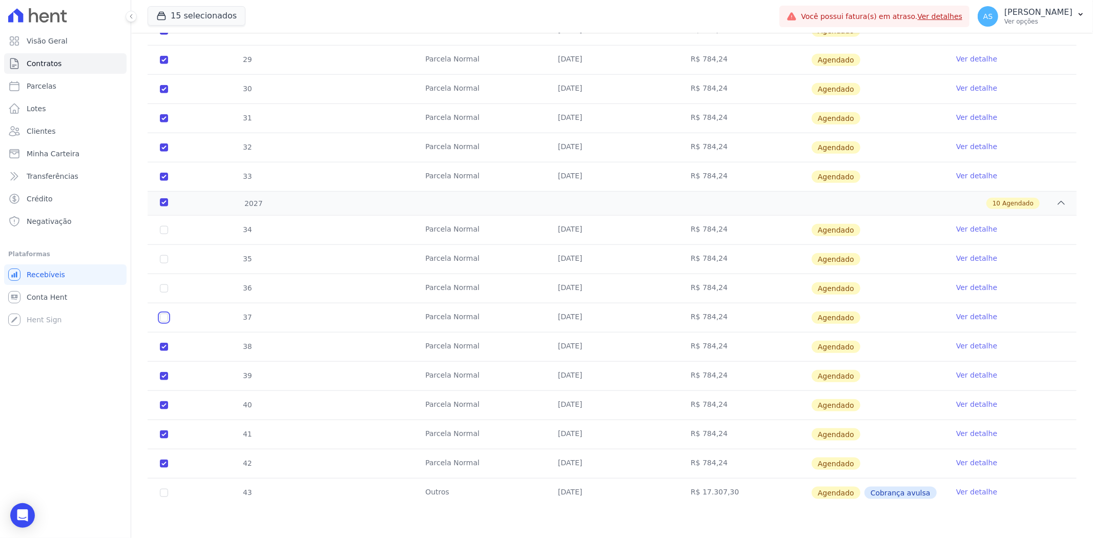
click at [166, 320] on input "checkbox" at bounding box center [164, 318] width 8 height 8
checkbox input "true"
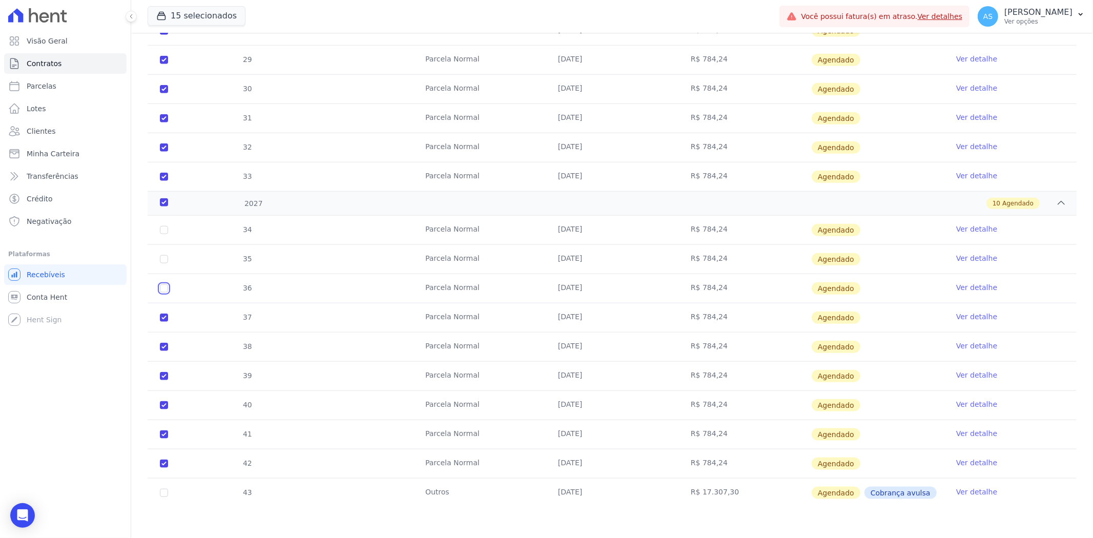
click at [161, 288] on input "checkbox" at bounding box center [164, 288] width 8 height 8
checkbox input "true"
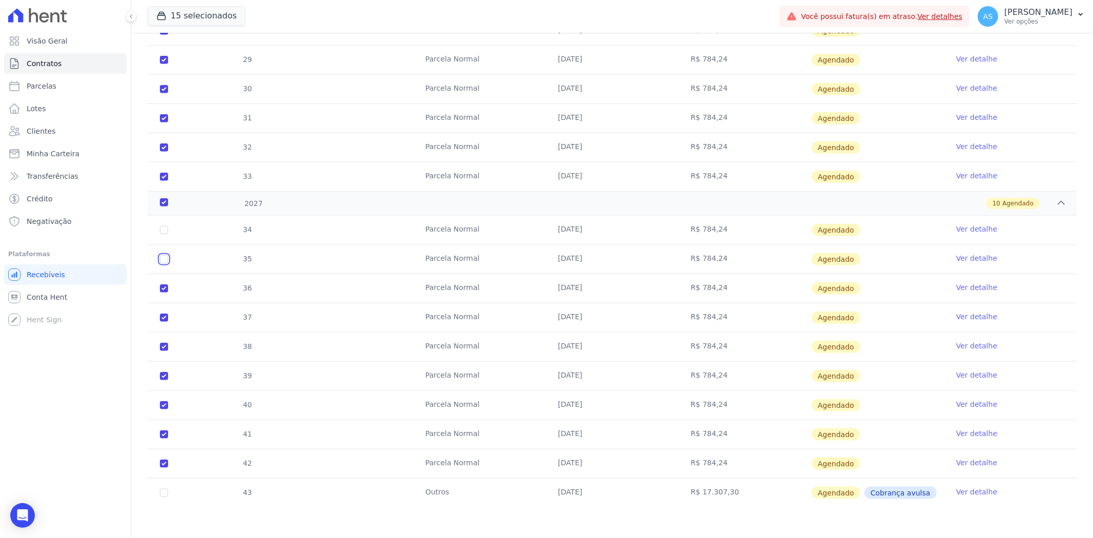
click at [163, 258] on input "checkbox" at bounding box center [164, 259] width 8 height 8
checkbox input "true"
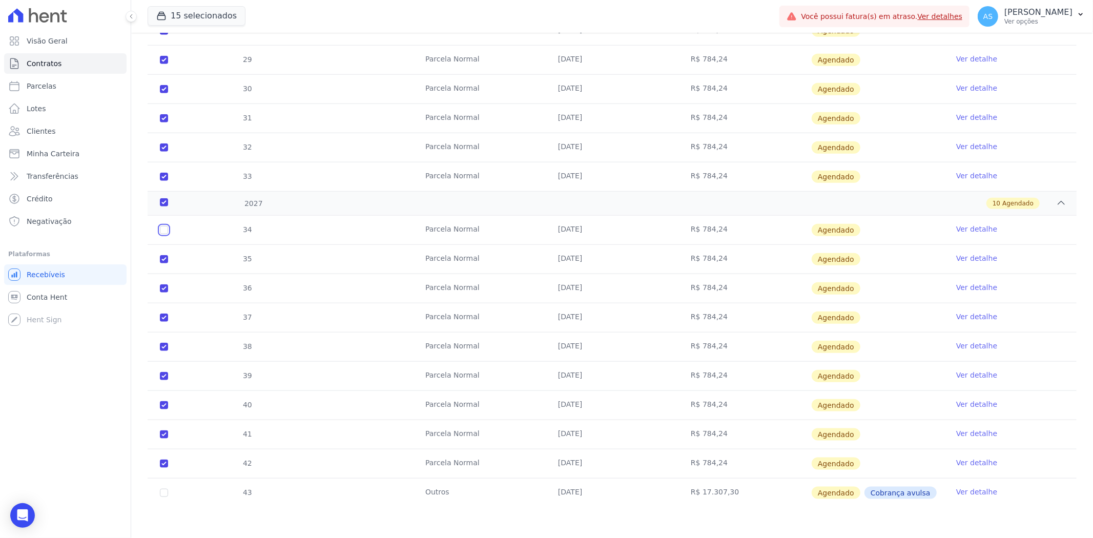
click at [166, 231] on input "checkbox" at bounding box center [164, 230] width 8 height 8
checkbox input "true"
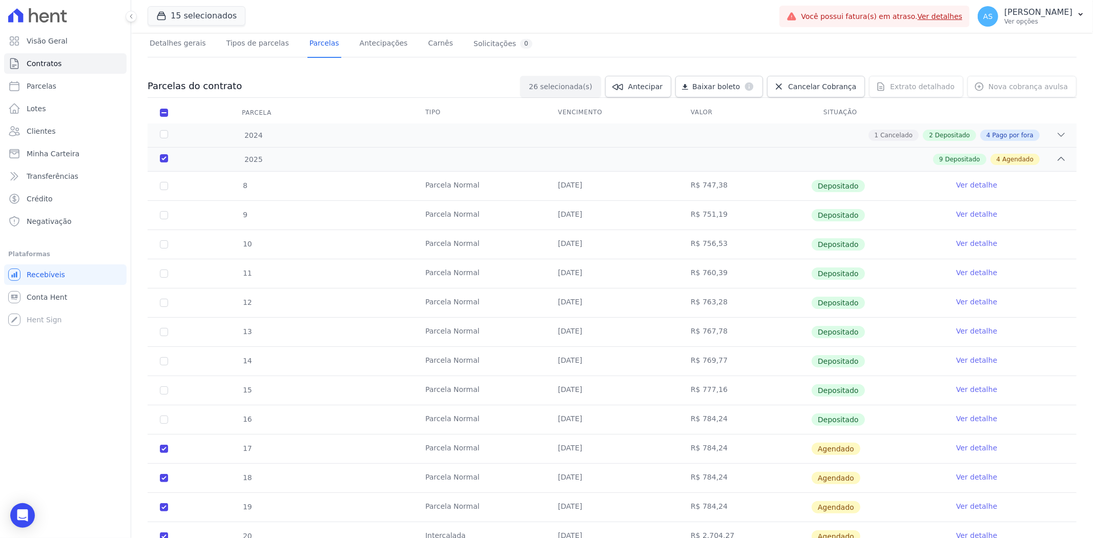
scroll to position [65, 0]
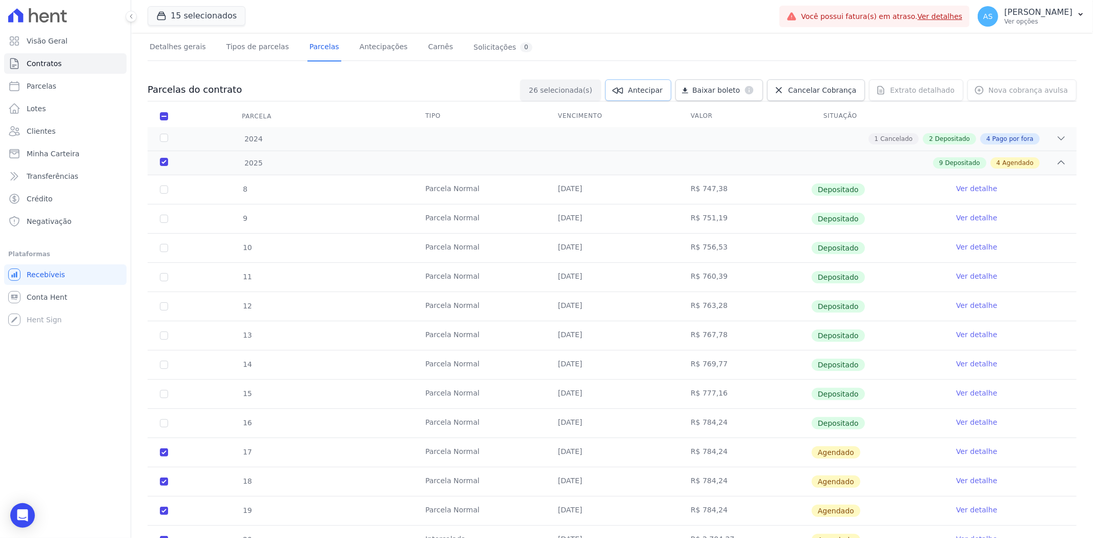
click at [663, 91] on span "Antecipar" at bounding box center [645, 90] width 34 height 10
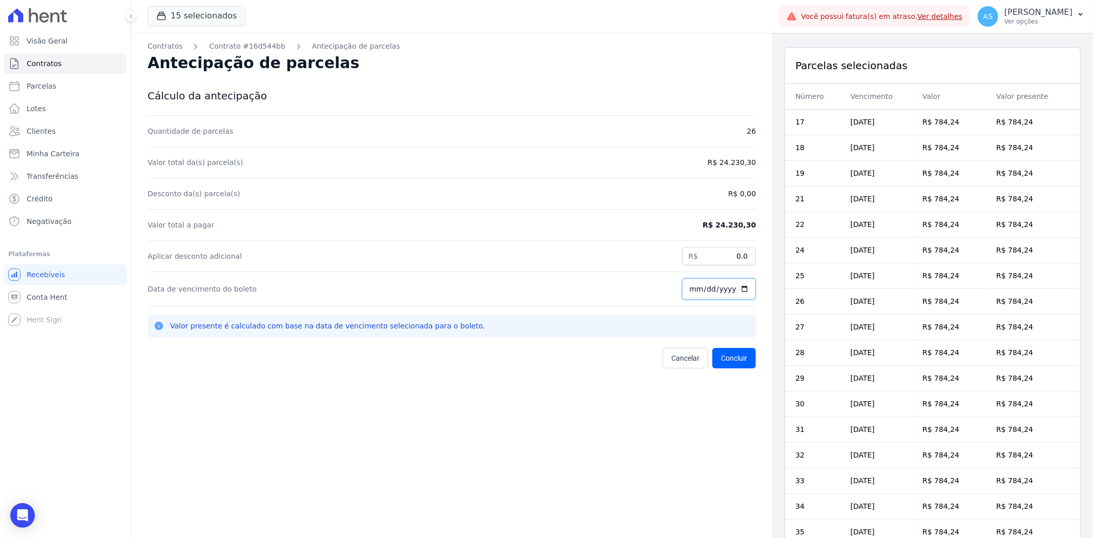
click at [730, 290] on input "[DATE]" at bounding box center [719, 289] width 74 height 22
drag, startPoint x: 747, startPoint y: 228, endPoint x: 695, endPoint y: 233, distance: 52.0
click at [695, 233] on div "Contratos Contrato #16d544bb Antecipação de parcelas Antecipação de parcelas Cá…" at bounding box center [451, 411] width 641 height 757
copy dd "R$ 24.230,30"
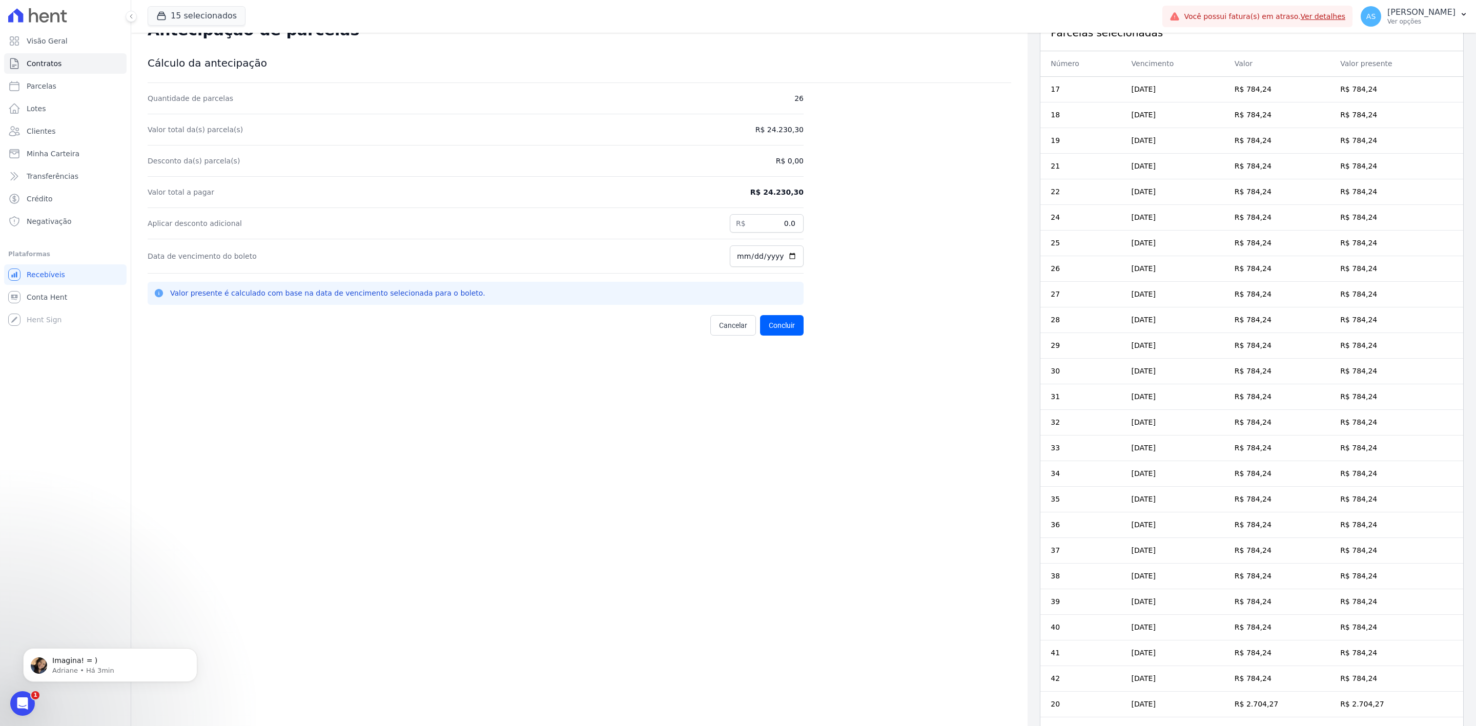
scroll to position [37, 0]
